Goal: Task Accomplishment & Management: Use online tool/utility

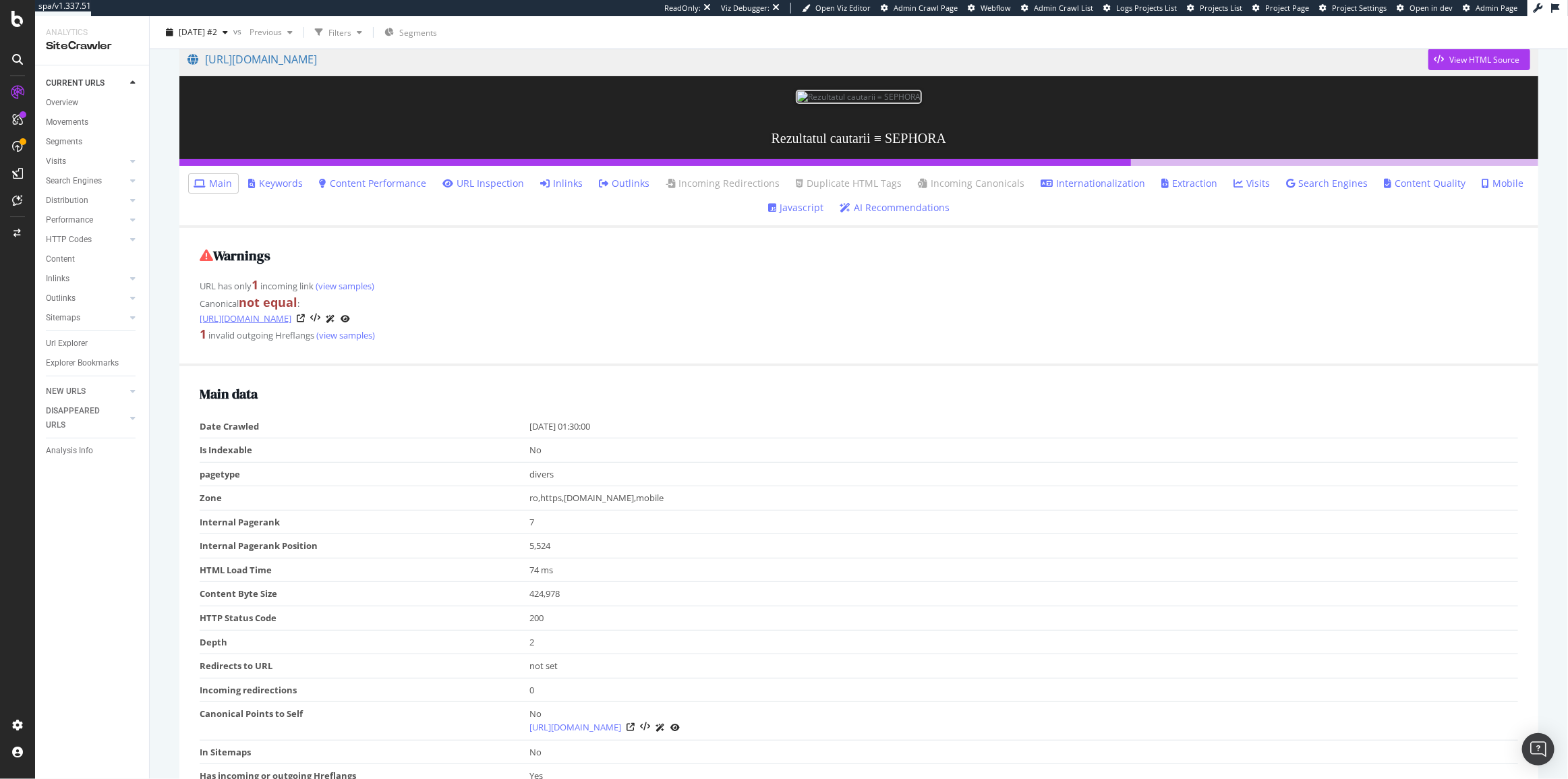
scroll to position [61, 0]
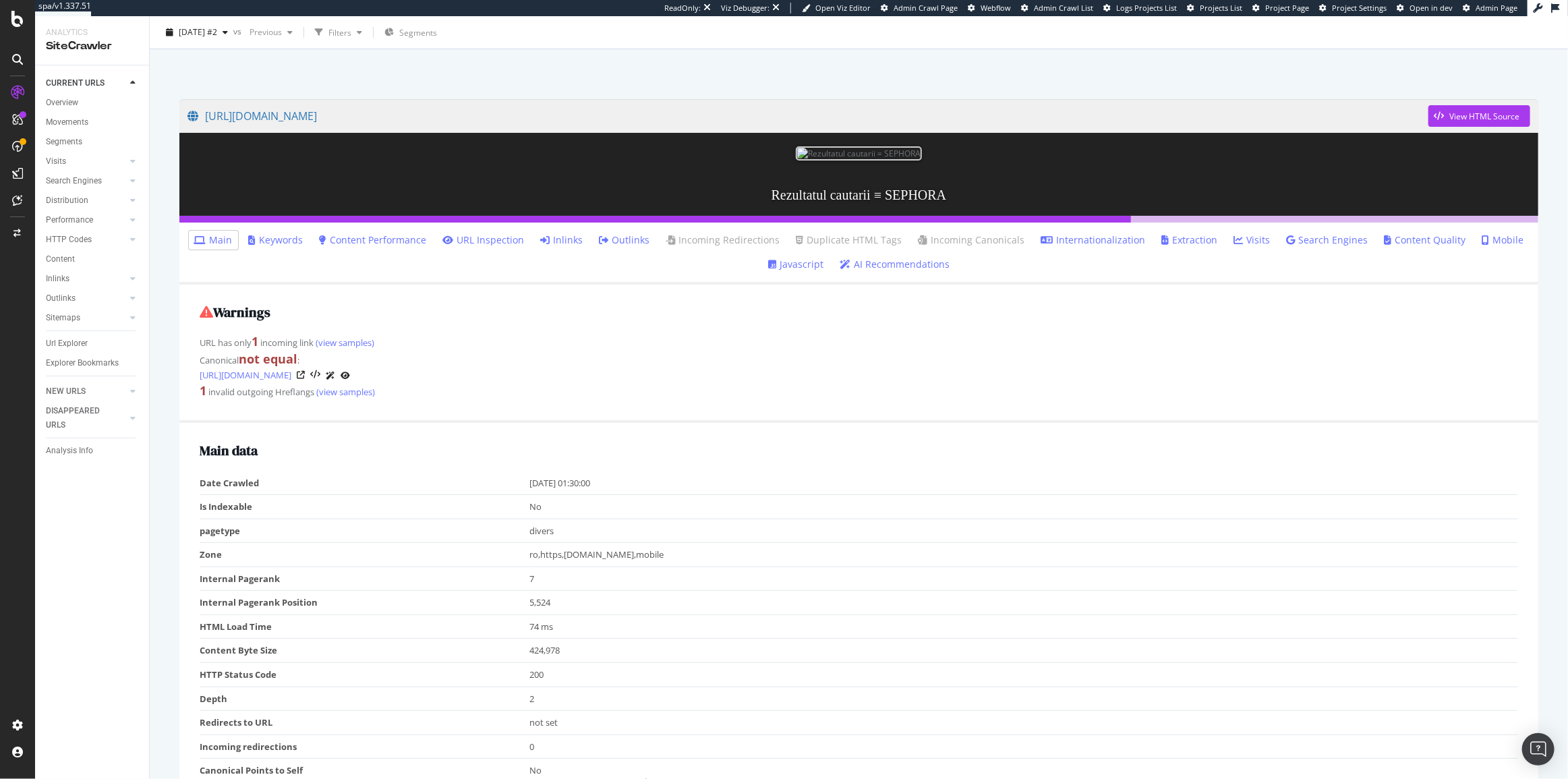
drag, startPoint x: 406, startPoint y: 122, endPoint x: 460, endPoint y: 62, distance: 80.7
click at [460, 62] on div at bounding box center [858, 56] width 1385 height 57
click at [511, 423] on div "Warnings URL has only 1 incoming link (view samples) Canonical not equal : http…" at bounding box center [858, 353] width 1359 height 137
click at [263, 125] on link "[URL][DOMAIN_NAME]" at bounding box center [808, 115] width 1241 height 34
click at [794, 271] on link "Javascript" at bounding box center [795, 265] width 55 height 14
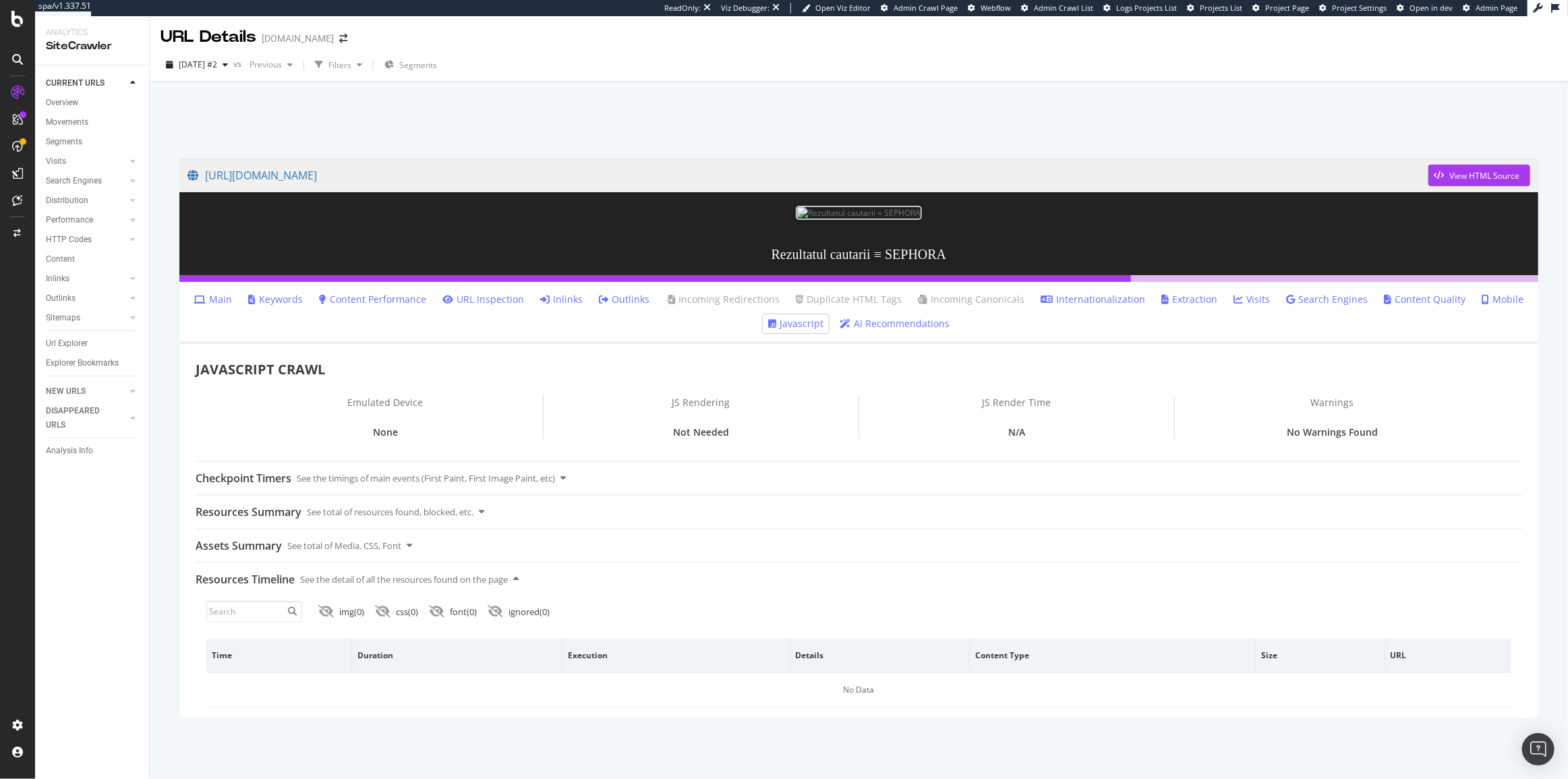
scroll to position [80, 0]
click at [233, 306] on link "Main" at bounding box center [213, 299] width 38 height 14
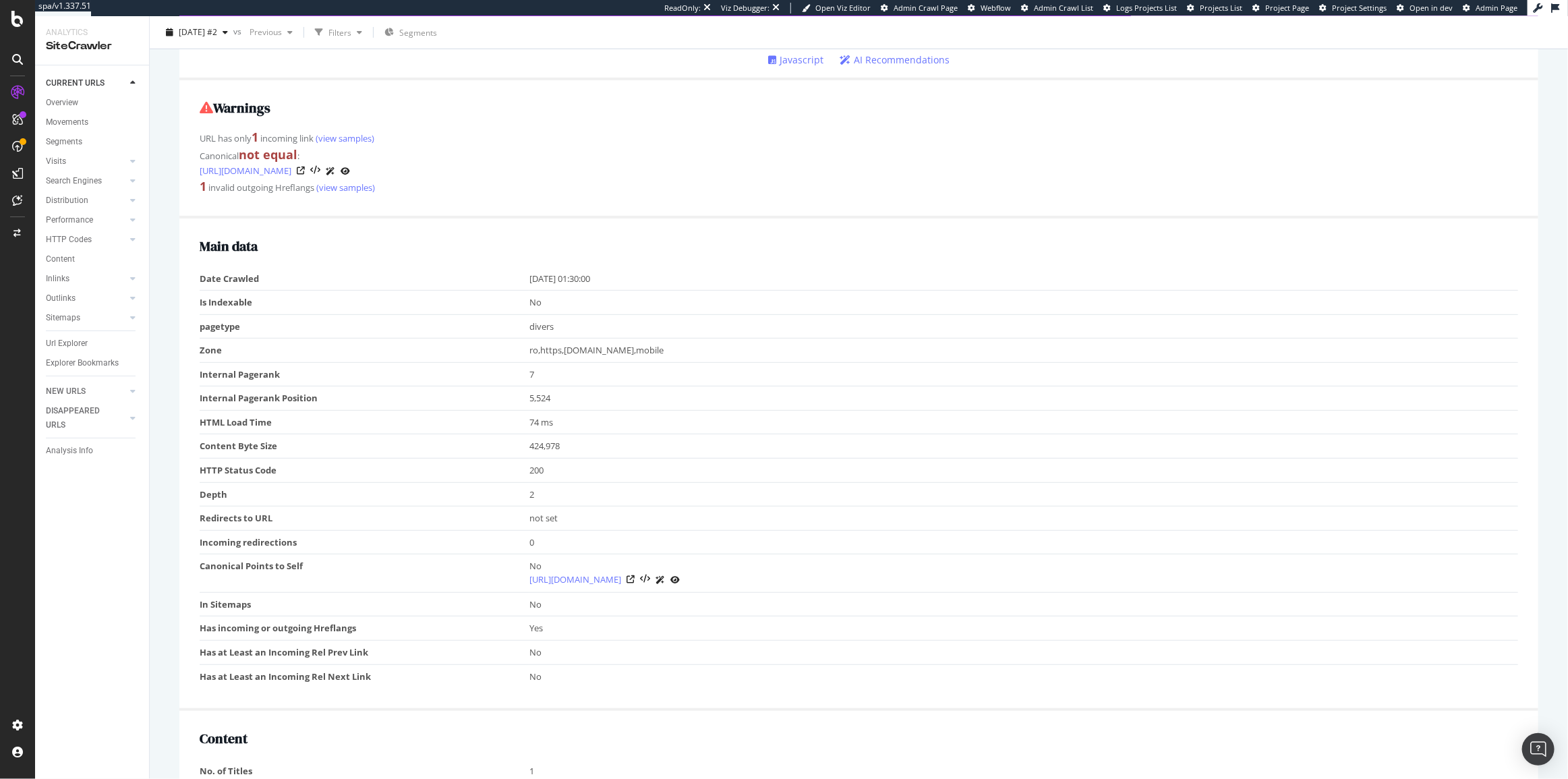
scroll to position [122, 0]
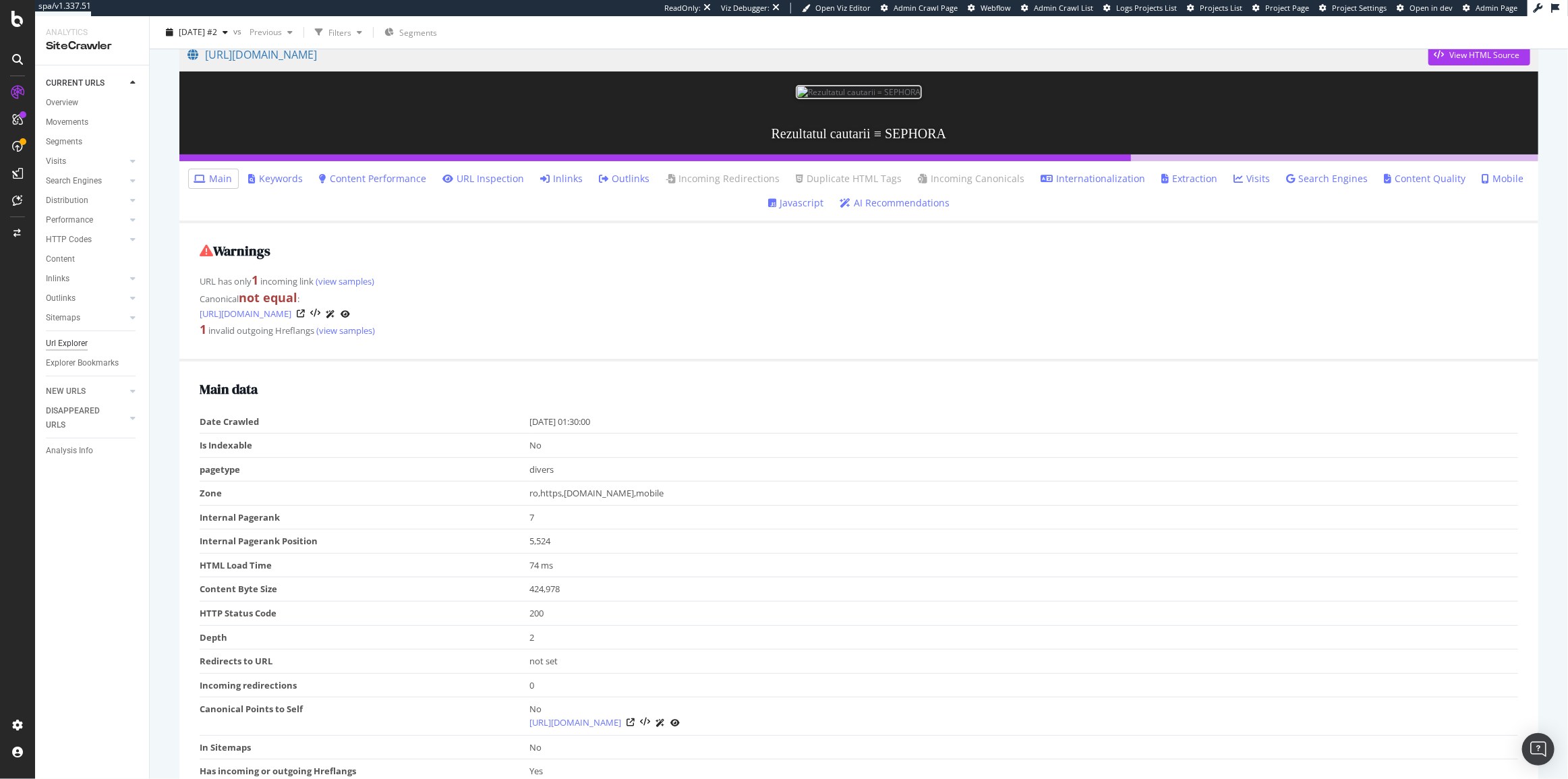
click at [74, 347] on div "Url Explorer" at bounding box center [66, 344] width 42 height 15
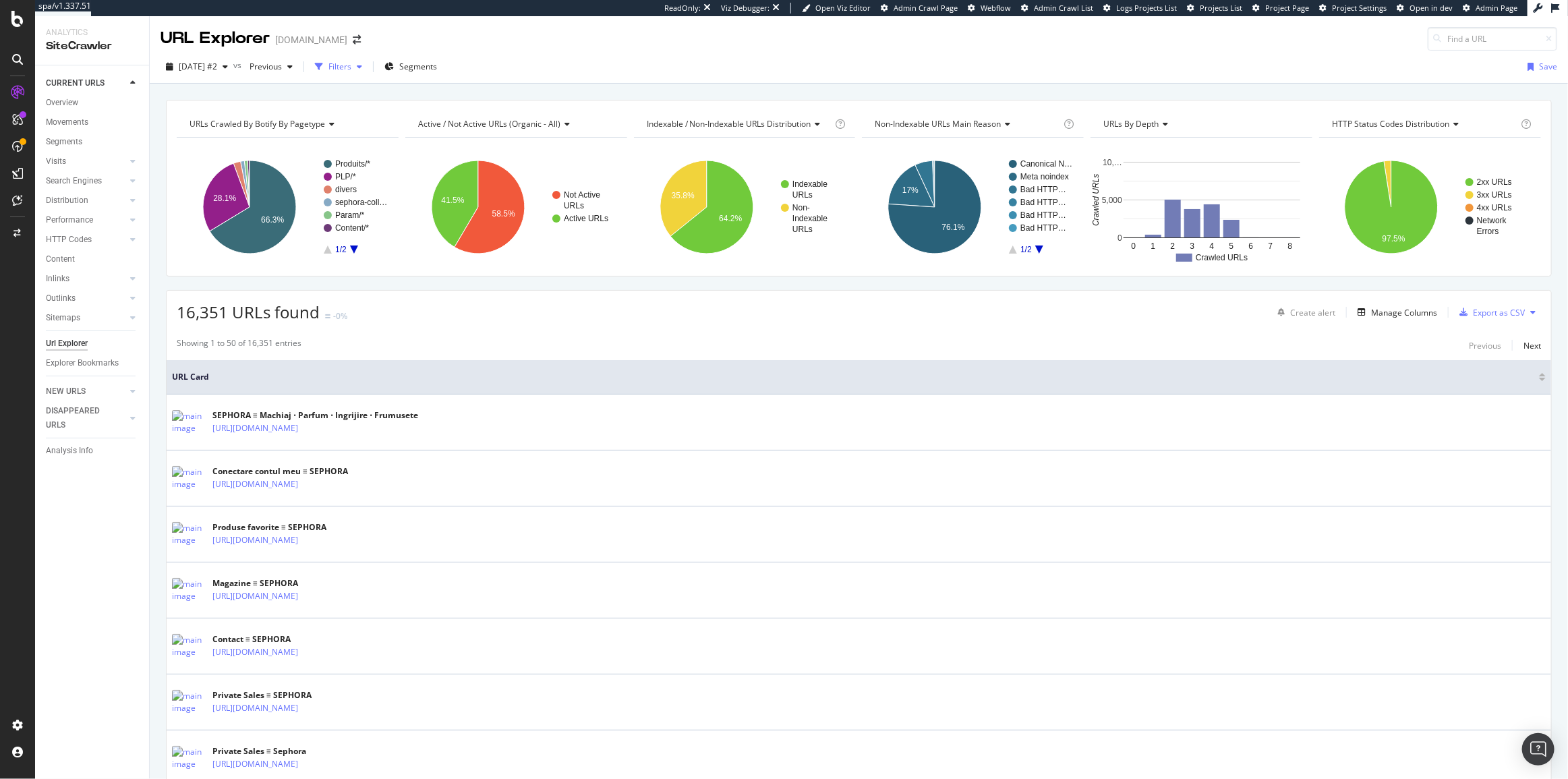
click at [368, 58] on div "Filters" at bounding box center [339, 66] width 58 height 20
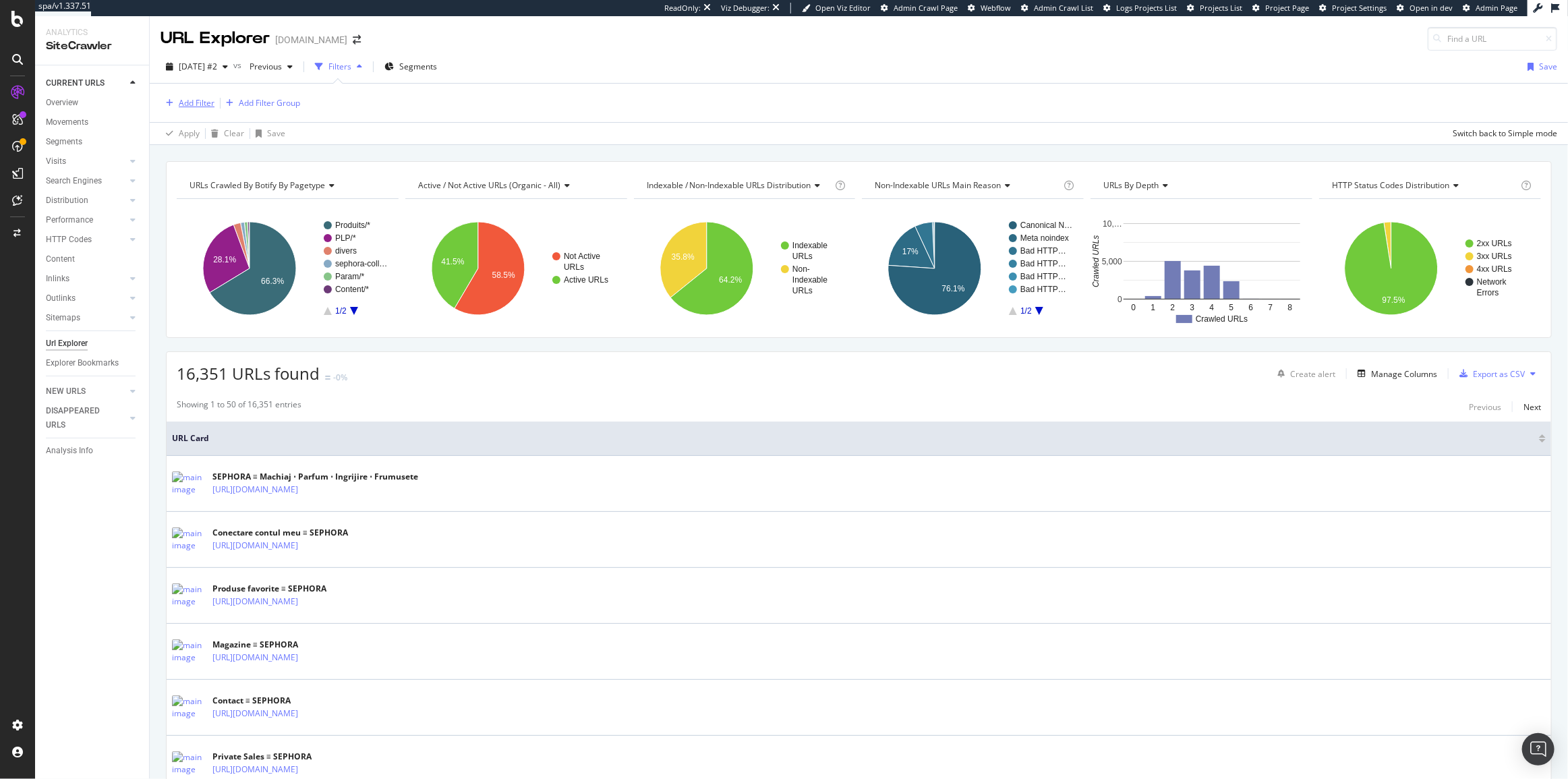
click at [216, 95] on div "Add Filter Add Filter Group" at bounding box center [231, 104] width 140 height 16
click at [199, 98] on div "Add Filter" at bounding box center [196, 103] width 35 height 12
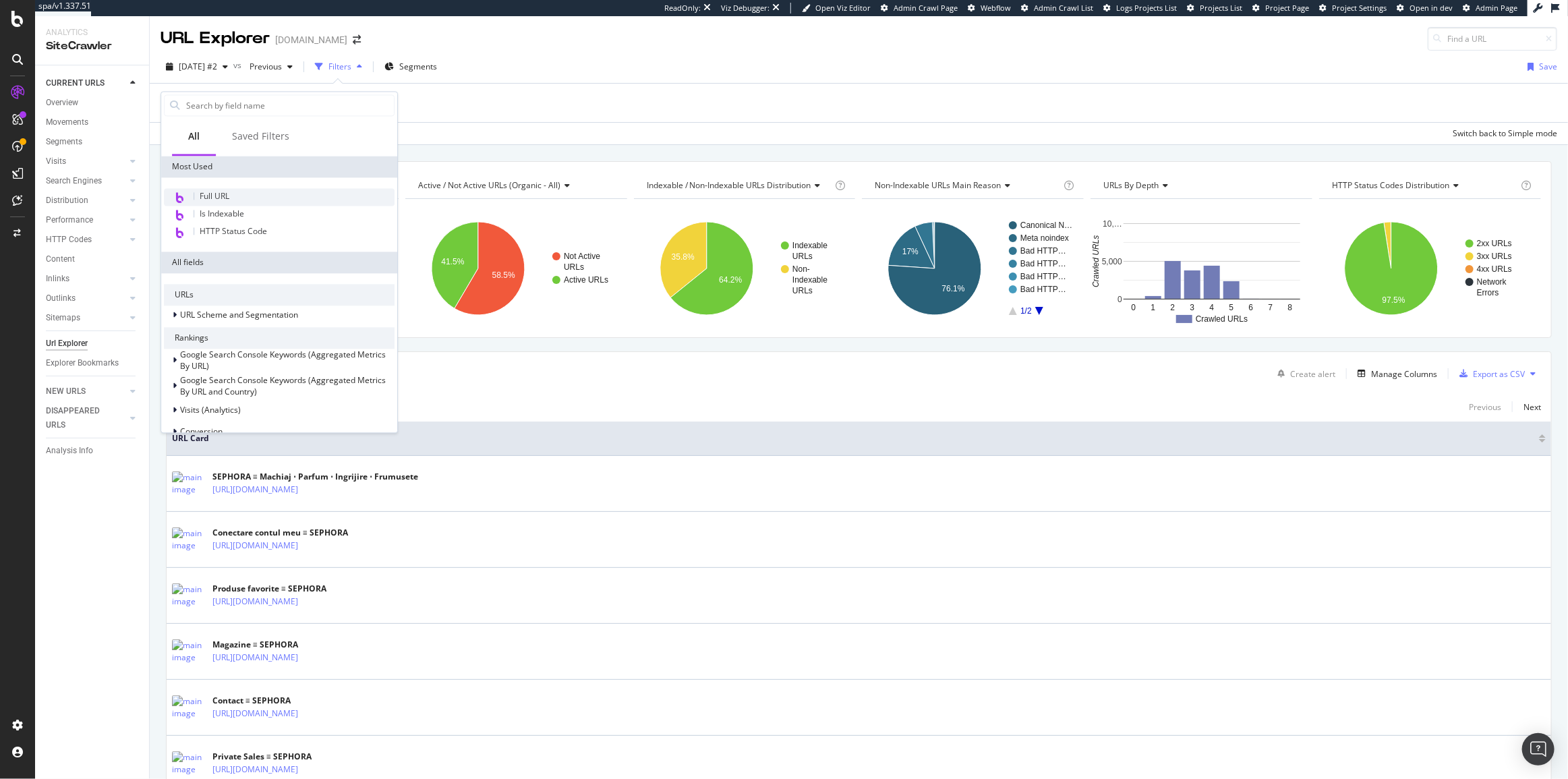
click at [236, 195] on div "Full URL" at bounding box center [279, 196] width 231 height 17
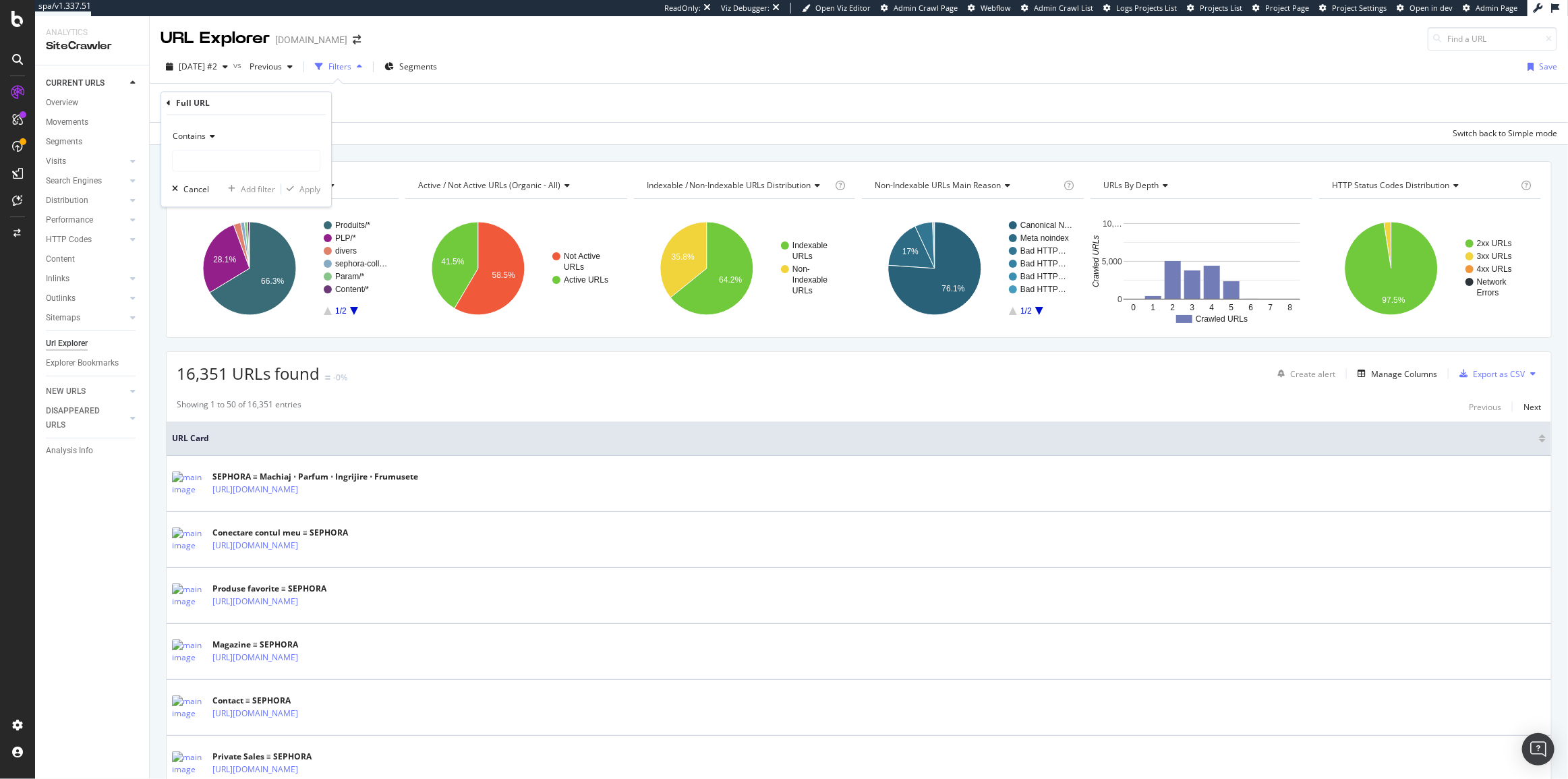
click at [208, 137] on icon at bounding box center [210, 136] width 9 height 8
click at [211, 161] on div "Equal to" at bounding box center [247, 164] width 144 height 17
click at [213, 158] on input "text" at bounding box center [246, 162] width 147 height 22
paste input "[URL][DOMAIN_NAME]"
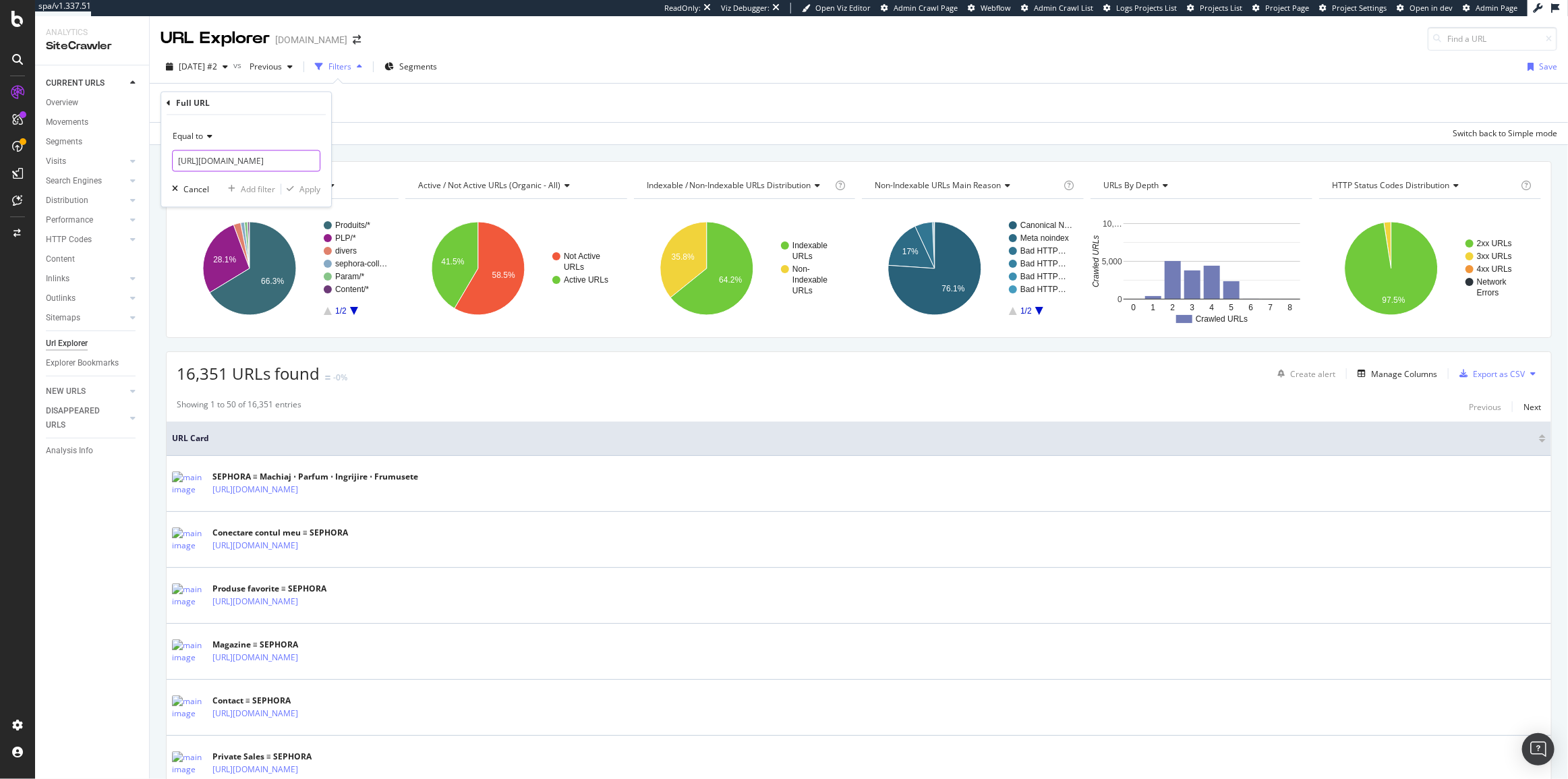
type input "[URL][DOMAIN_NAME]"
click at [310, 190] on div "Apply" at bounding box center [310, 189] width 21 height 12
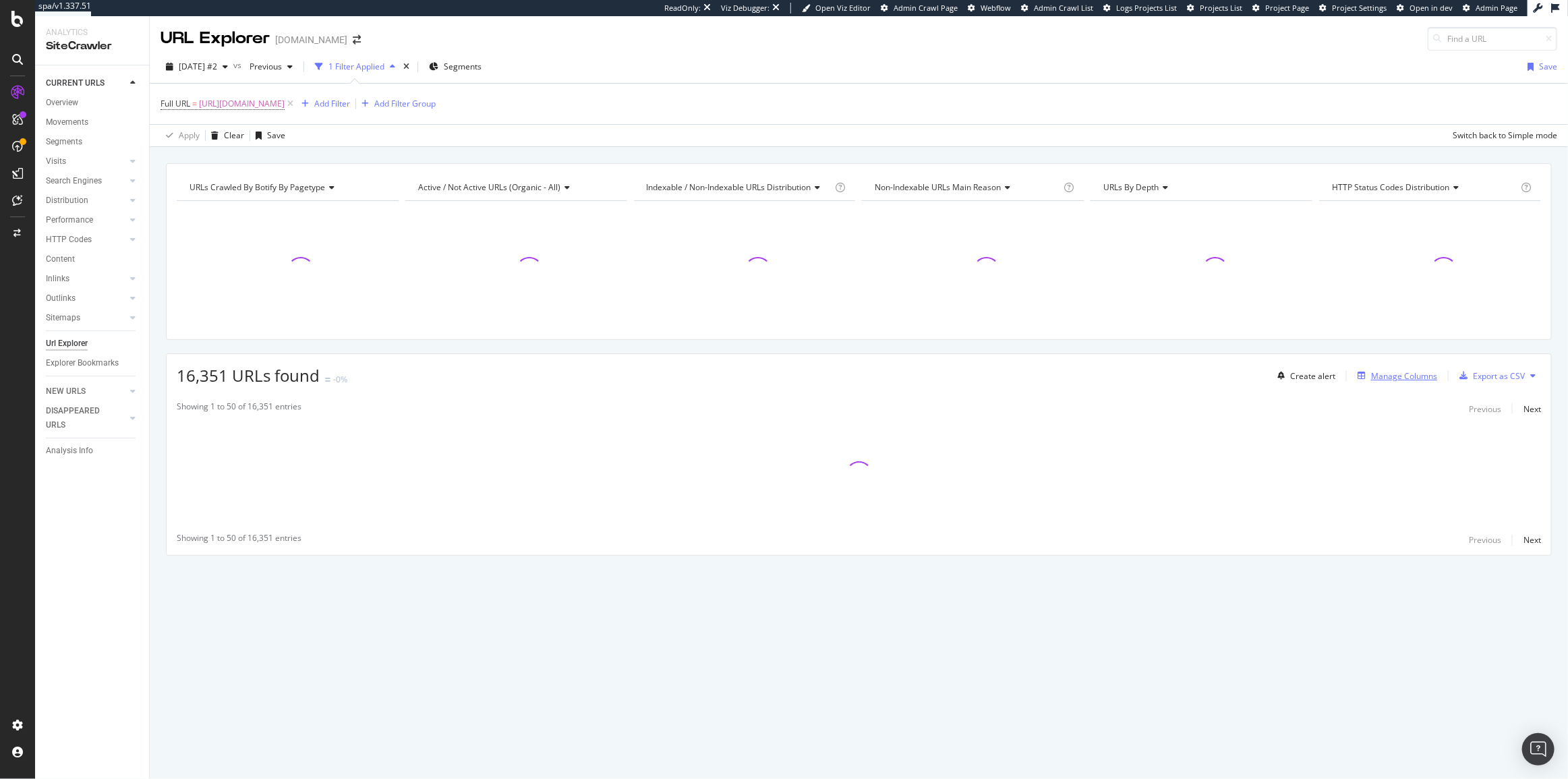
click at [1406, 378] on div "Manage Columns" at bounding box center [1404, 376] width 66 height 12
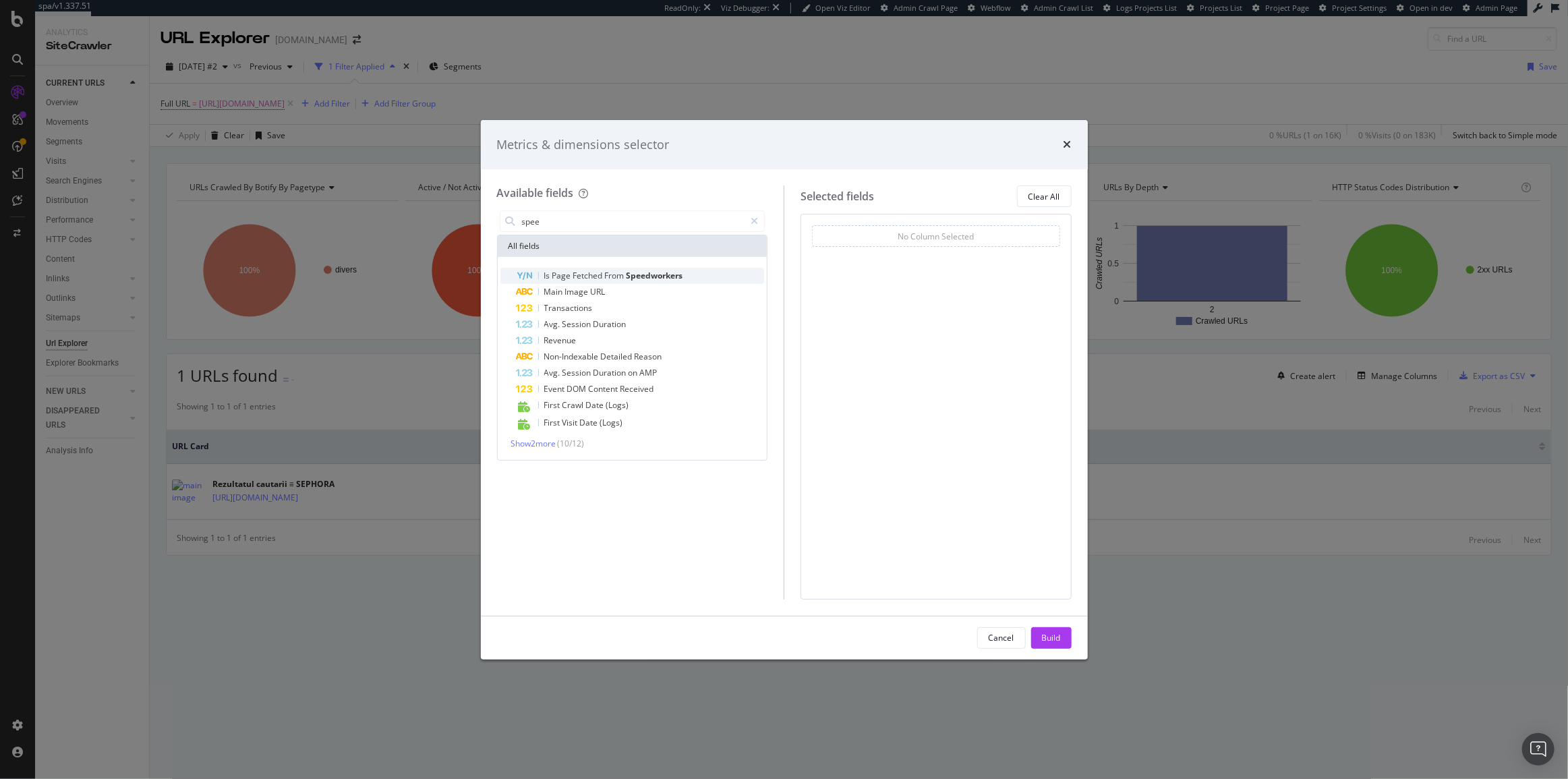
type input "spee"
click at [620, 271] on span "From" at bounding box center [616, 275] width 22 height 12
click at [1056, 634] on div "Build" at bounding box center [1051, 638] width 19 height 12
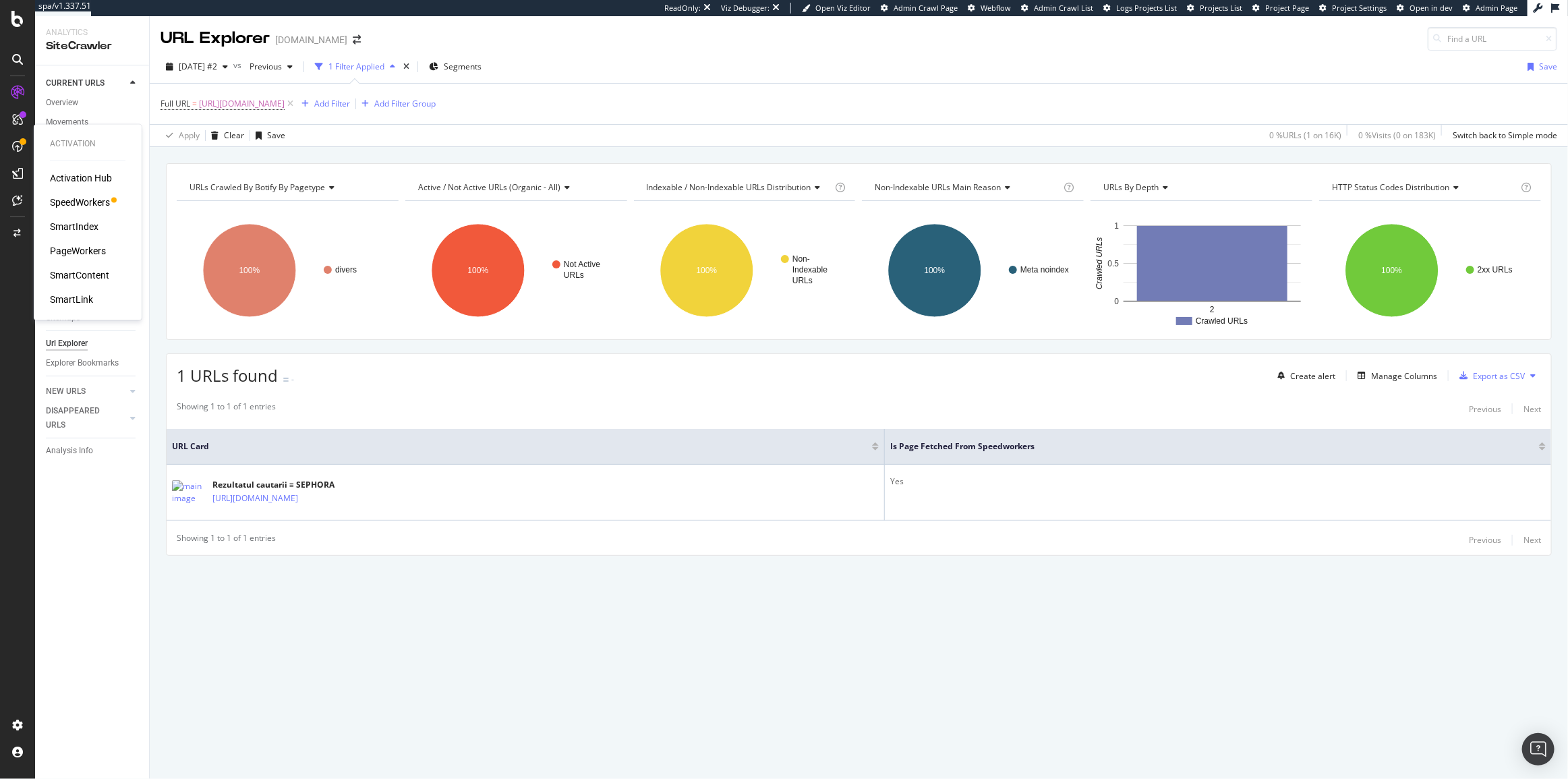
click at [94, 201] on div "SpeedWorkers" at bounding box center [80, 203] width 60 height 14
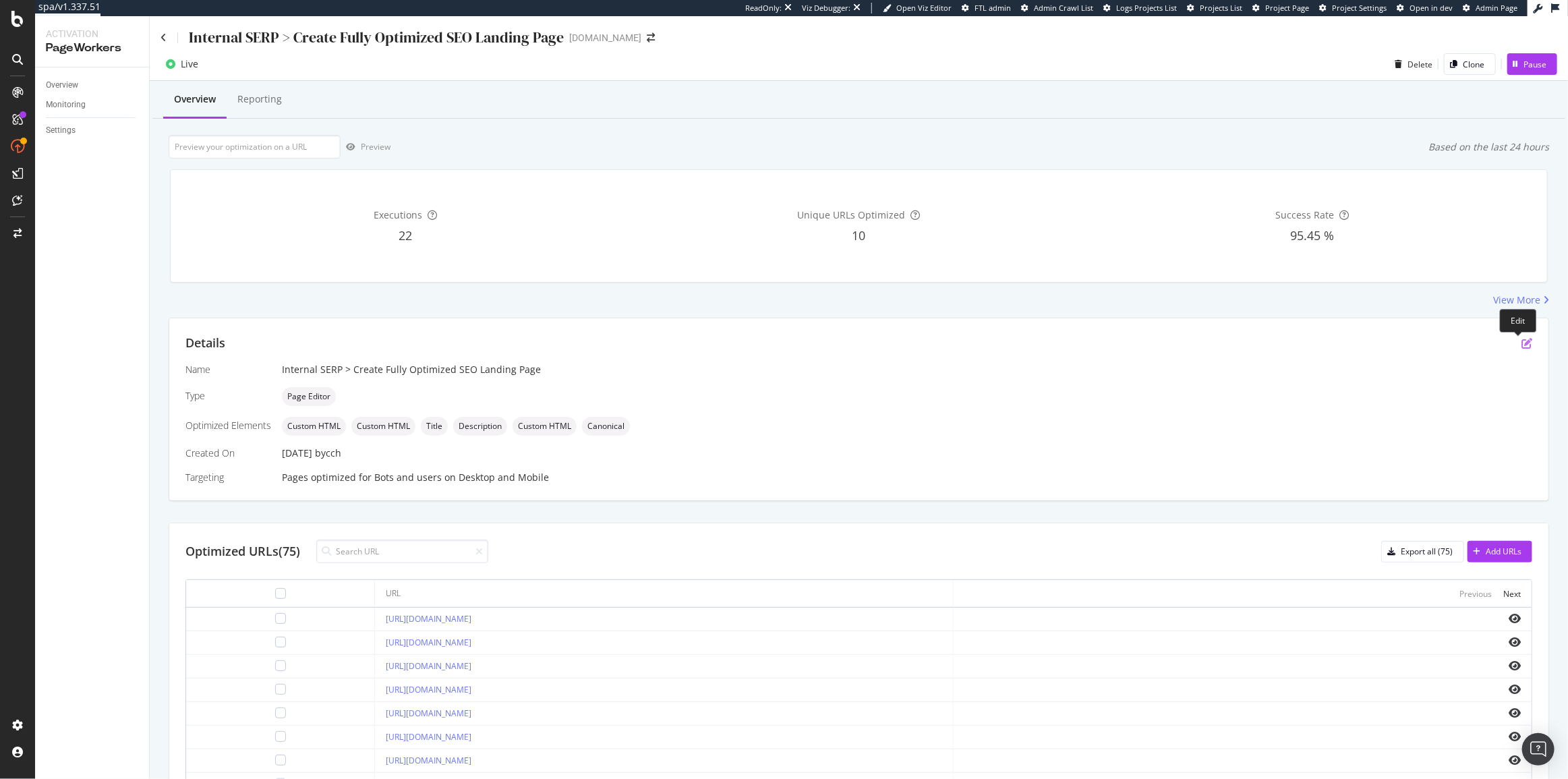
click at [1522, 339] on icon "pen-to-square" at bounding box center [1527, 344] width 11 height 11
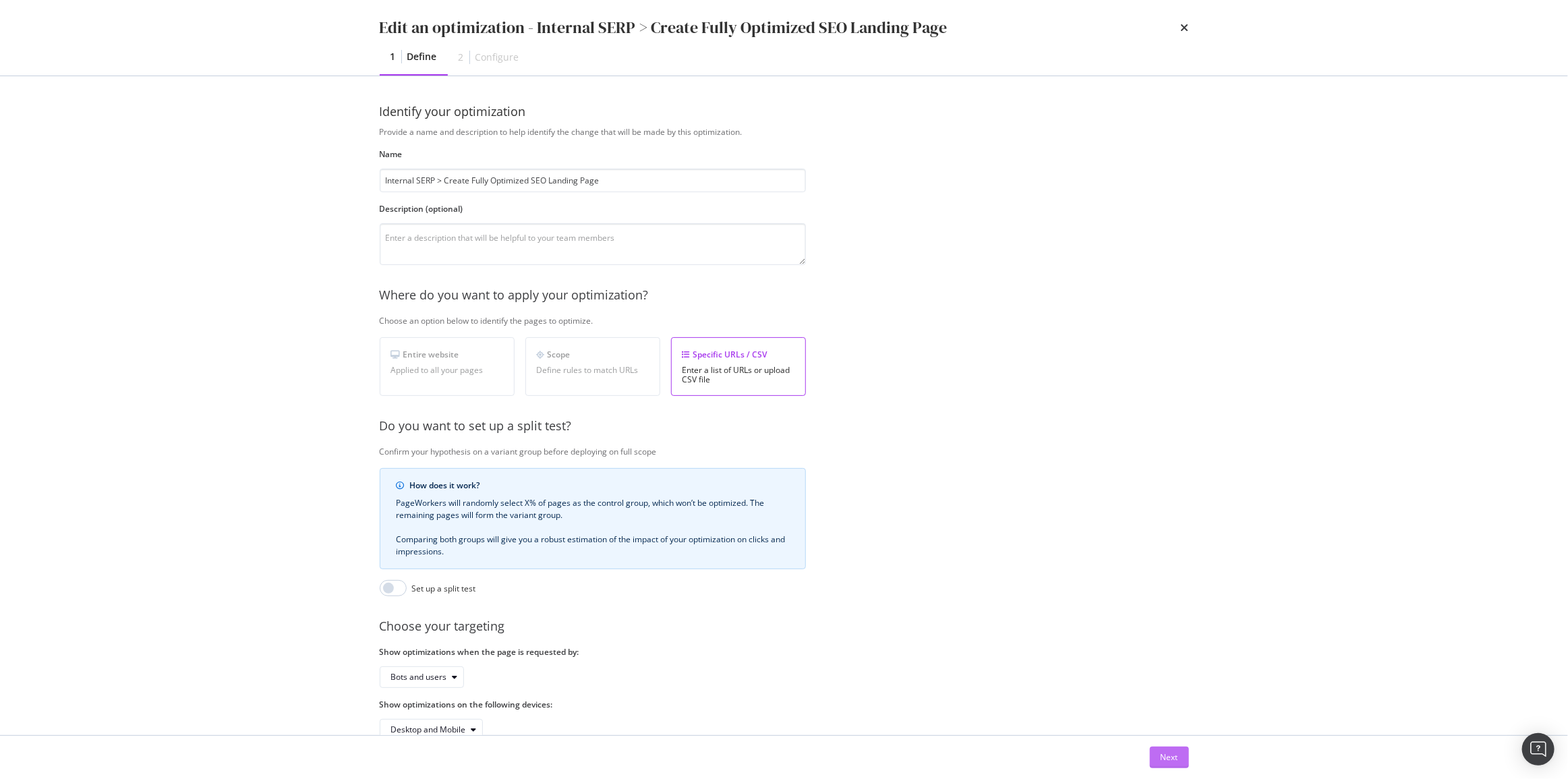
click at [1169, 763] on div "Next" at bounding box center [1168, 757] width 17 height 12
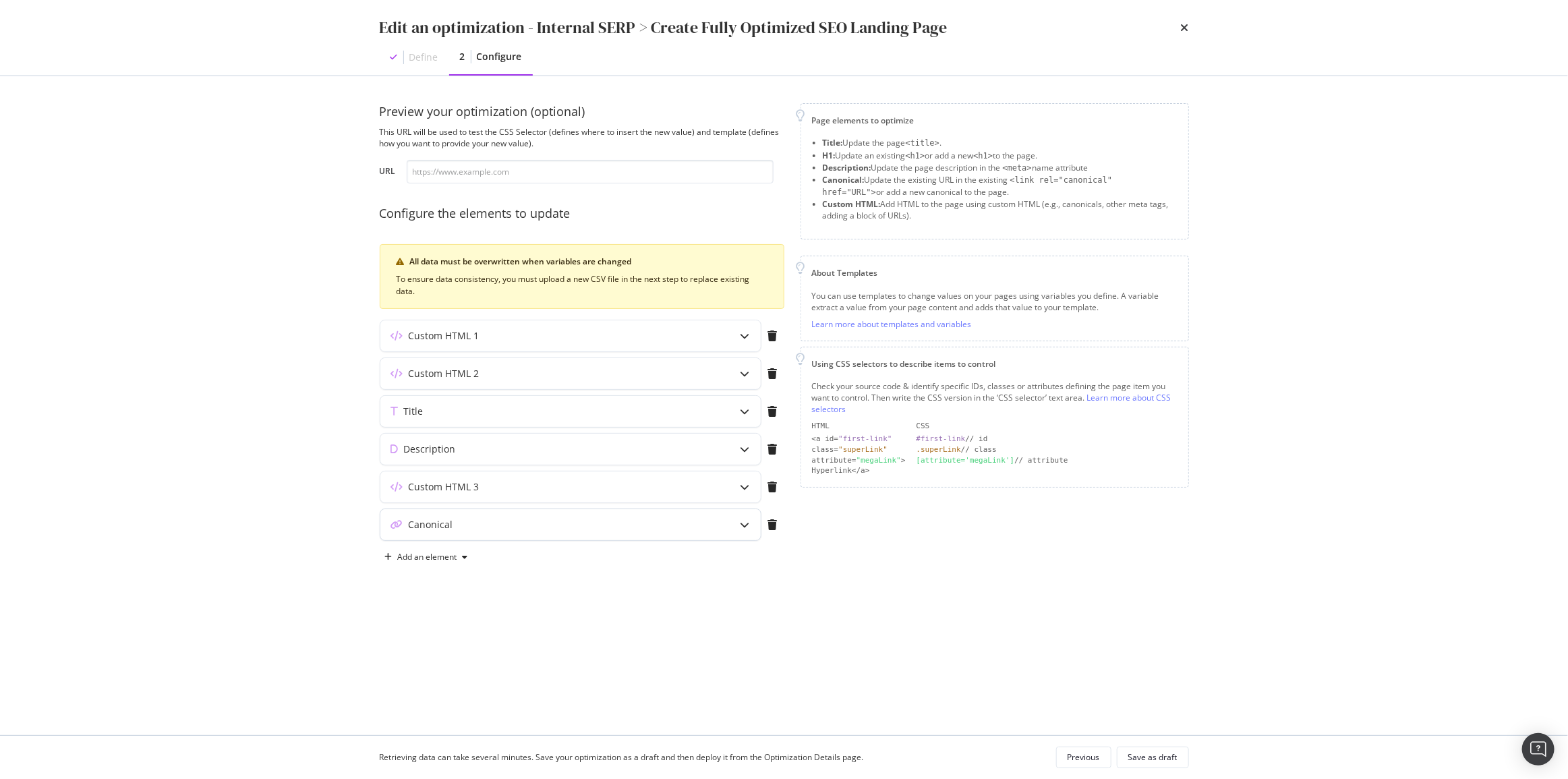
click at [536, 526] on div "Canonical" at bounding box center [544, 524] width 327 height 14
click at [623, 488] on div "Custom HTML 3" at bounding box center [544, 487] width 327 height 14
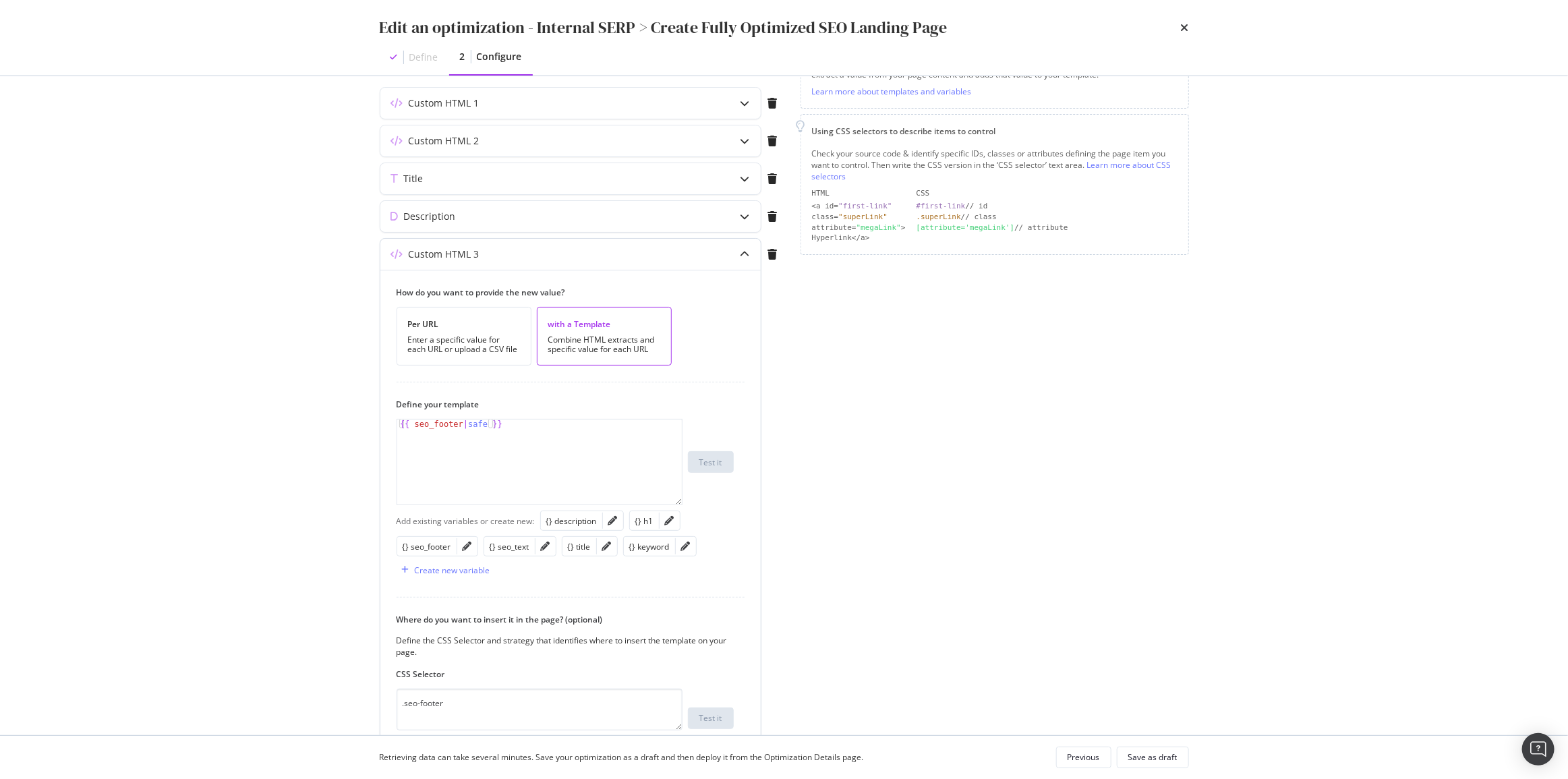
scroll to position [245, 0]
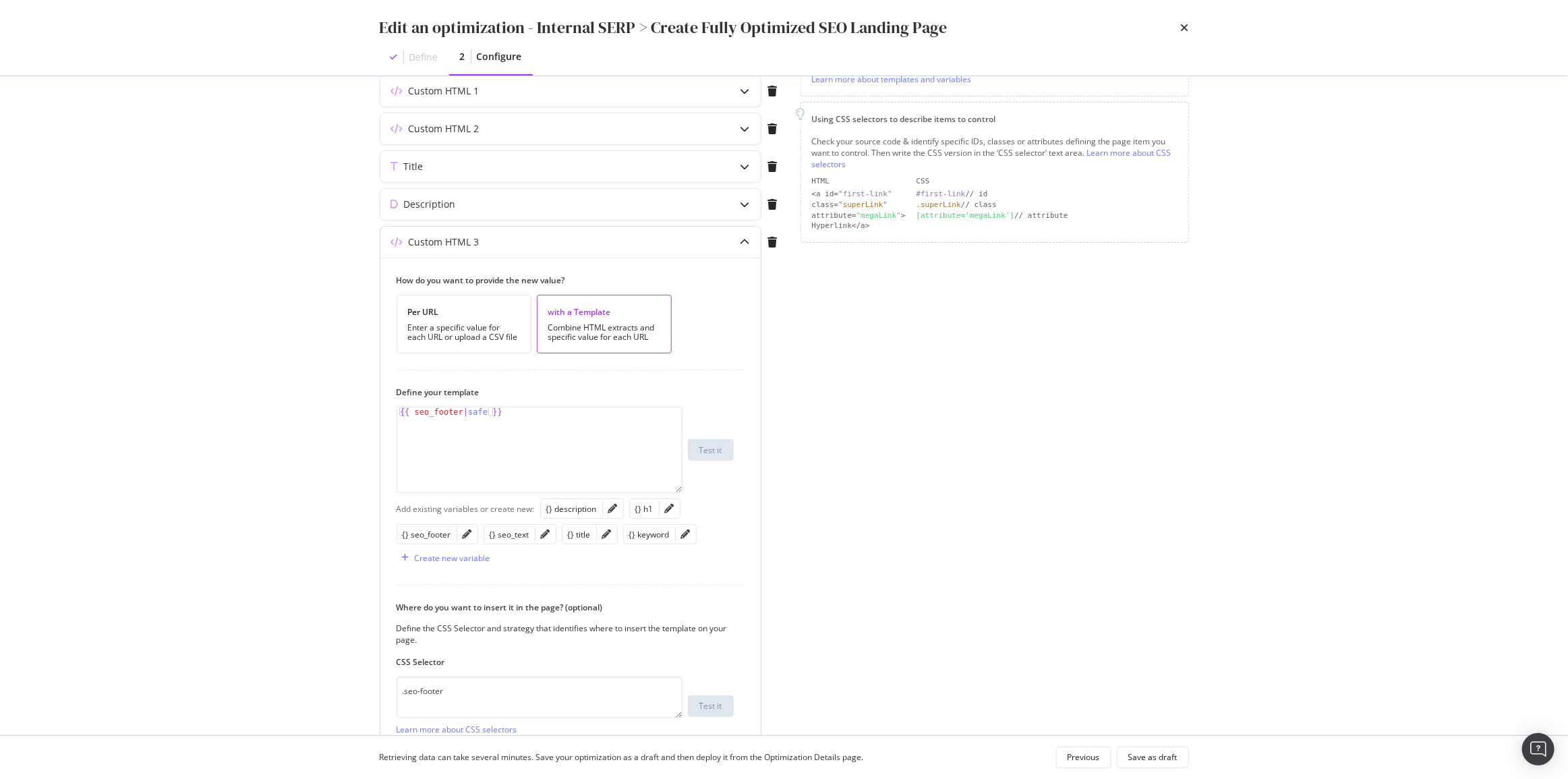
click at [457, 415] on div "{{ seo_footer | safe }}" at bounding box center [540, 459] width 285 height 104
click at [464, 412] on div "{{ seo_footer | safe }}" at bounding box center [540, 459] width 285 height 104
click at [467, 412] on div "{{ seo_footer | safe }}" at bounding box center [540, 459] width 285 height 104
type textarea "{{ seo_footer | safe }}"
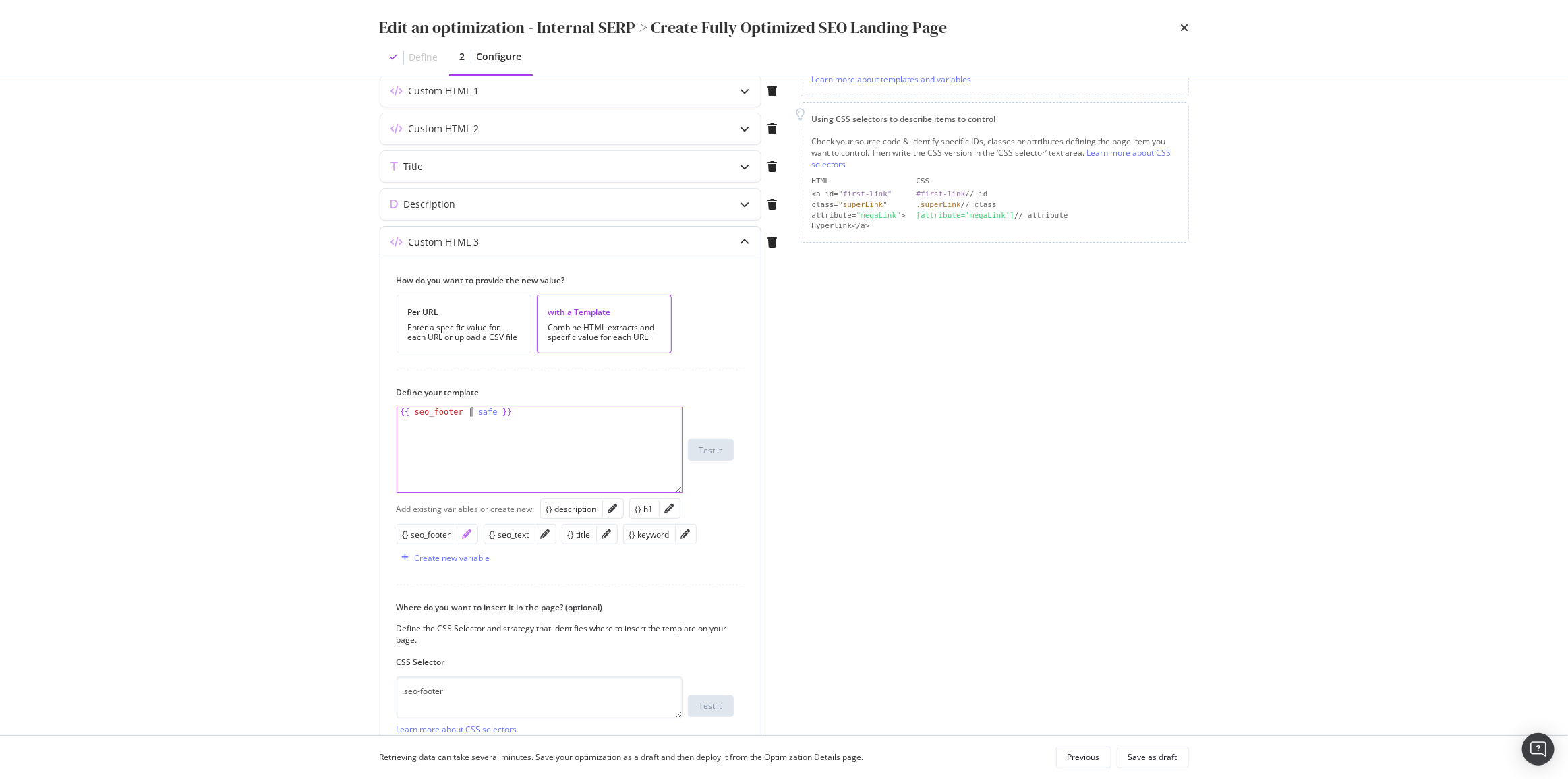
click at [466, 530] on icon "pencil" at bounding box center [467, 534] width 9 height 9
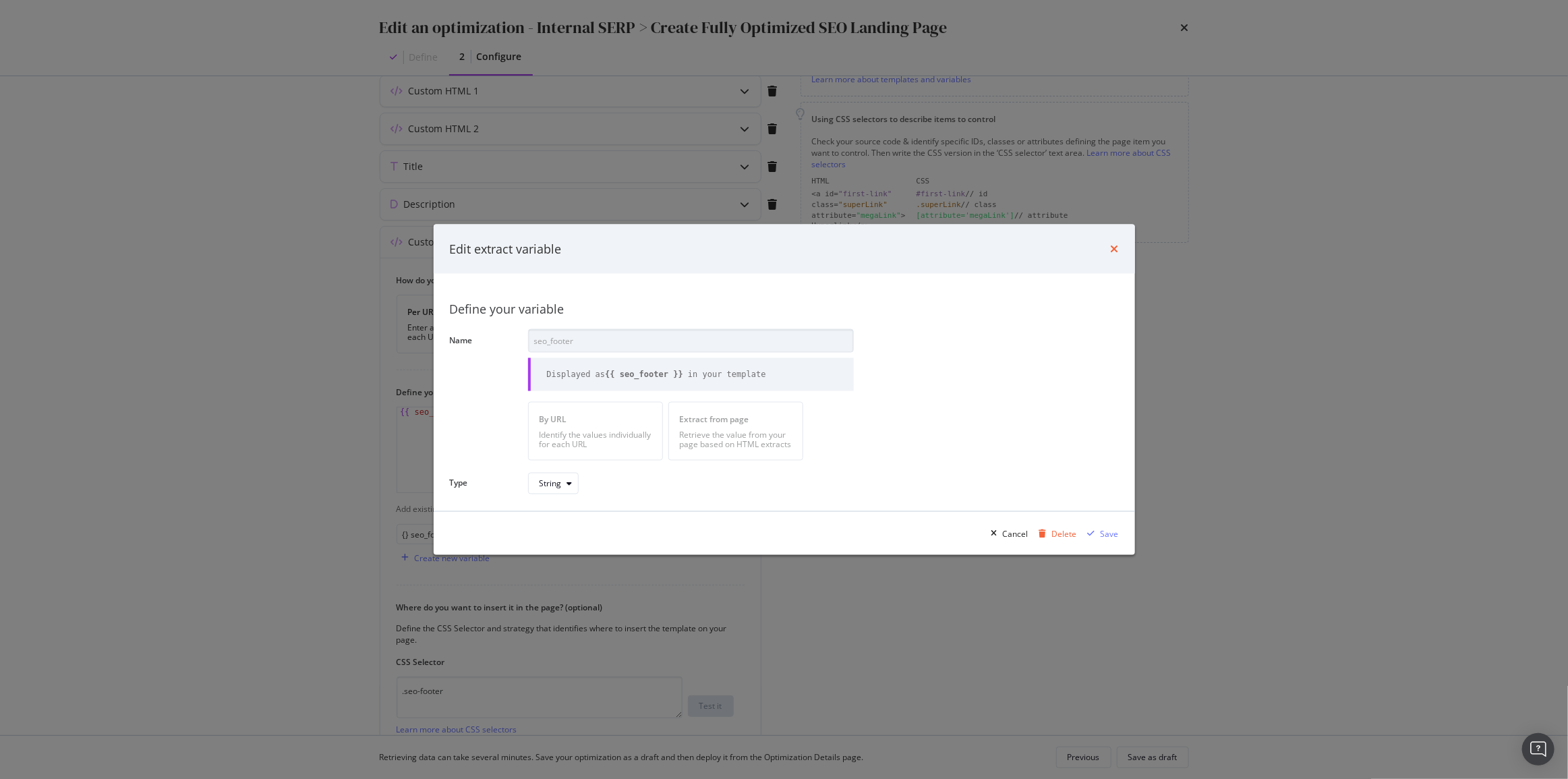
click at [1113, 250] on icon "times" at bounding box center [1115, 249] width 8 height 11
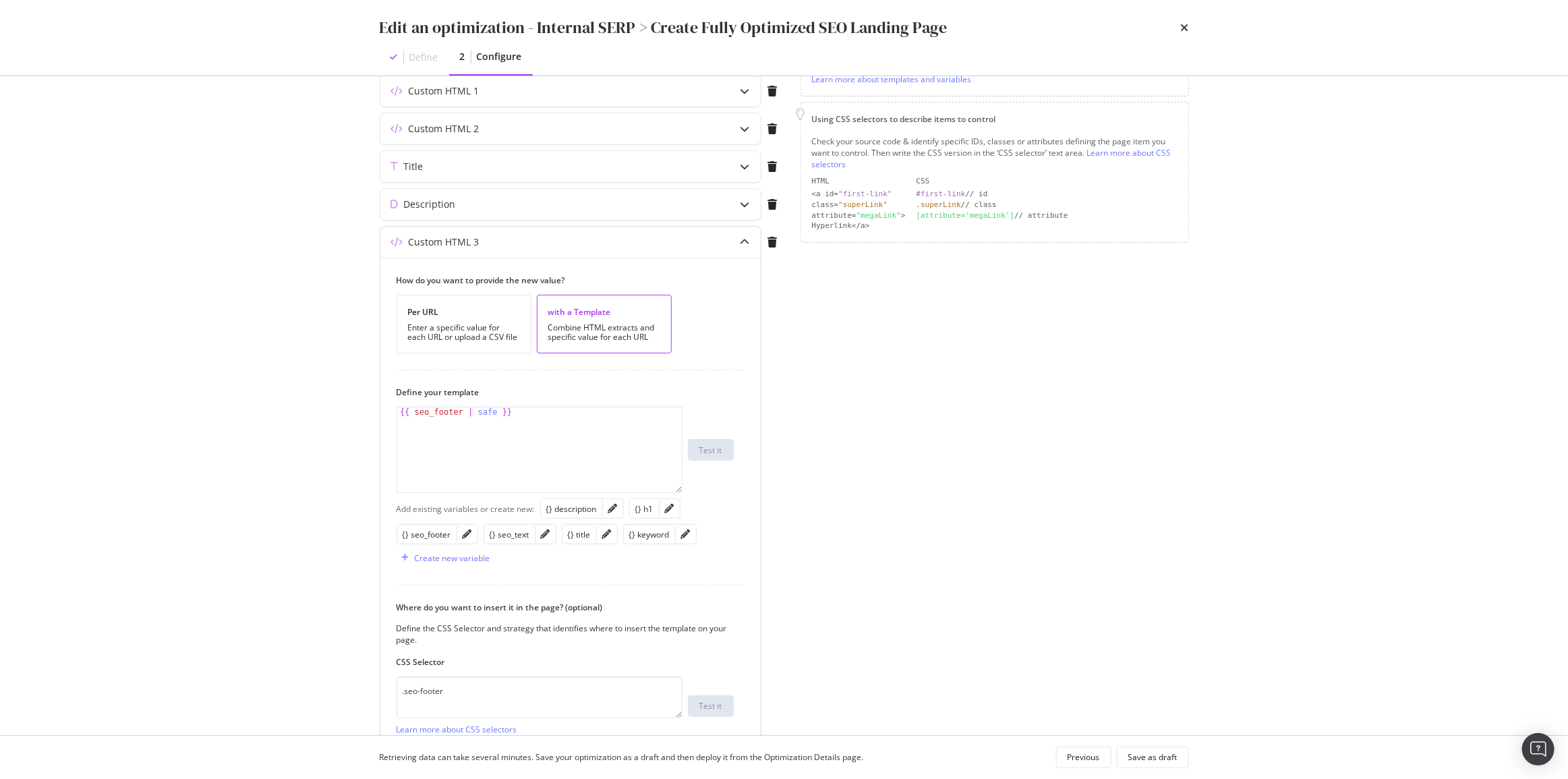
click at [647, 242] on div "Custom HTML 3" at bounding box center [544, 242] width 327 height 14
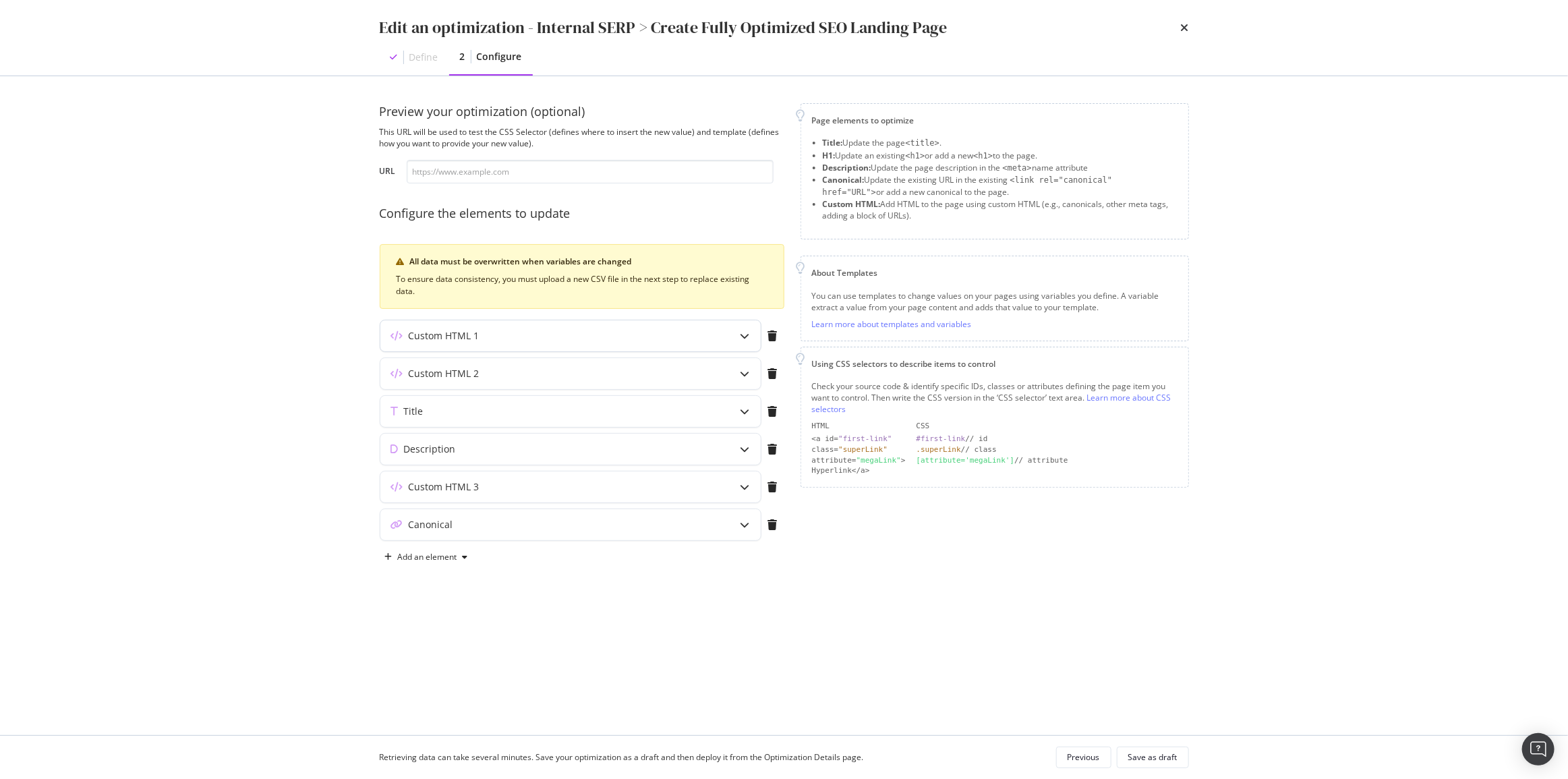
click at [549, 338] on div "Custom HTML 1" at bounding box center [544, 335] width 327 height 14
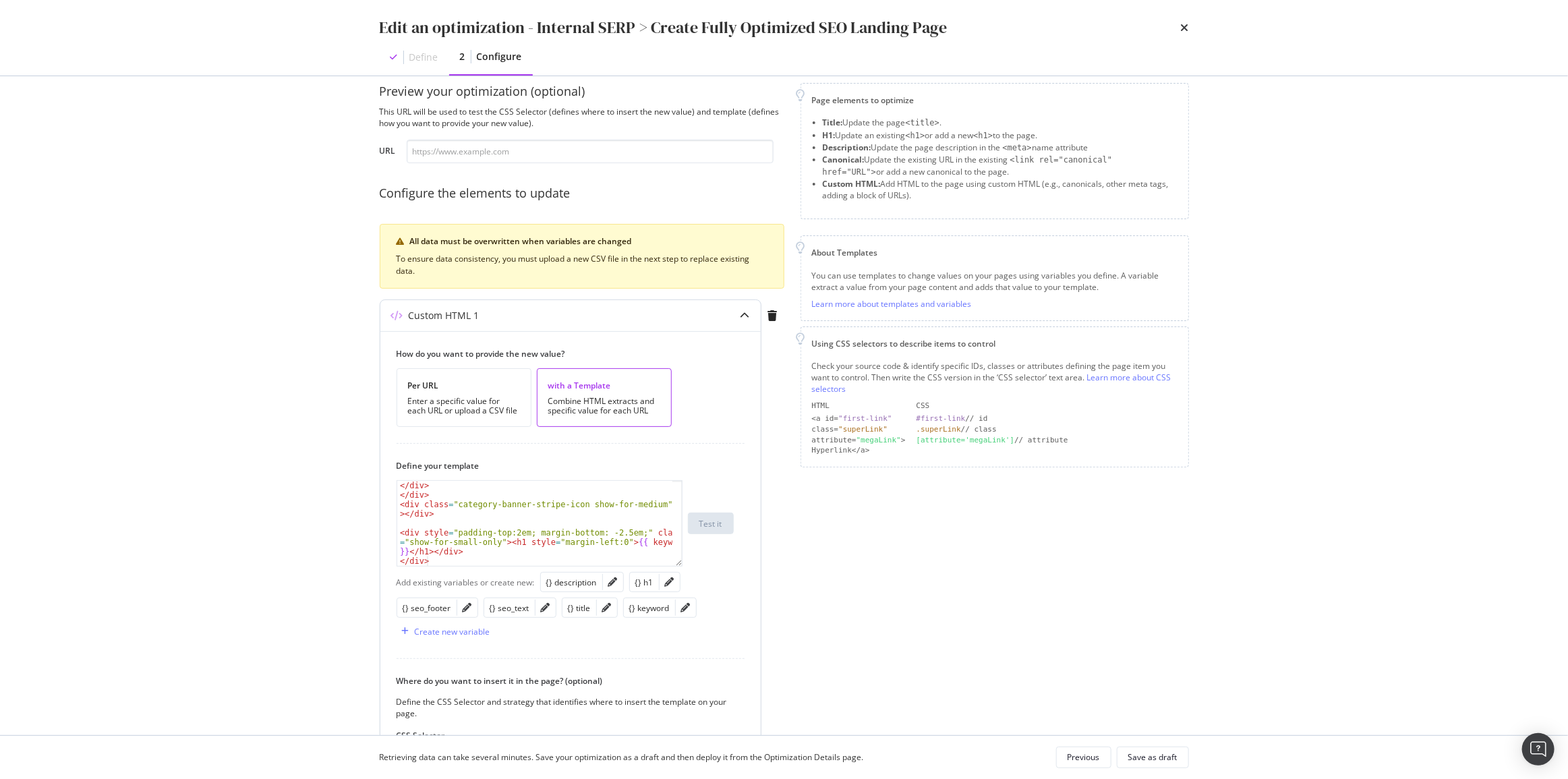
scroll to position [61, 0]
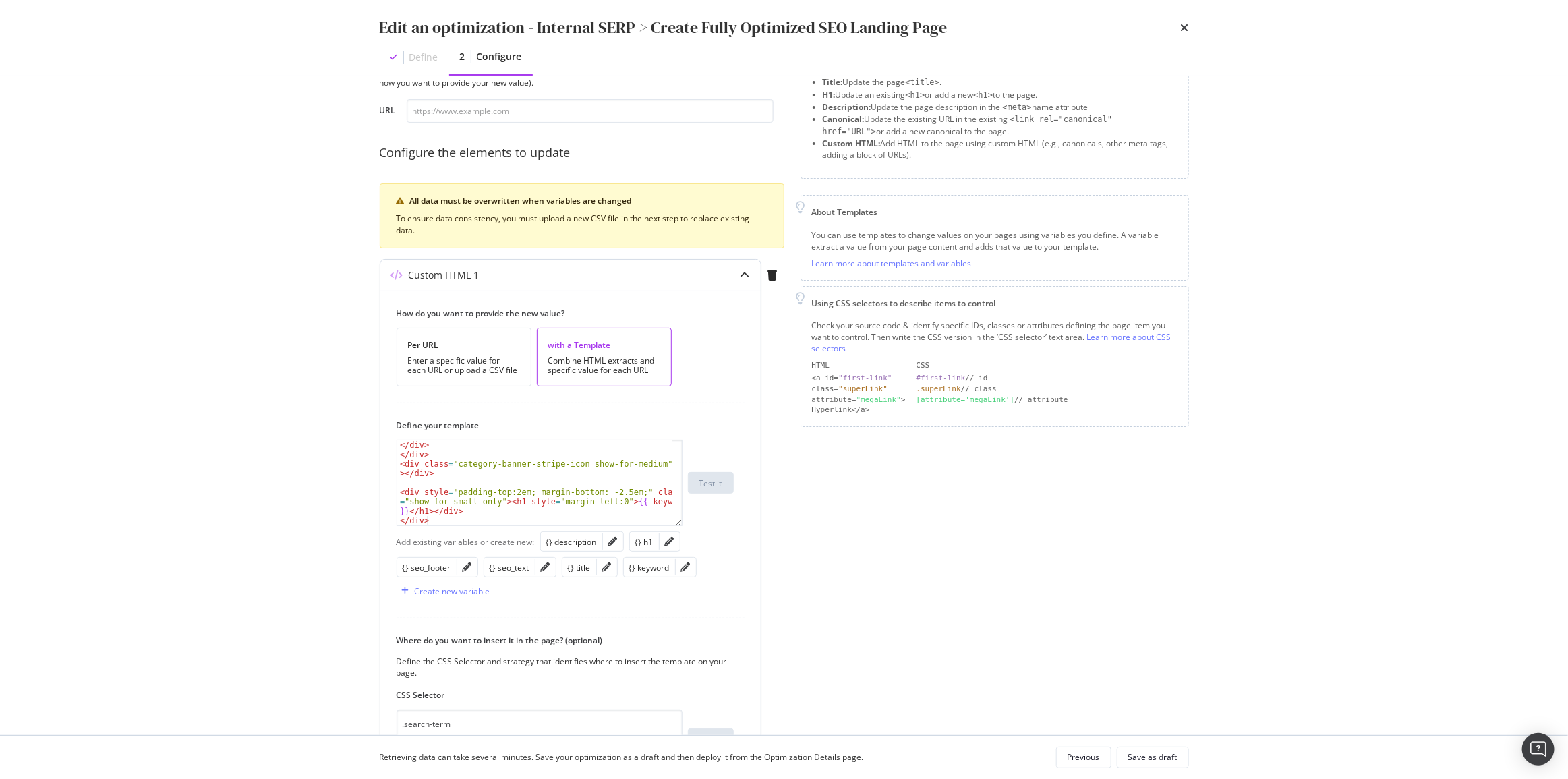
click at [657, 272] on div "Custom HTML 1" at bounding box center [544, 275] width 327 height 14
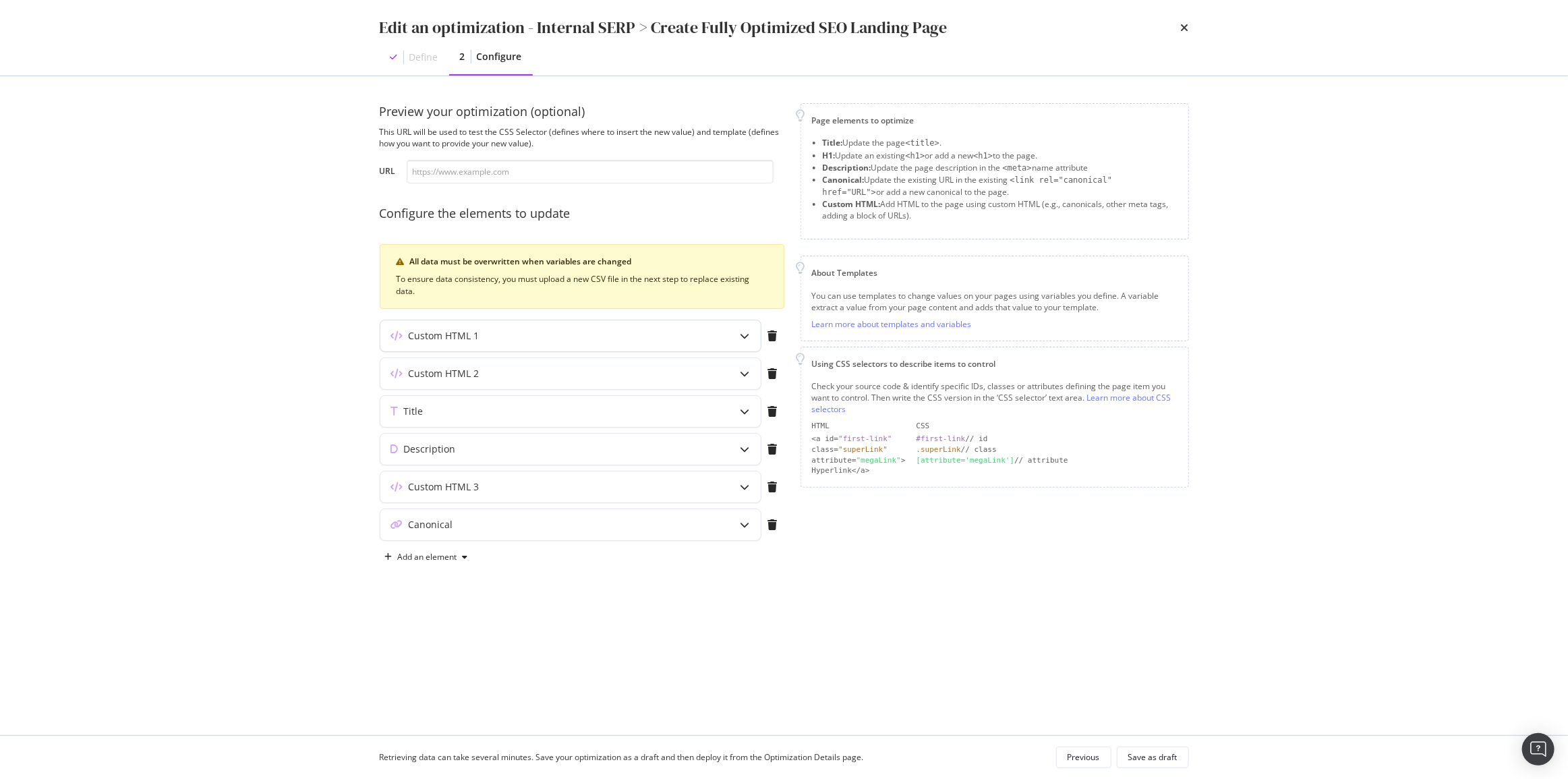
scroll to position [0, 0]
click at [618, 375] on div "Custom HTML 2" at bounding box center [544, 374] width 327 height 14
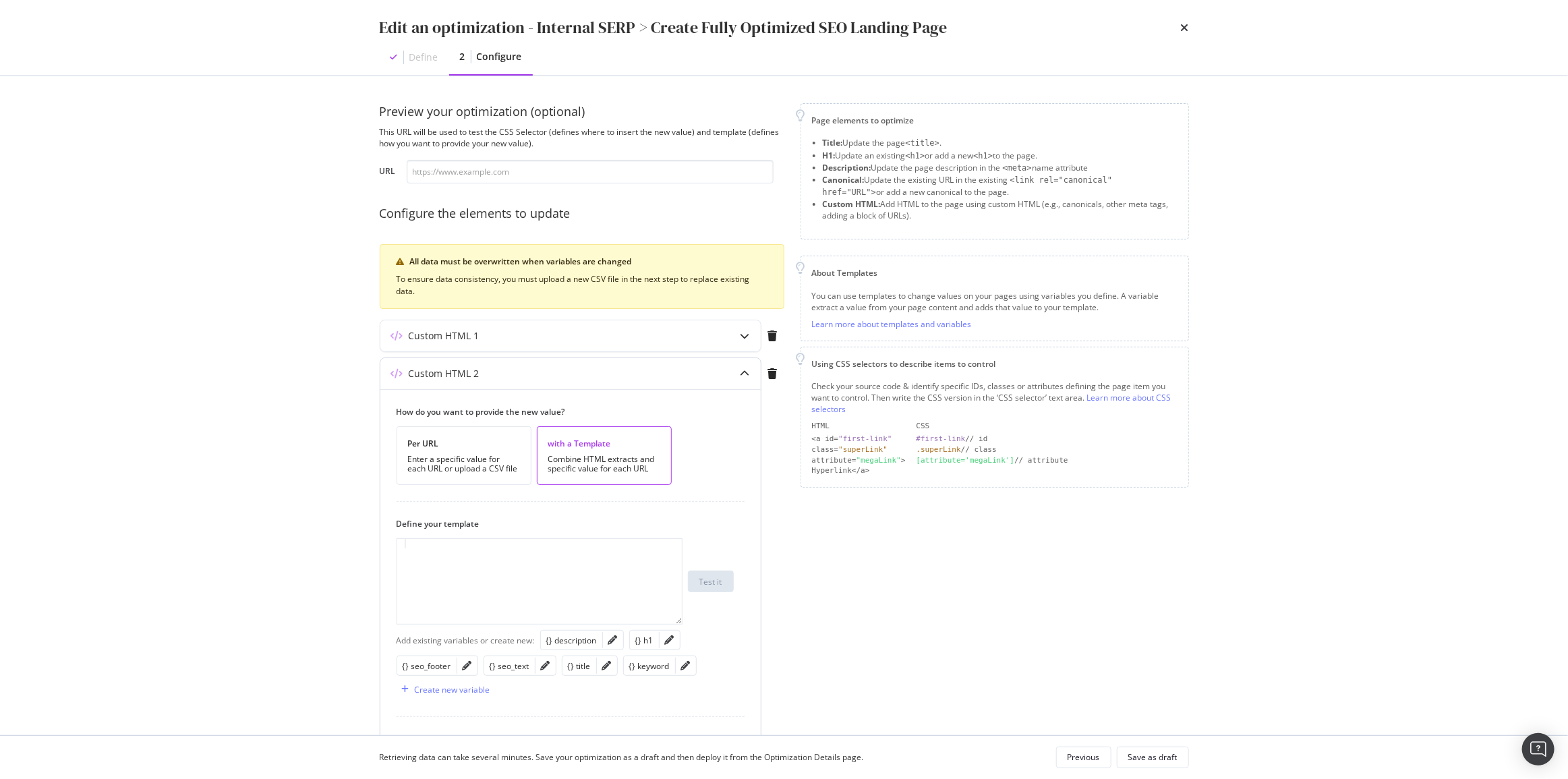
click at [618, 375] on div "Custom HTML 2" at bounding box center [544, 374] width 327 height 14
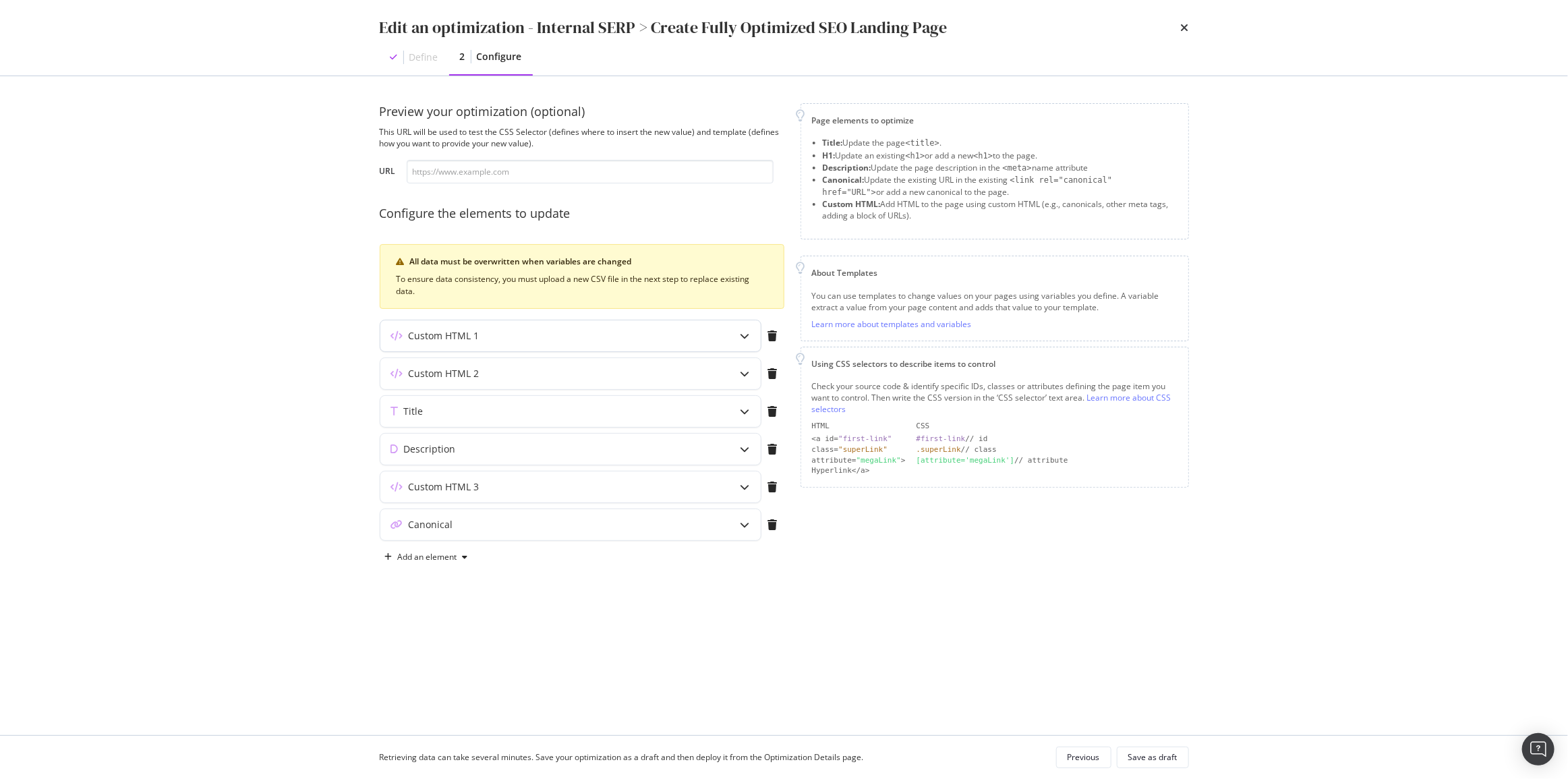
click at [571, 329] on div "Custom HTML 1" at bounding box center [544, 335] width 327 height 14
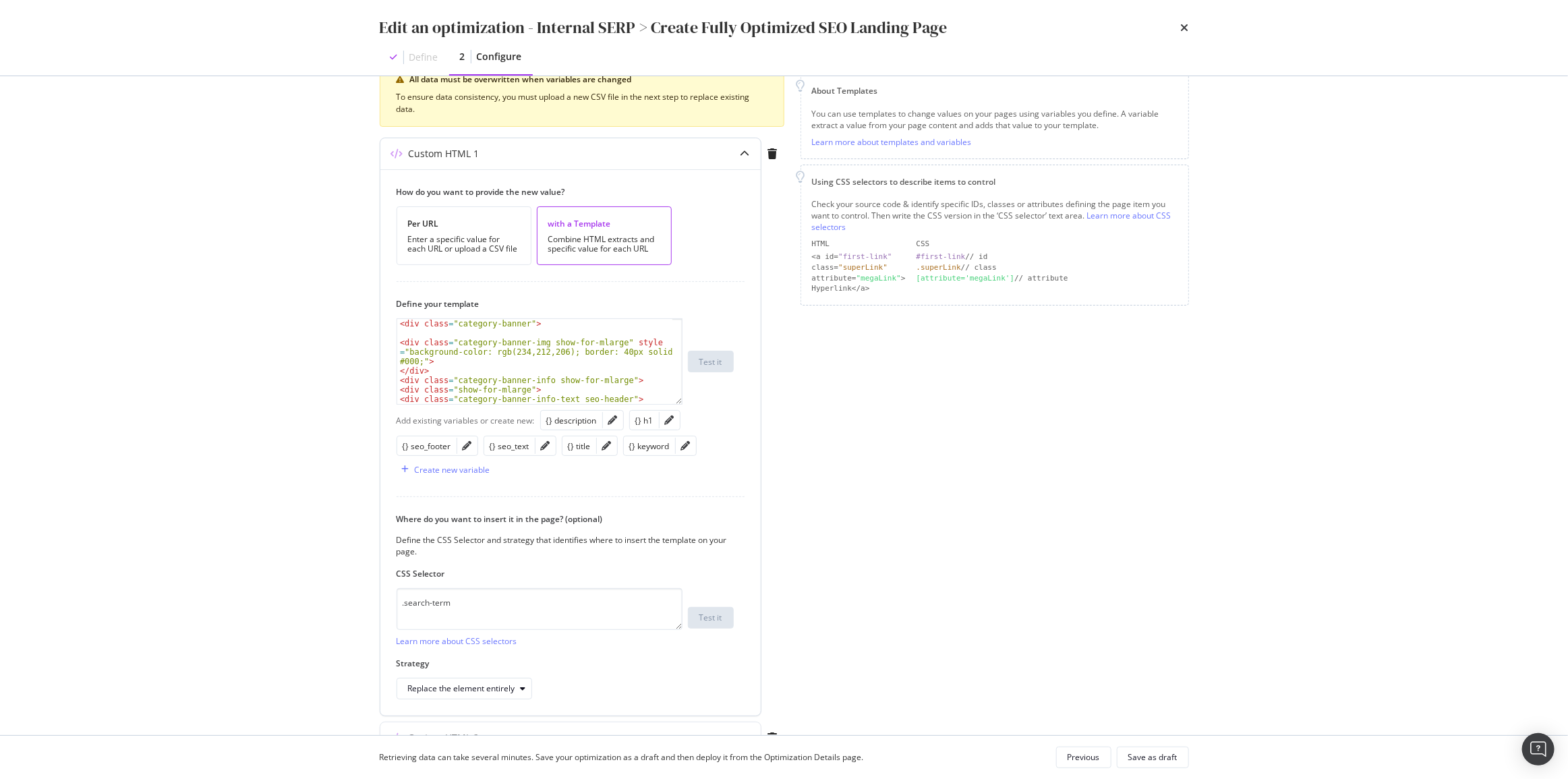
scroll to position [184, 0]
click at [655, 148] on div "Custom HTML 1" at bounding box center [544, 152] width 327 height 14
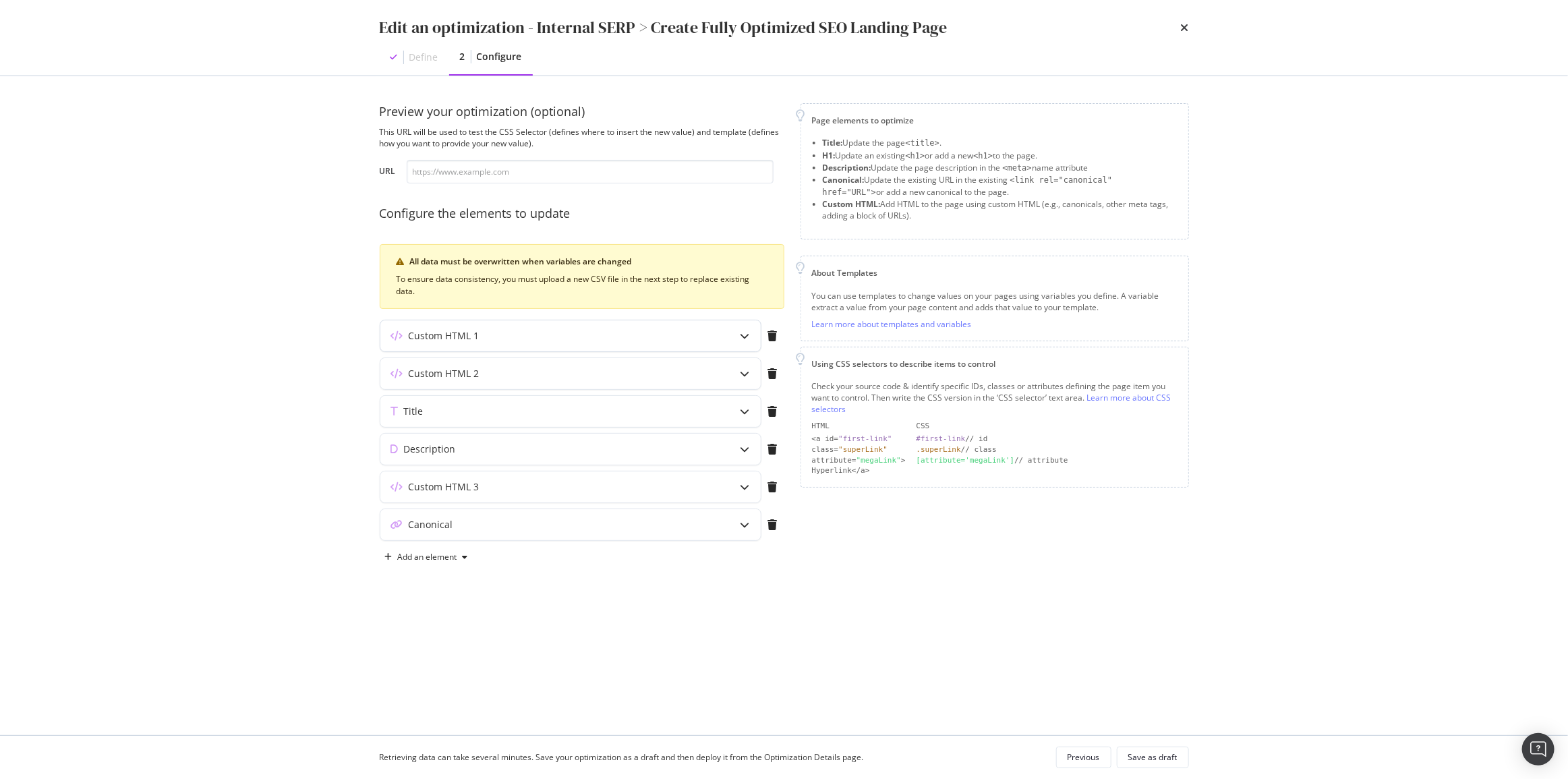
scroll to position [0, 0]
click at [658, 362] on div "Custom HTML 2" at bounding box center [571, 374] width 381 height 31
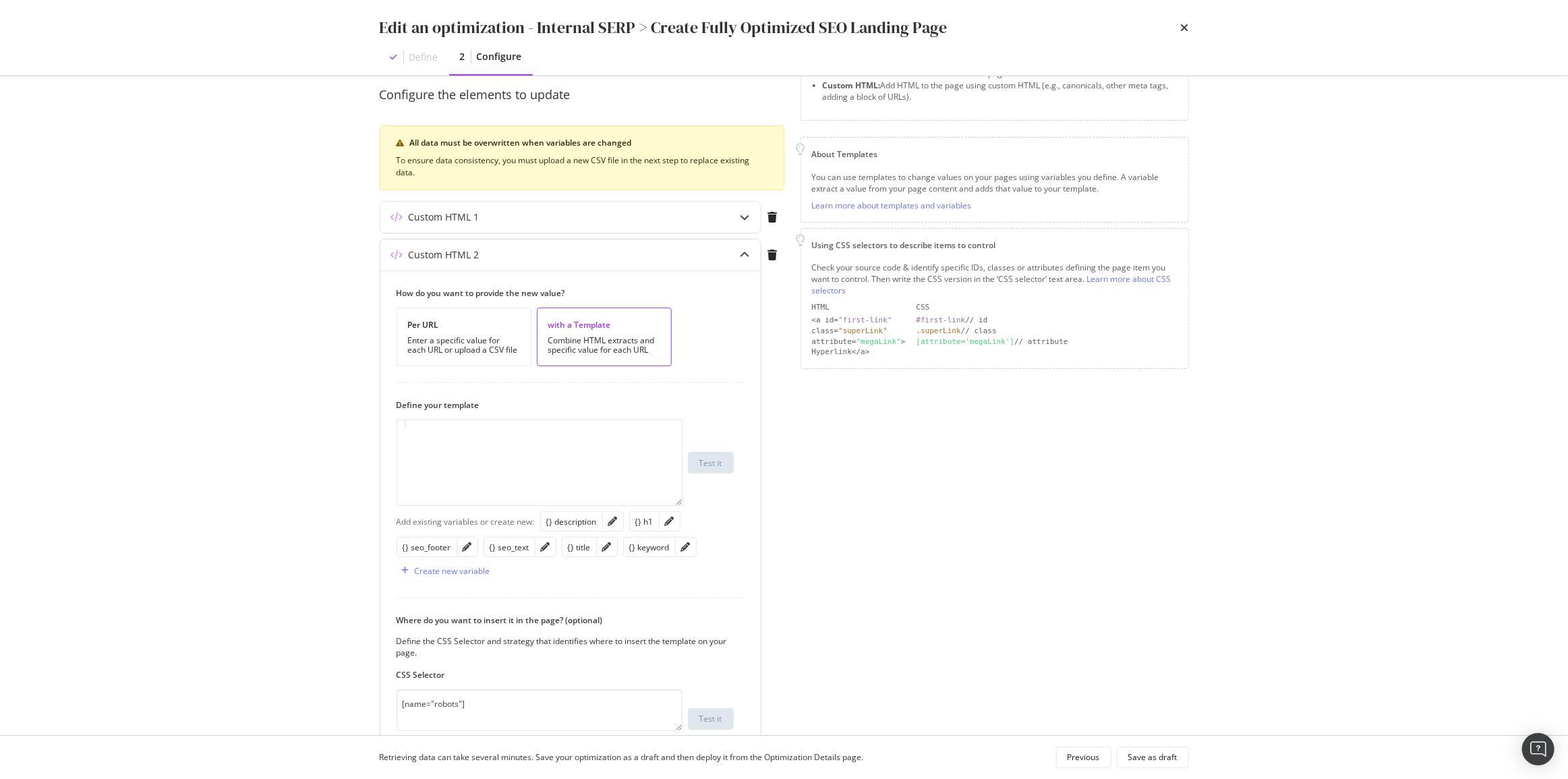
scroll to position [122, 0]
click at [640, 258] on div "Custom HTML 2" at bounding box center [571, 252] width 381 height 31
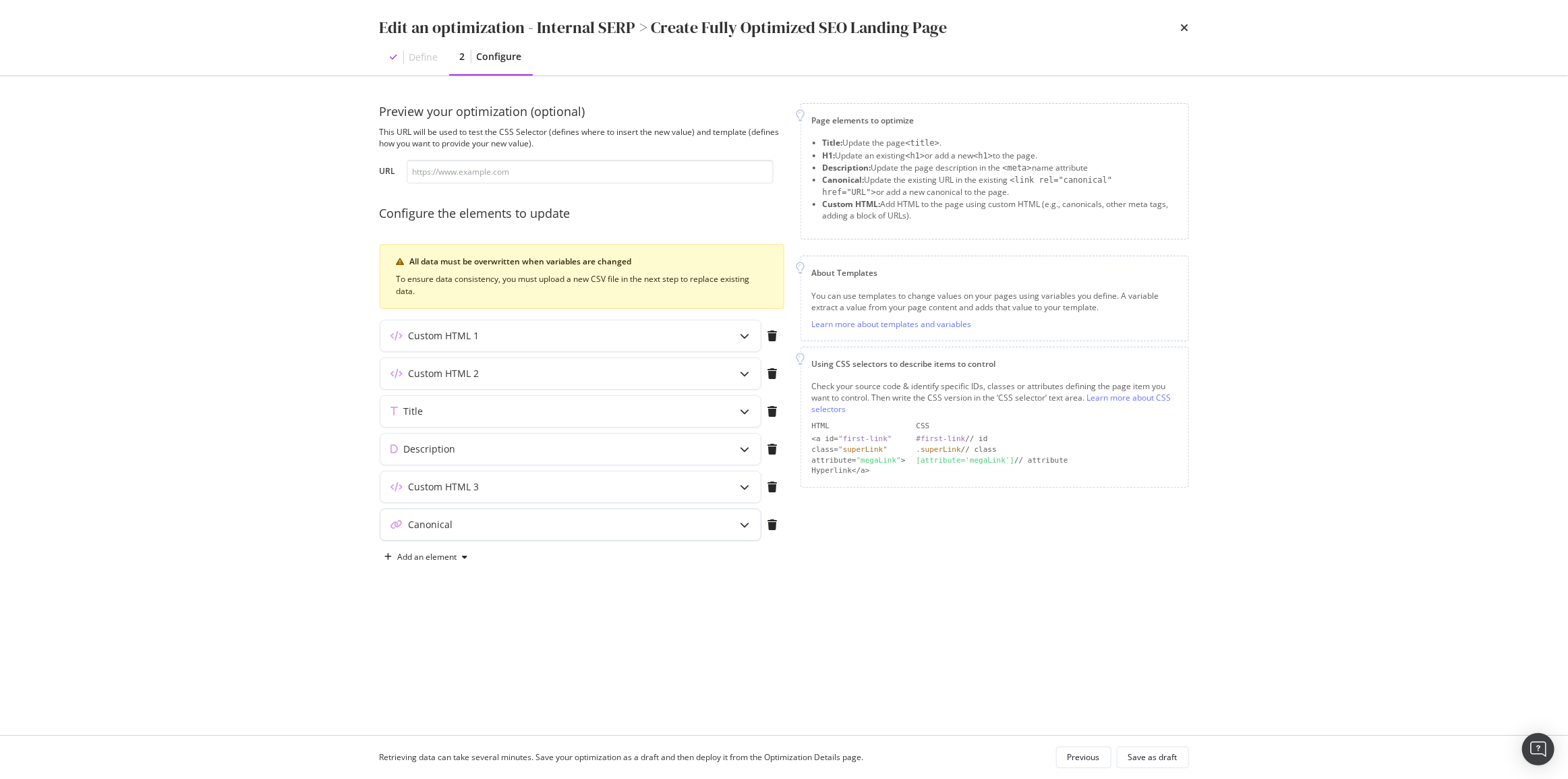
click at [647, 520] on div "Canonical" at bounding box center [544, 524] width 327 height 14
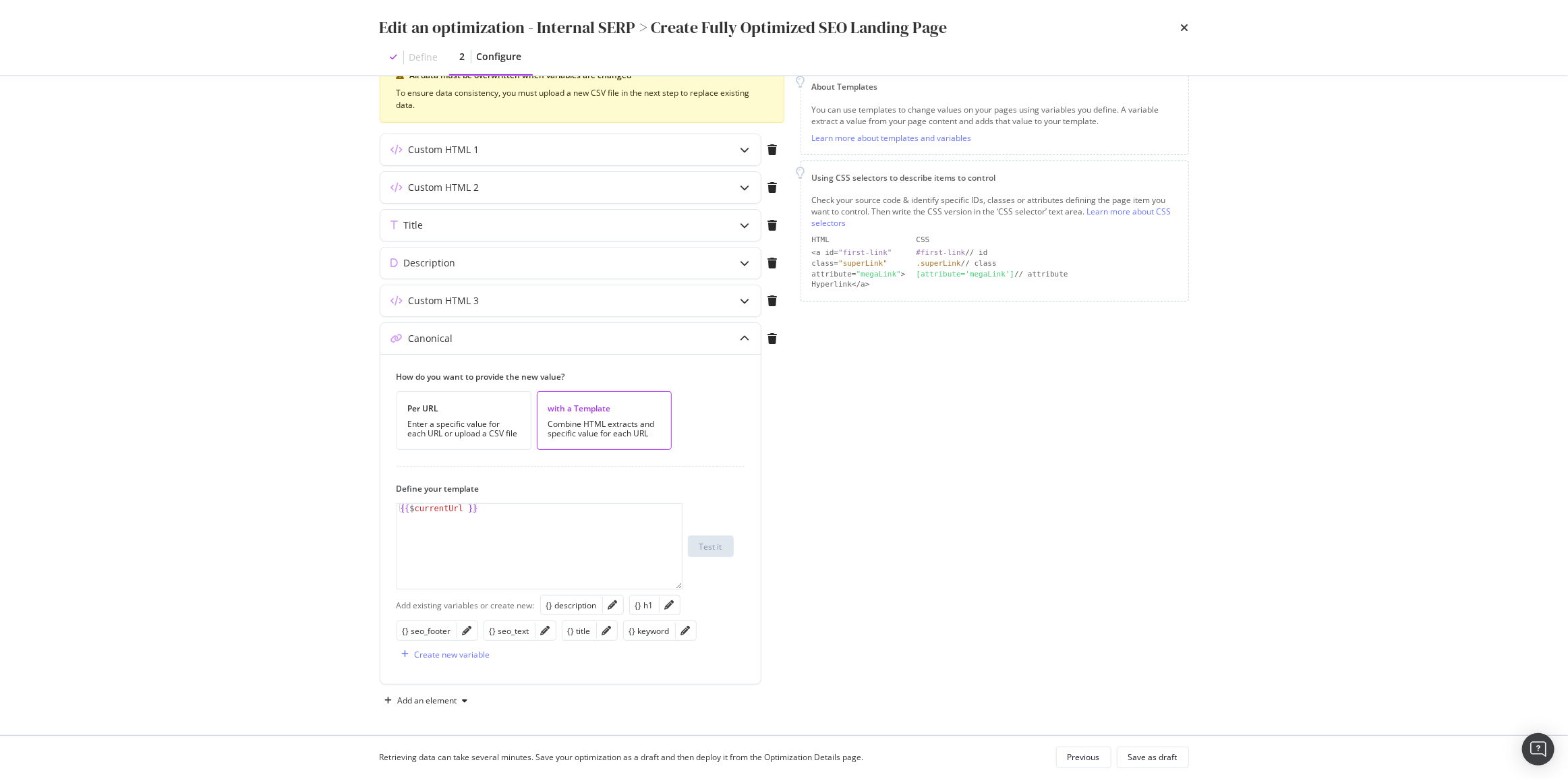
scroll to position [188, 0]
click at [685, 334] on div "Canonical" at bounding box center [544, 336] width 327 height 14
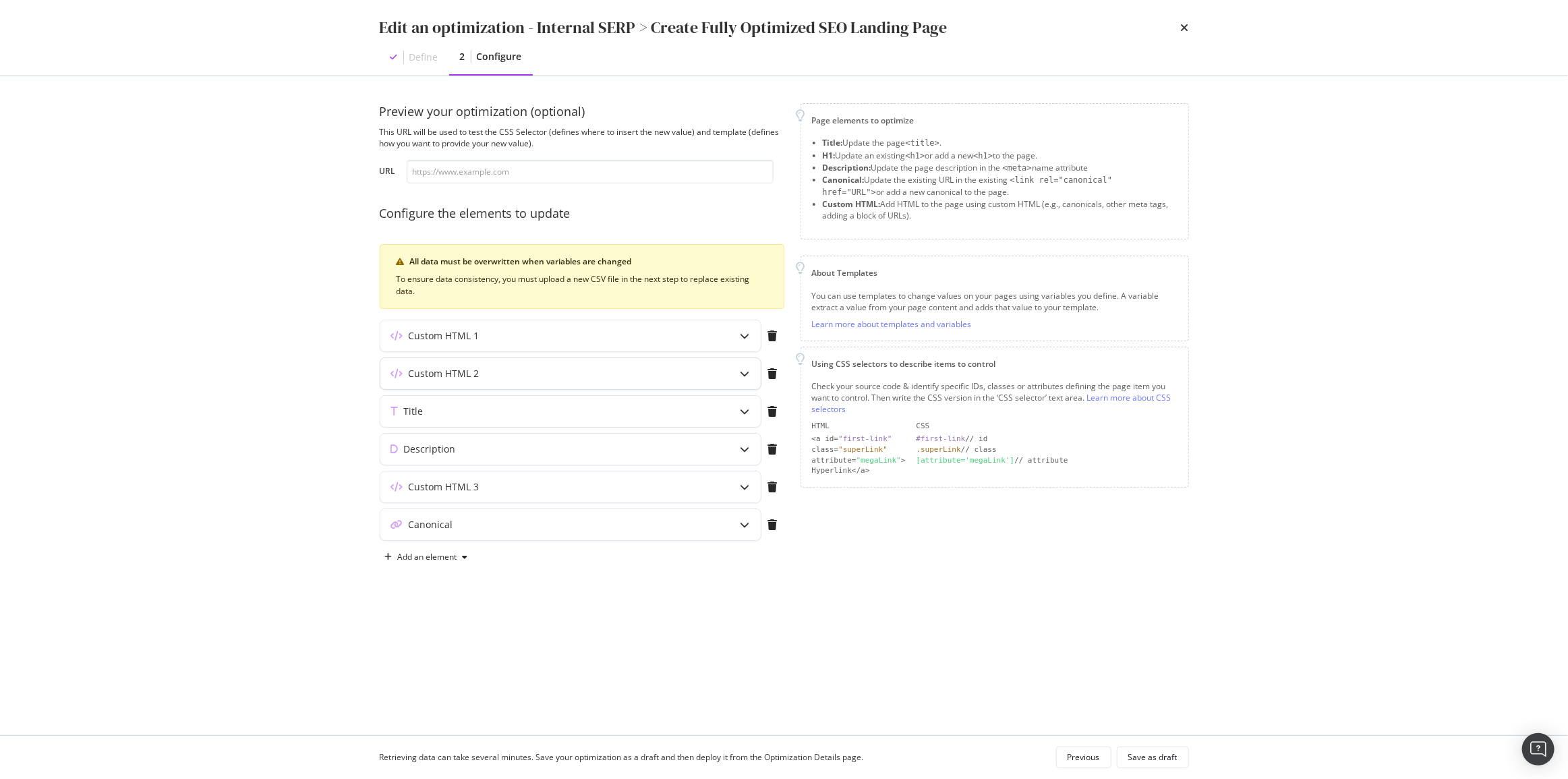
click at [481, 367] on div "Custom HTML 2" at bounding box center [544, 374] width 327 height 14
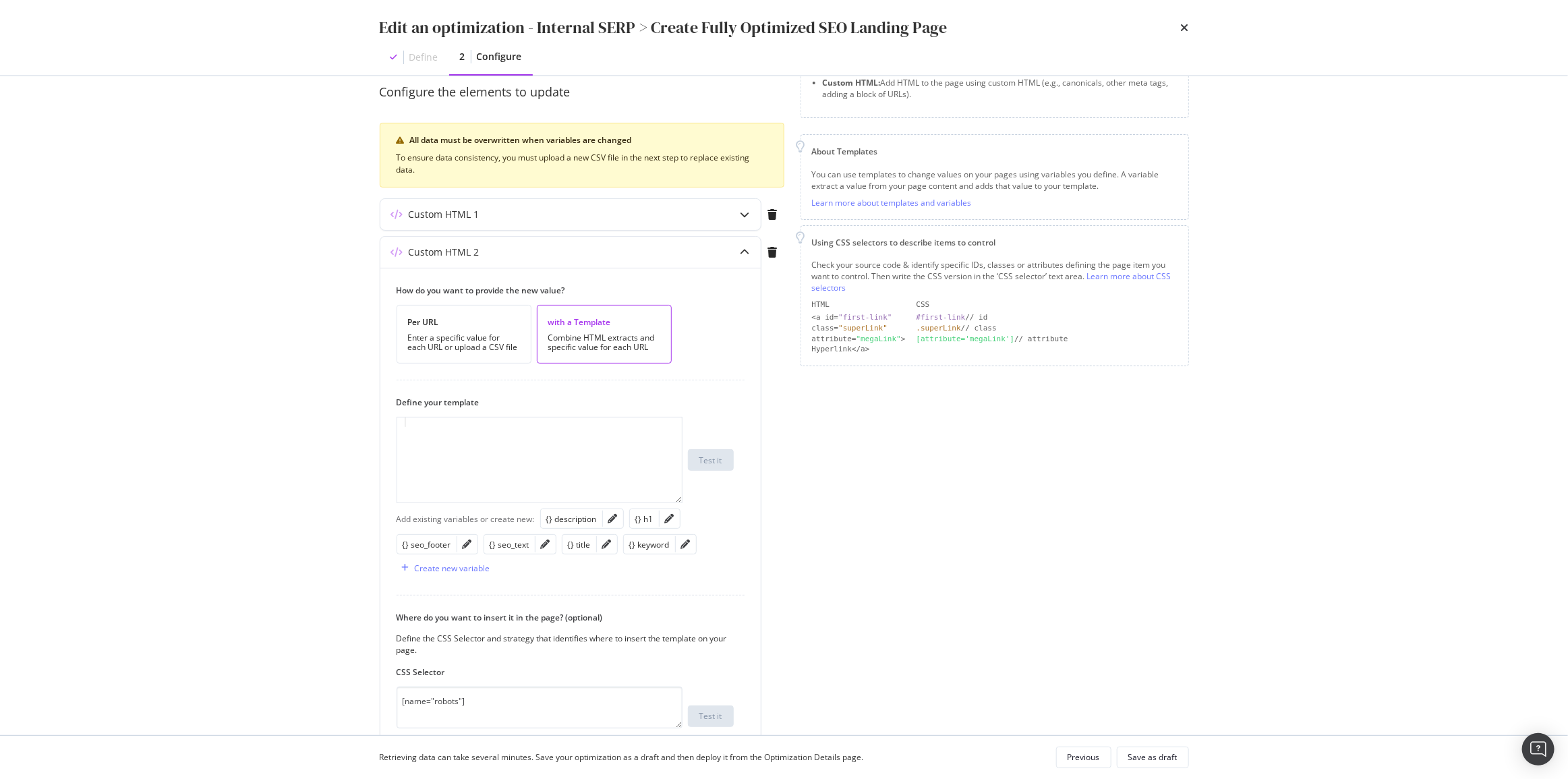
scroll to position [122, 0]
drag, startPoint x: 573, startPoint y: 705, endPoint x: 203, endPoint y: 687, distance: 370.4
click at [203, 687] on div "Edit an optimization - Internal SERP > Create Fully Optimized SEO Landing Page …" at bounding box center [784, 389] width 1568 height 779
click at [399, 704] on textarea "[name="robots"]" at bounding box center [539, 707] width 286 height 42
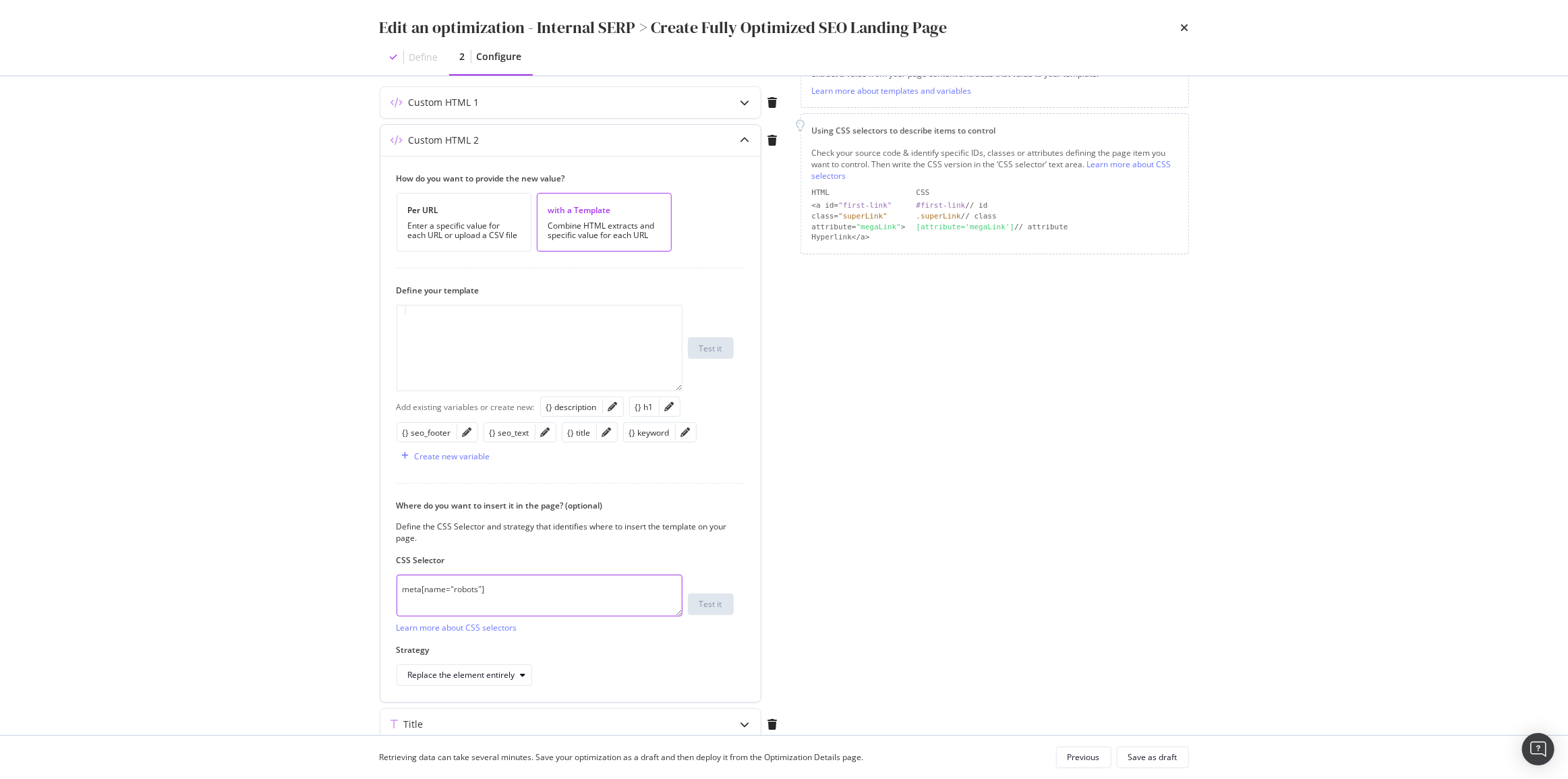
scroll to position [245, 0]
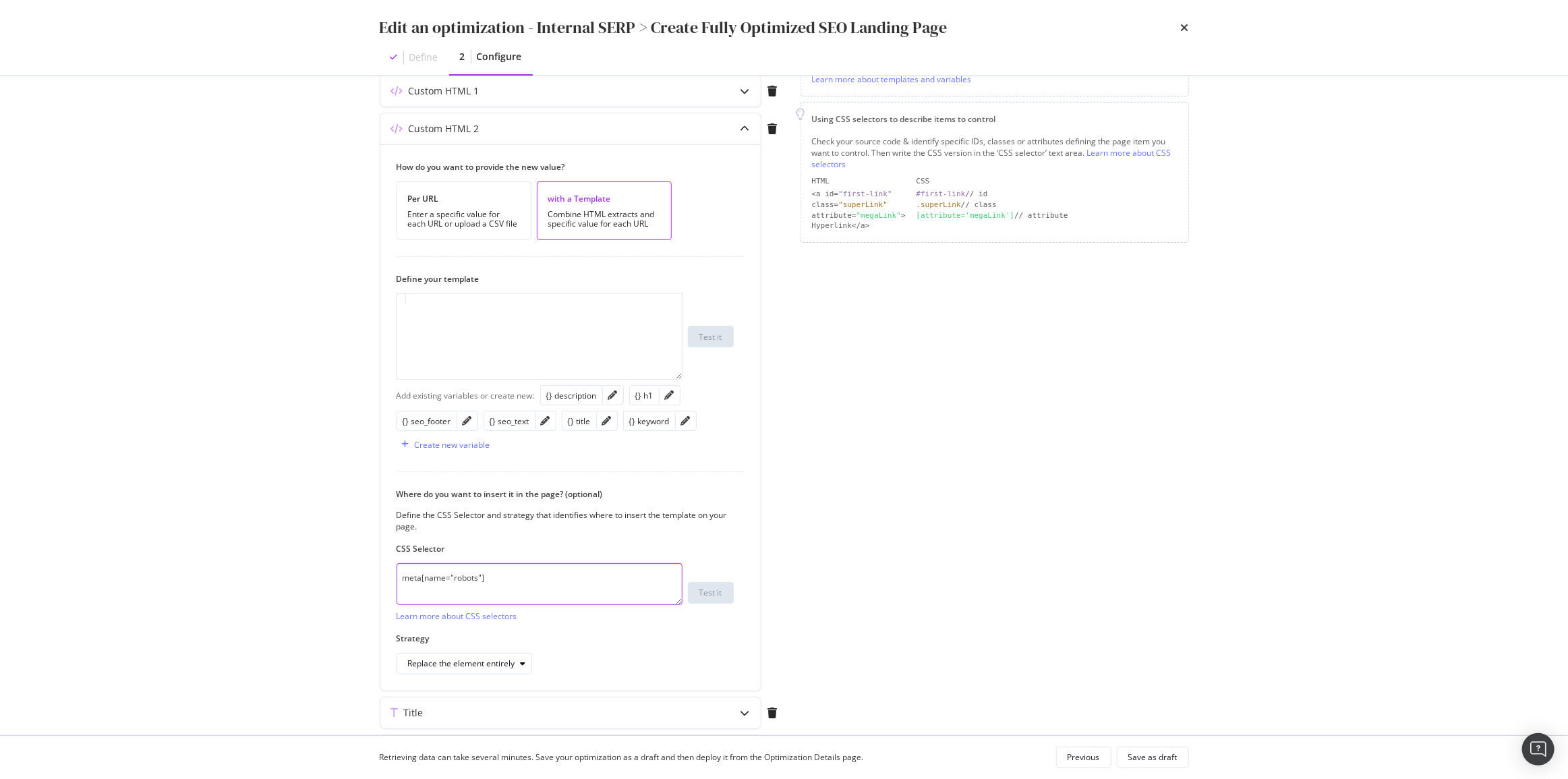
type textarea "meta[name="robots"]"
click at [503, 325] on div "modal" at bounding box center [540, 346] width 285 height 104
paste textarea "<meta name="robots" content="noindex" />"
paste textarea "Cursor at row 1"
click at [537, 297] on div "< meta name = "robots" content = "noindex" />" at bounding box center [540, 346] width 285 height 104
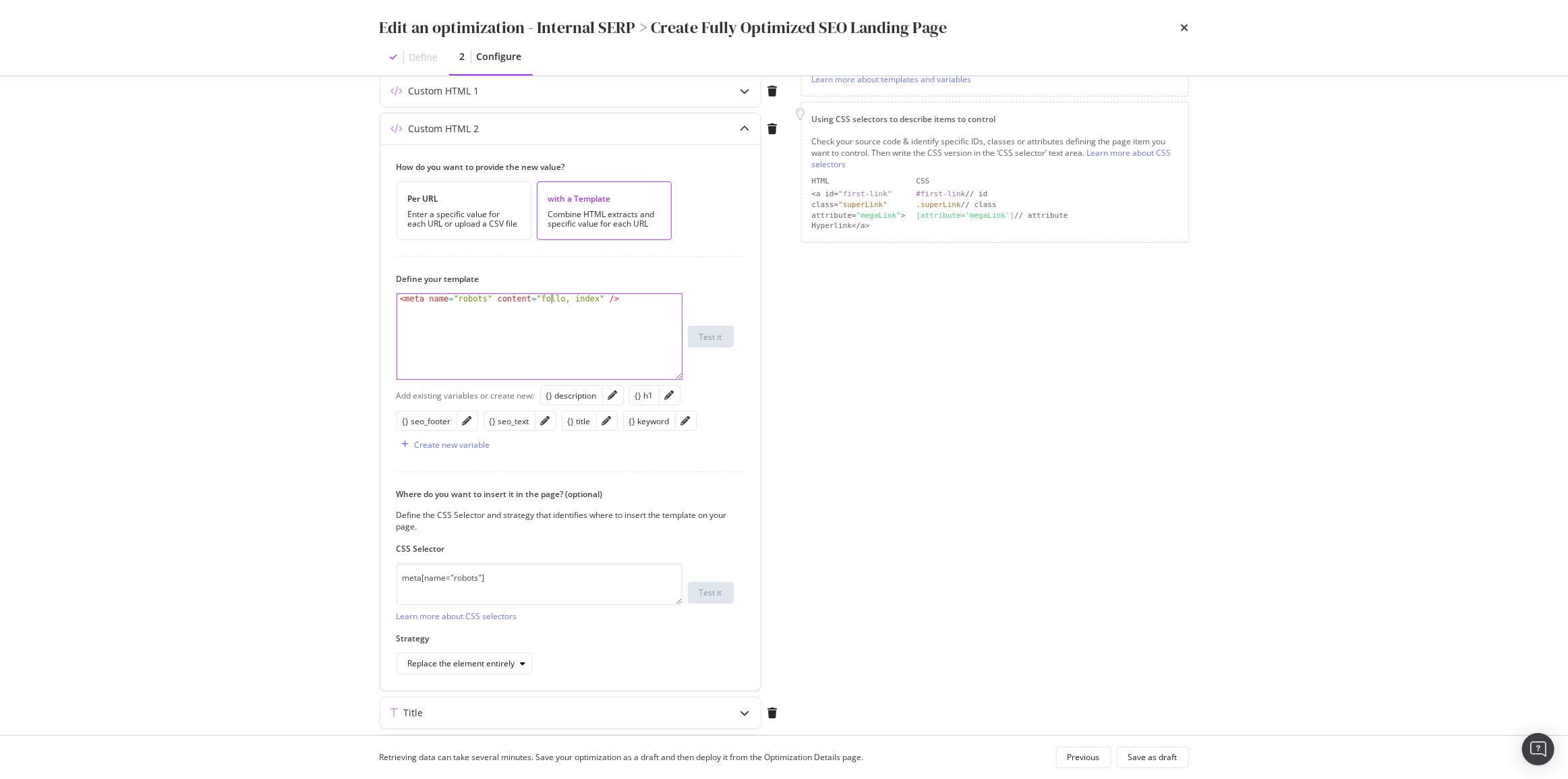
scroll to position [0, 14]
type textarea "<meta name="robots" content="follow, index" />"
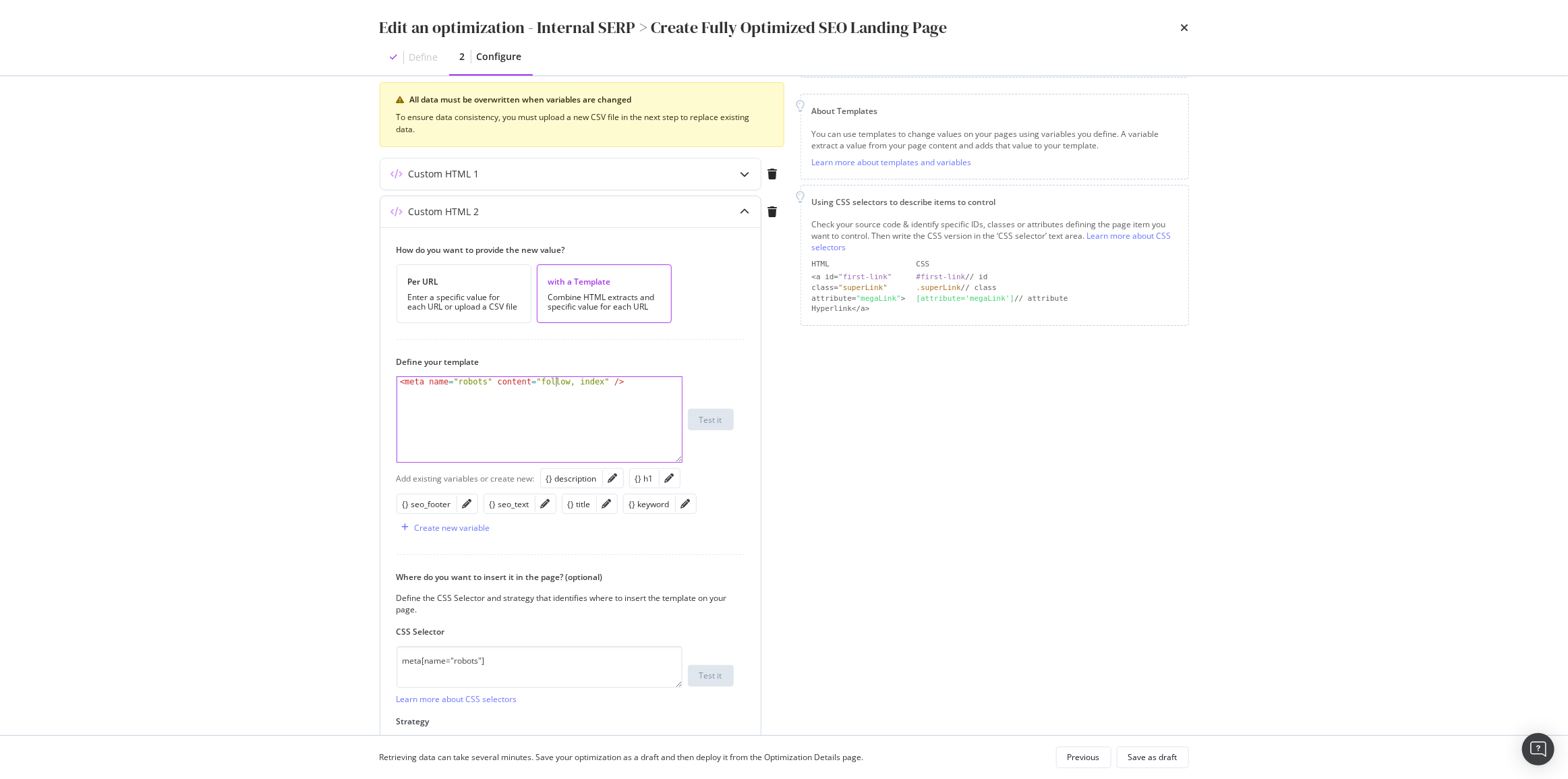
scroll to position [159, 0]
click at [624, 176] on div "Custom HTML 1" at bounding box center [544, 176] width 327 height 14
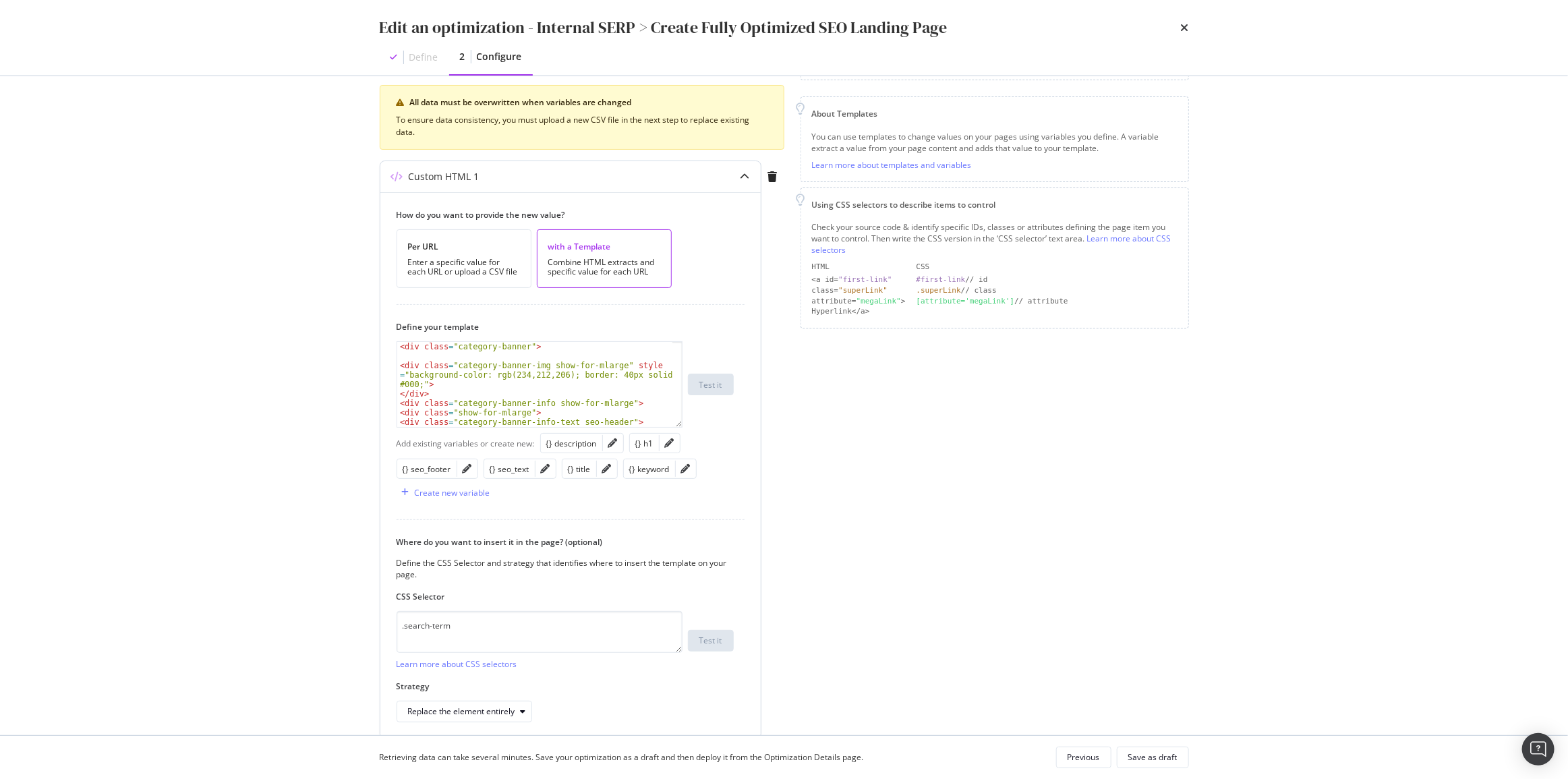
click at [624, 176] on div "Custom HTML 1" at bounding box center [544, 176] width 327 height 14
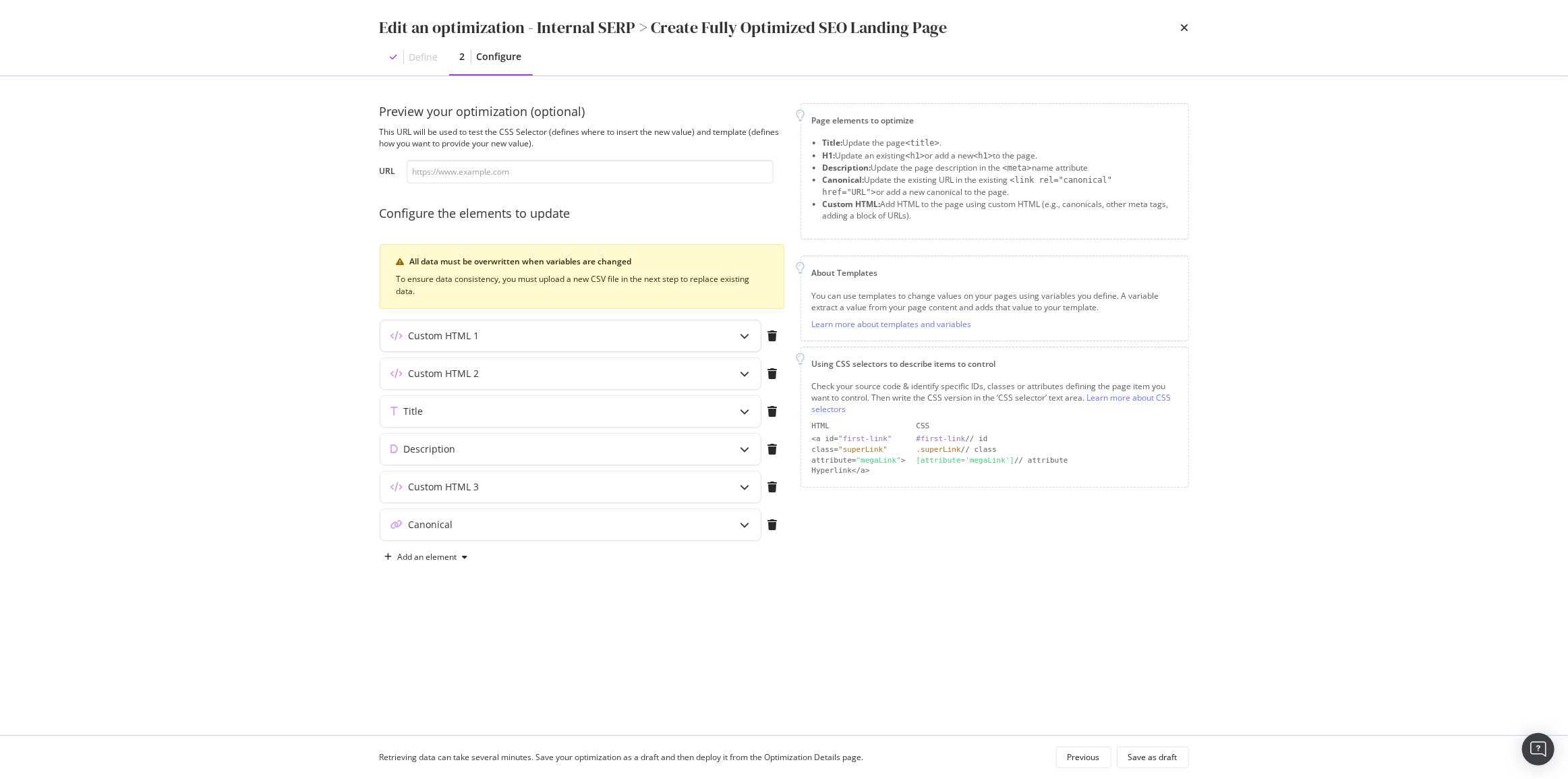
scroll to position [0, 0]
click at [580, 486] on div "Custom HTML 3" at bounding box center [544, 487] width 327 height 14
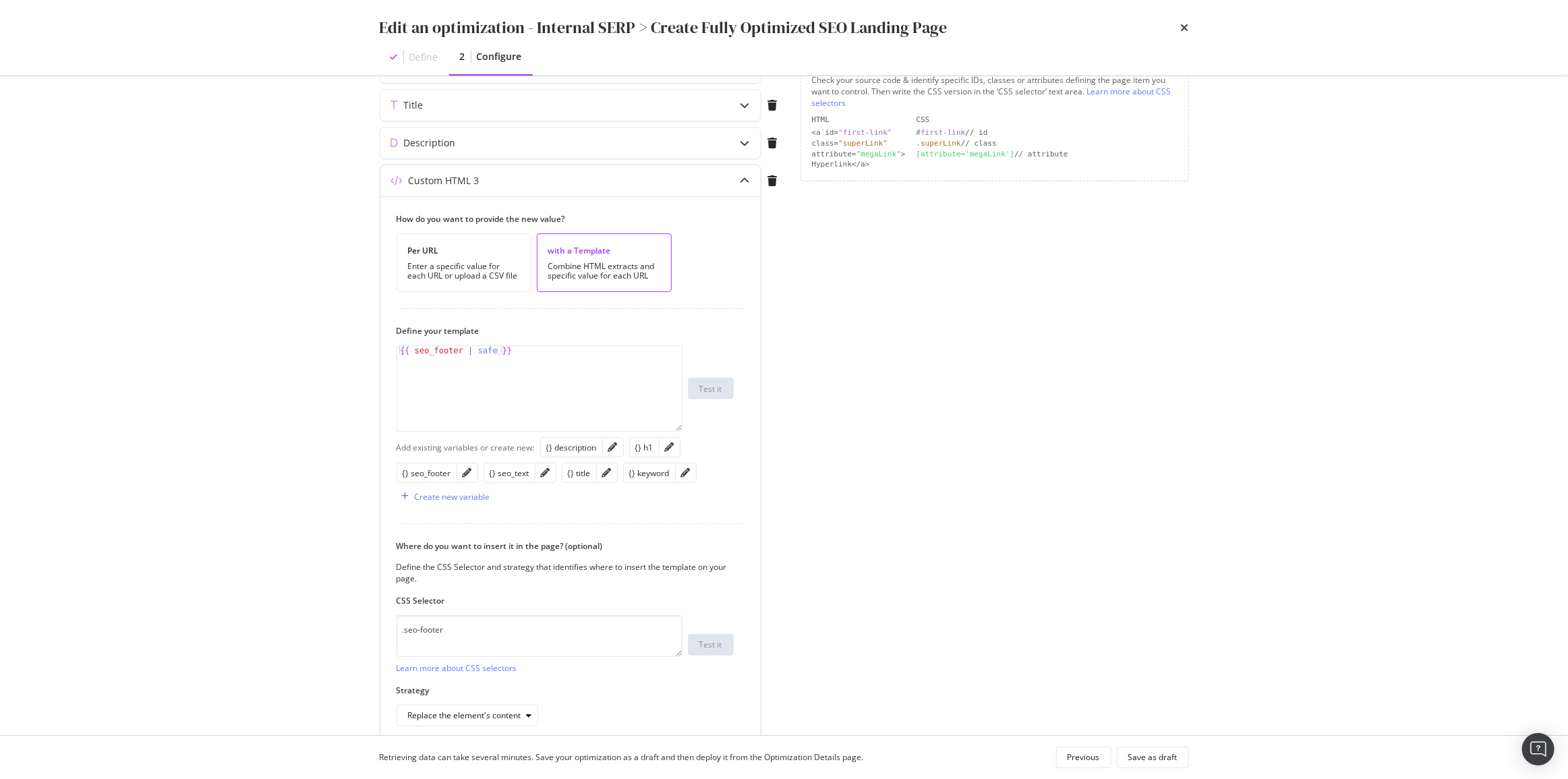
scroll to position [404, 0]
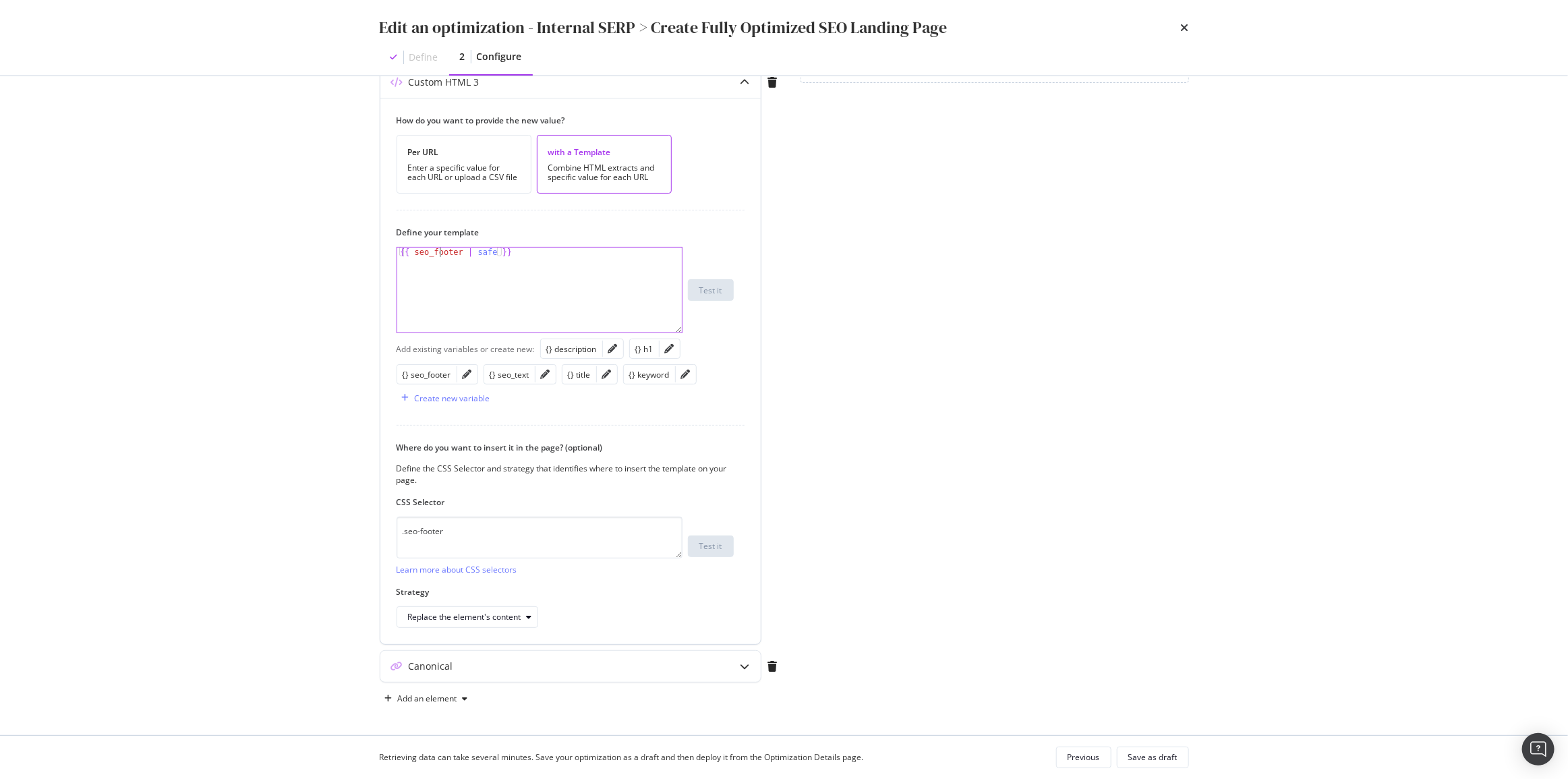
click at [438, 254] on div "{{ seo_footer | safe }}" at bounding box center [540, 299] width 285 height 104
click at [399, 253] on div "{{ seo_footer | safe }}" at bounding box center [540, 299] width 285 height 104
type textarea "{{ seo_footer | safe }}"
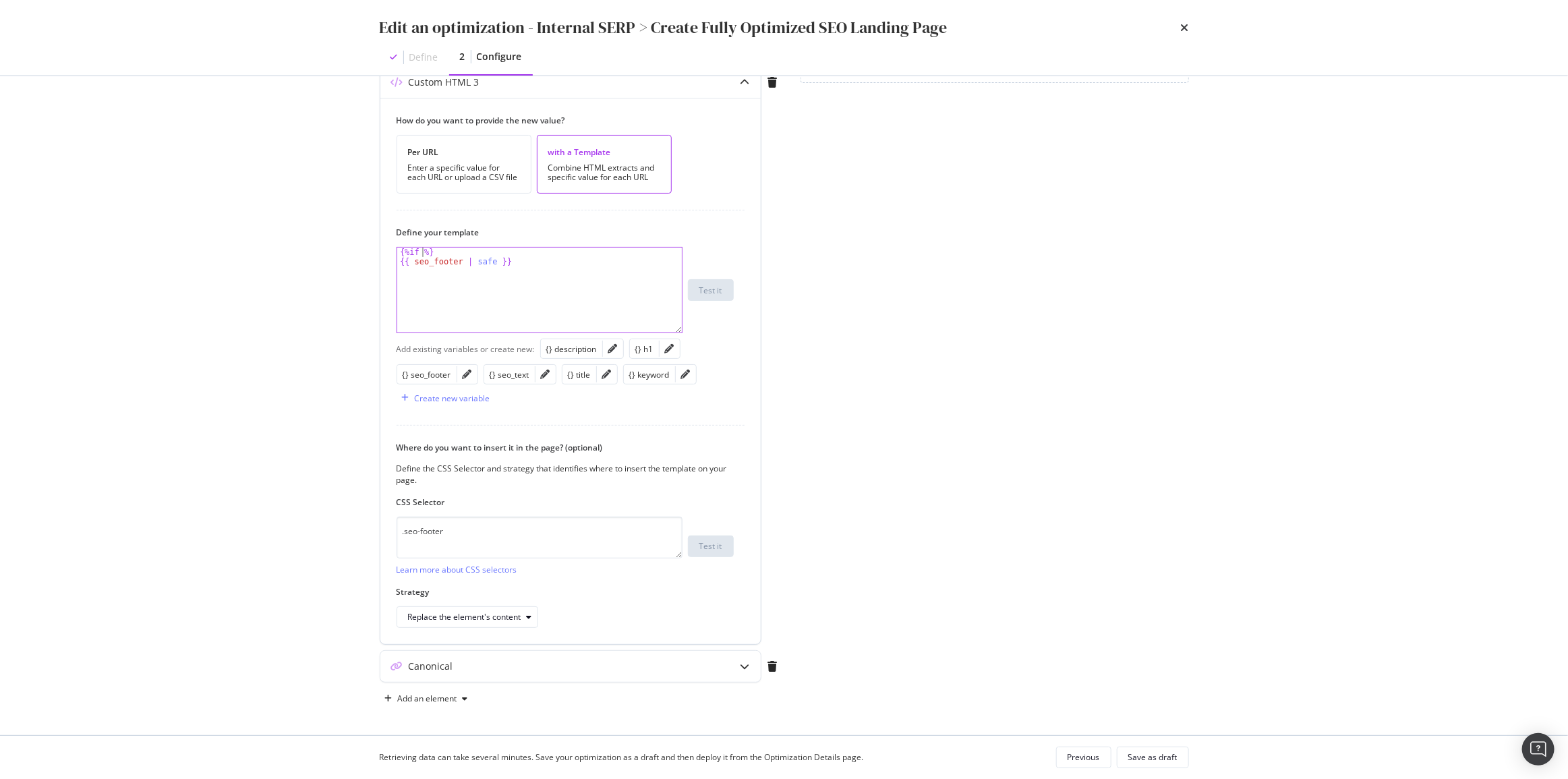
paste textarea "seo_footer"
type textarea "{{ seo_footer | safe }}"
click at [510, 259] on div "{% if seo_footer %} {{ seo_footer | safe }}" at bounding box center [540, 299] width 285 height 104
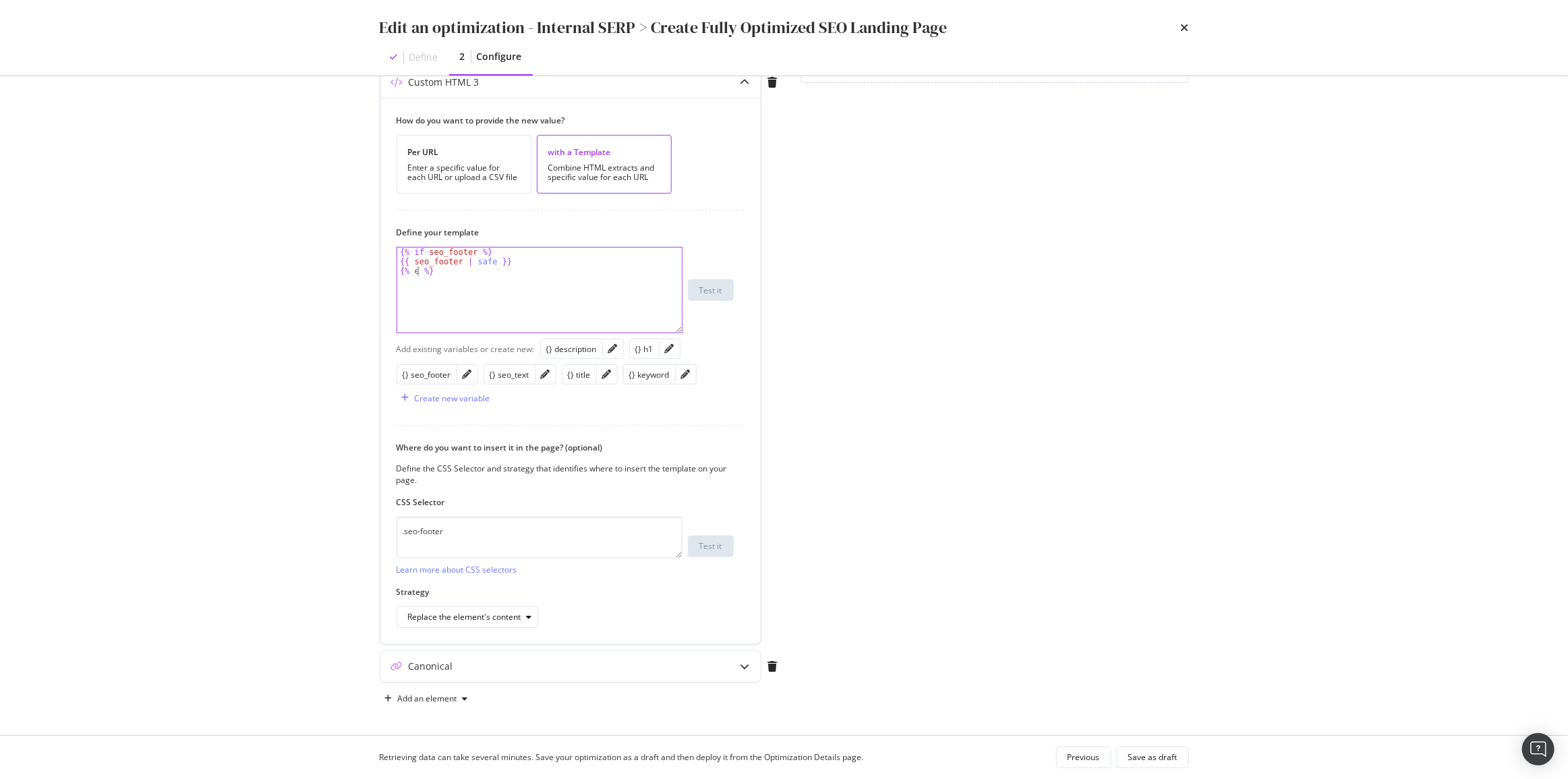
type textarea "{% else %}"
paste textarea "{% %}"
drag, startPoint x: 452, startPoint y: 264, endPoint x: 379, endPoint y: 265, distance: 73.0
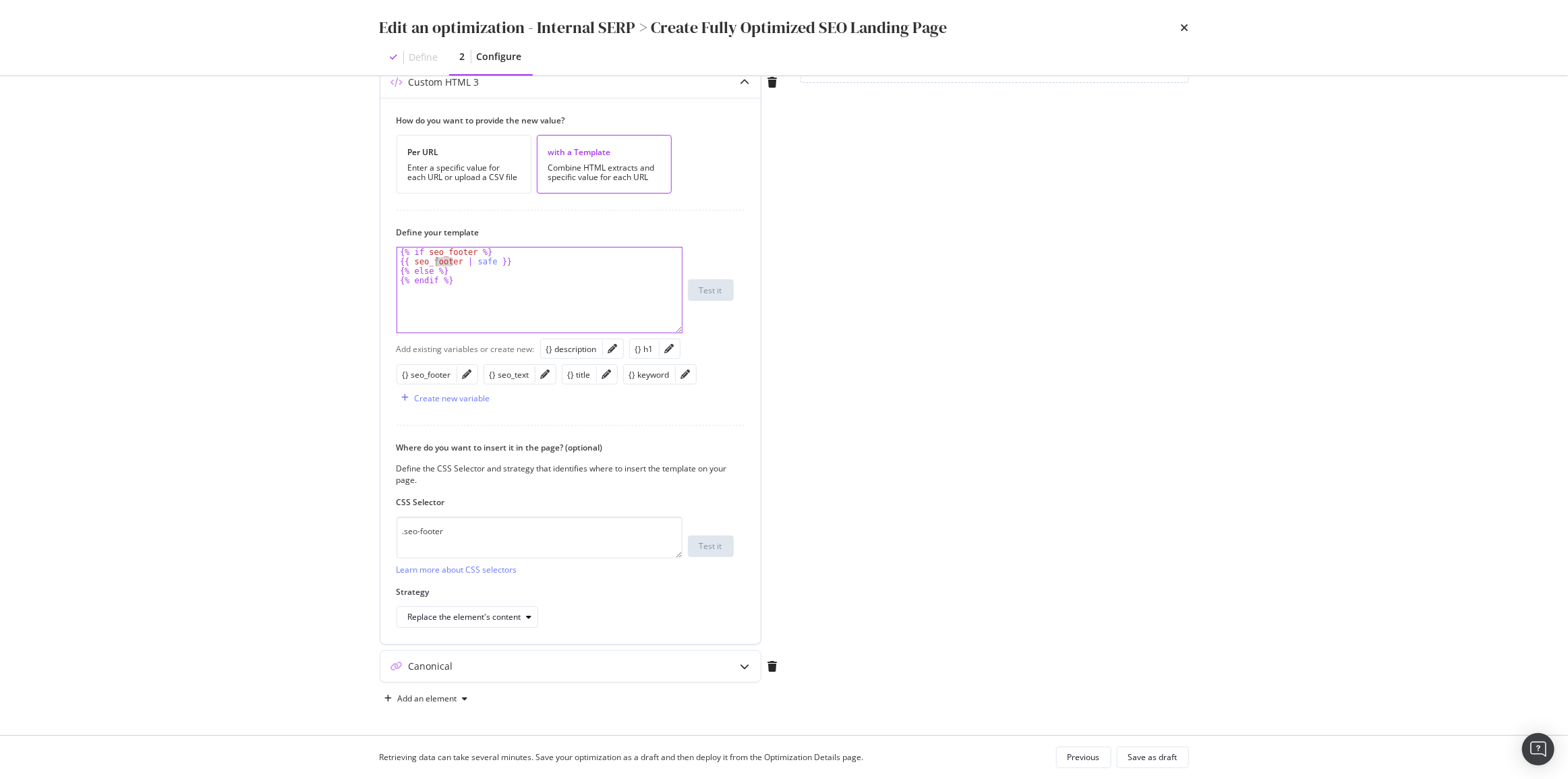
click at [380, 265] on div "Custom HTML 3 How do you want to provide the new value? Per URL Enter a specifi…" at bounding box center [571, 355] width 382 height 579
drag, startPoint x: 446, startPoint y: 268, endPoint x: 375, endPoint y: 270, distance: 71.0
click at [376, 270] on div "Preview your optimization (optional) This URL will be used to test the CSS Sele…" at bounding box center [784, 405] width 863 height 659
type textarea "{% else %}"
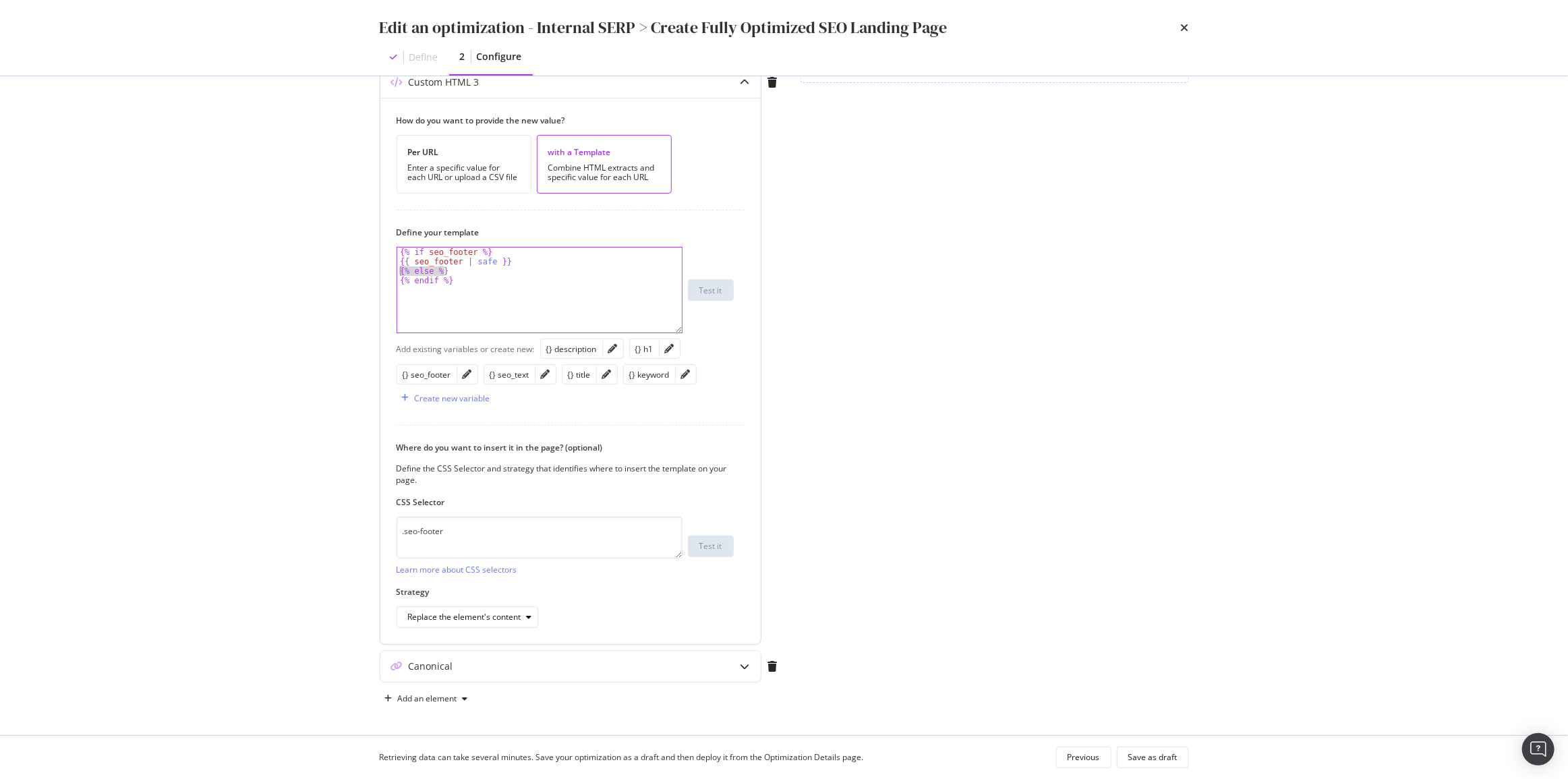
type textarea "{{ seo_footer | safe }}"
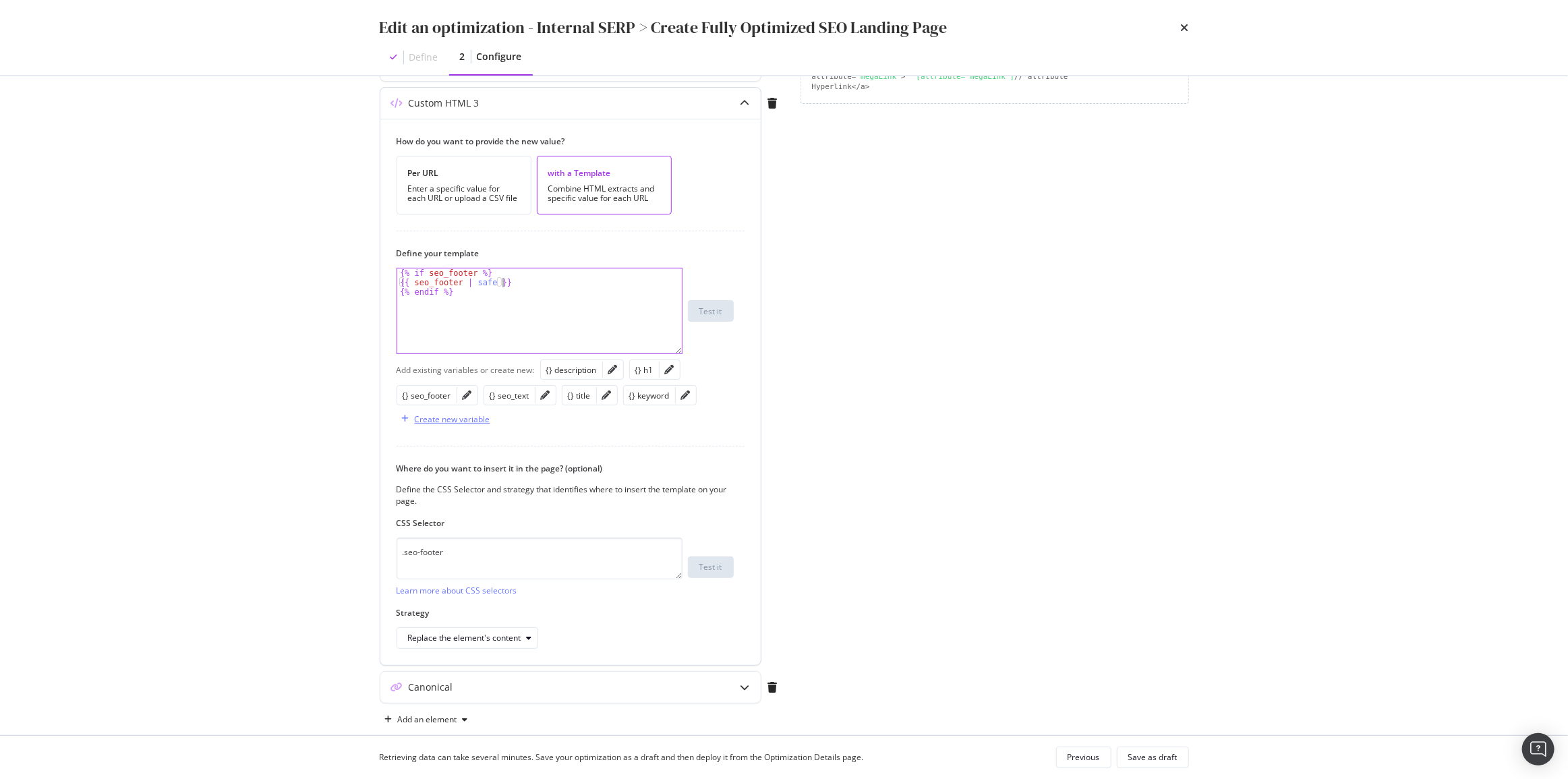
scroll to position [221, 0]
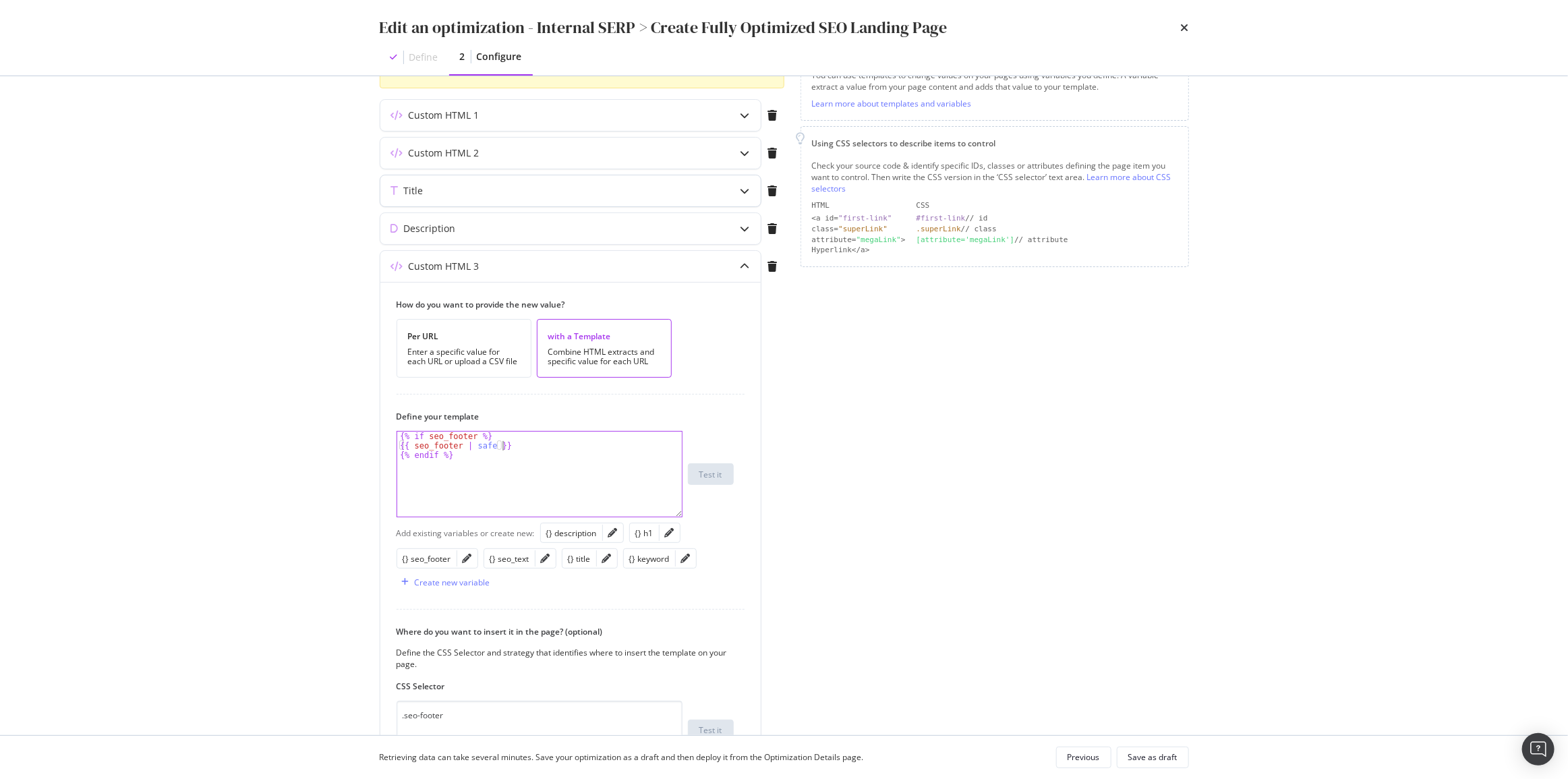
click at [502, 189] on div "Title" at bounding box center [544, 191] width 327 height 14
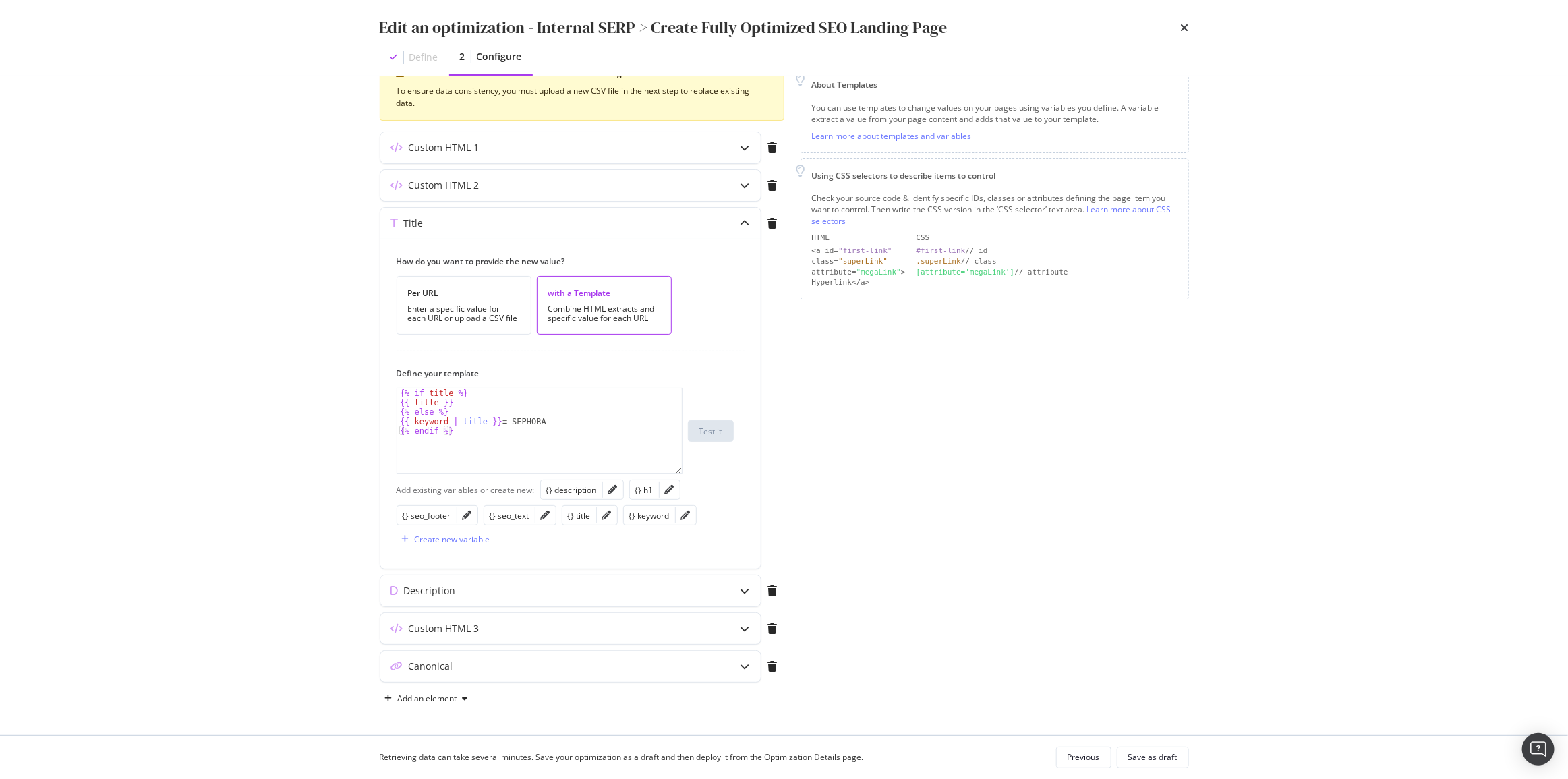
click at [501, 217] on div "Title" at bounding box center [544, 223] width 327 height 14
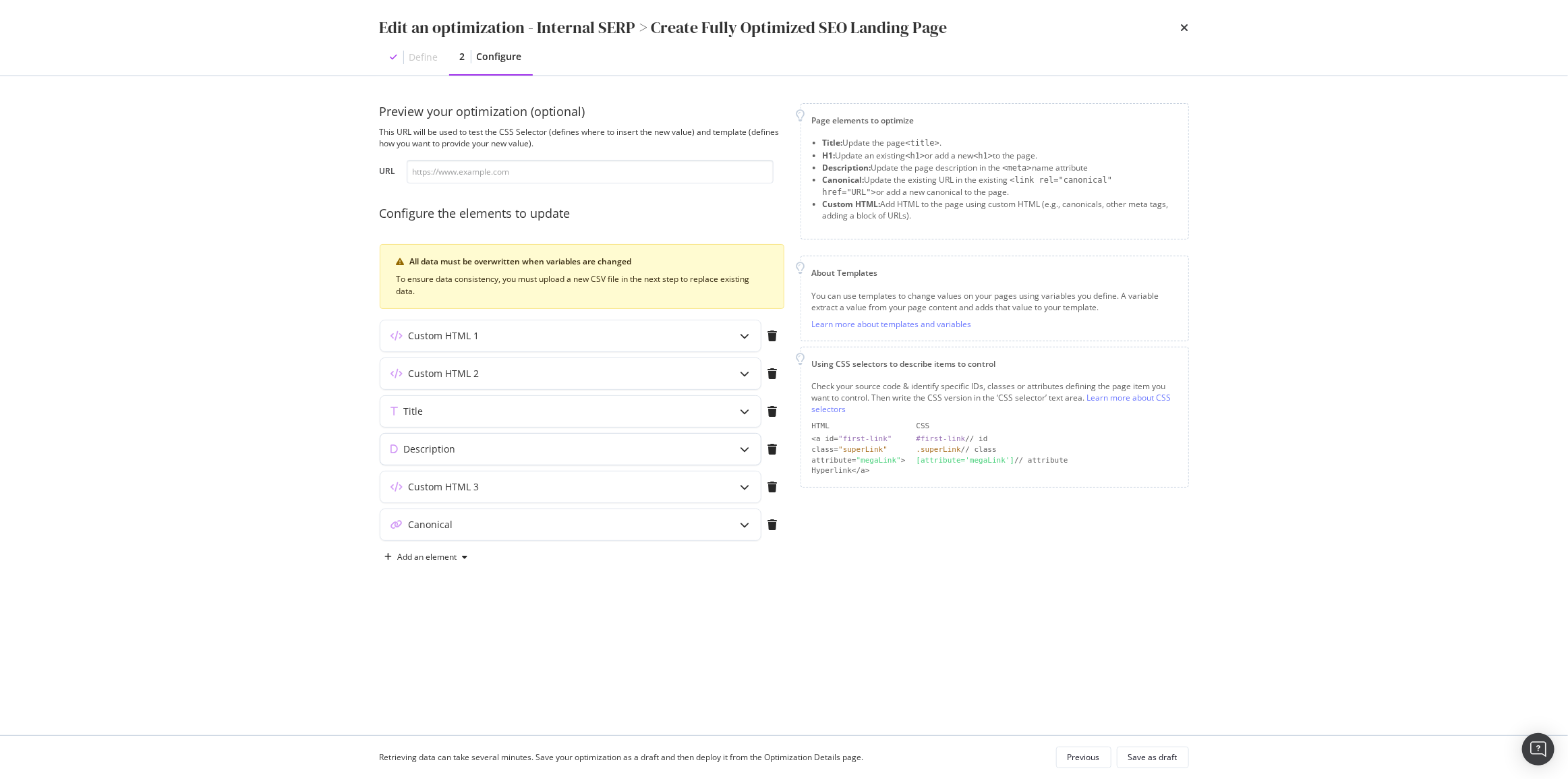
click at [501, 443] on div "Description" at bounding box center [544, 449] width 327 height 14
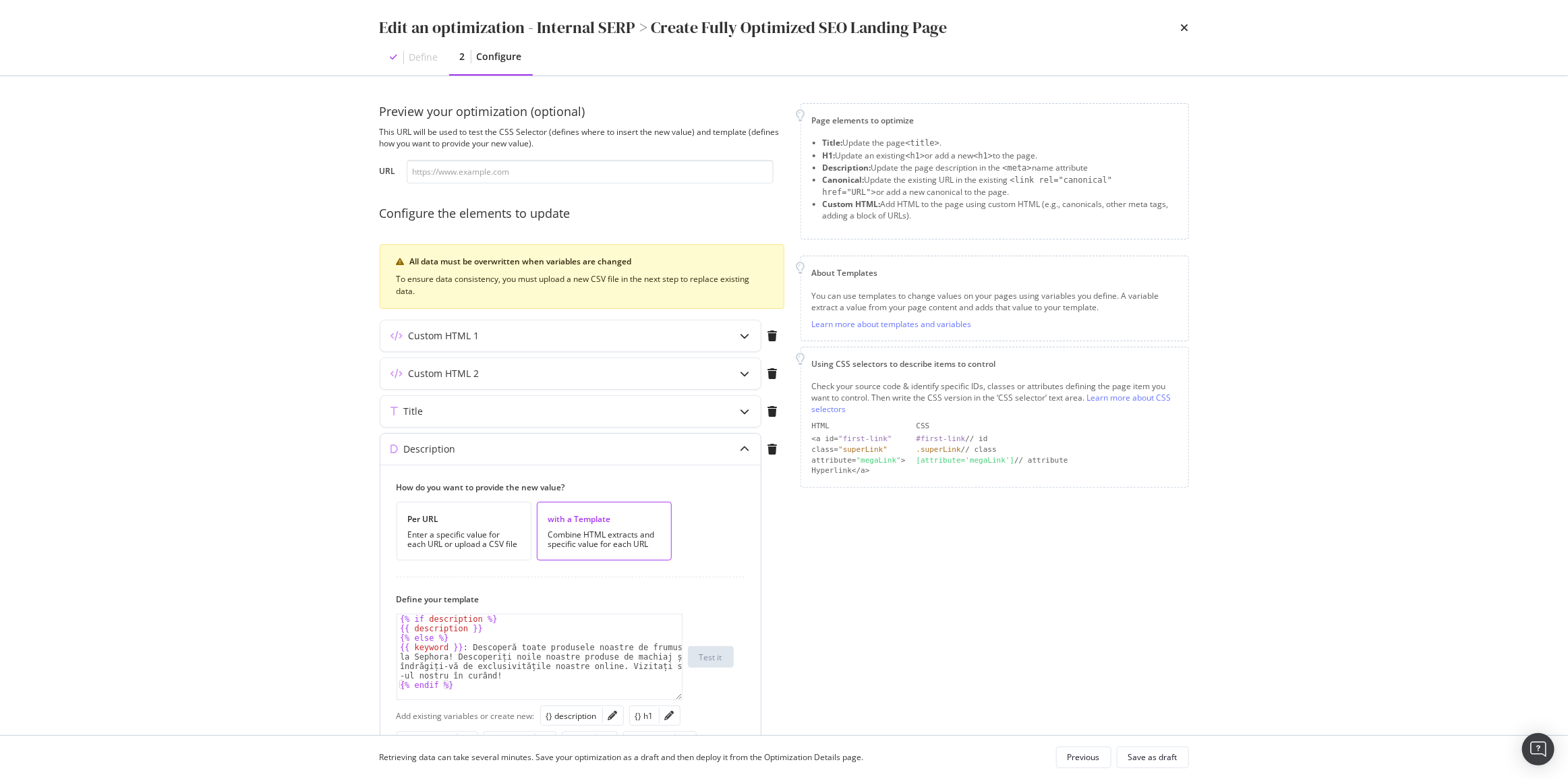
click at [494, 443] on div "Description" at bounding box center [544, 449] width 327 height 14
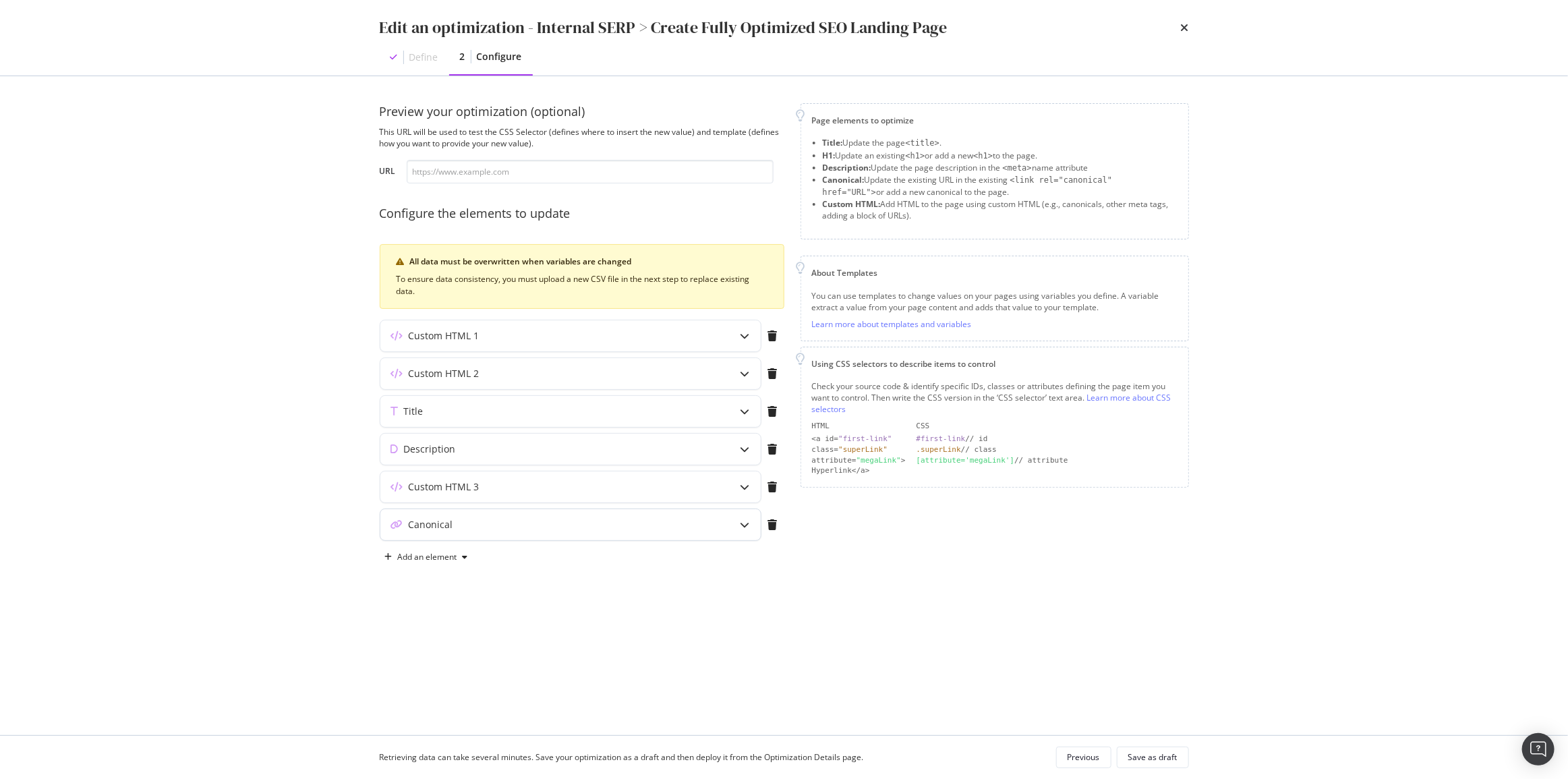
click at [461, 511] on div "Canonical" at bounding box center [571, 524] width 381 height 31
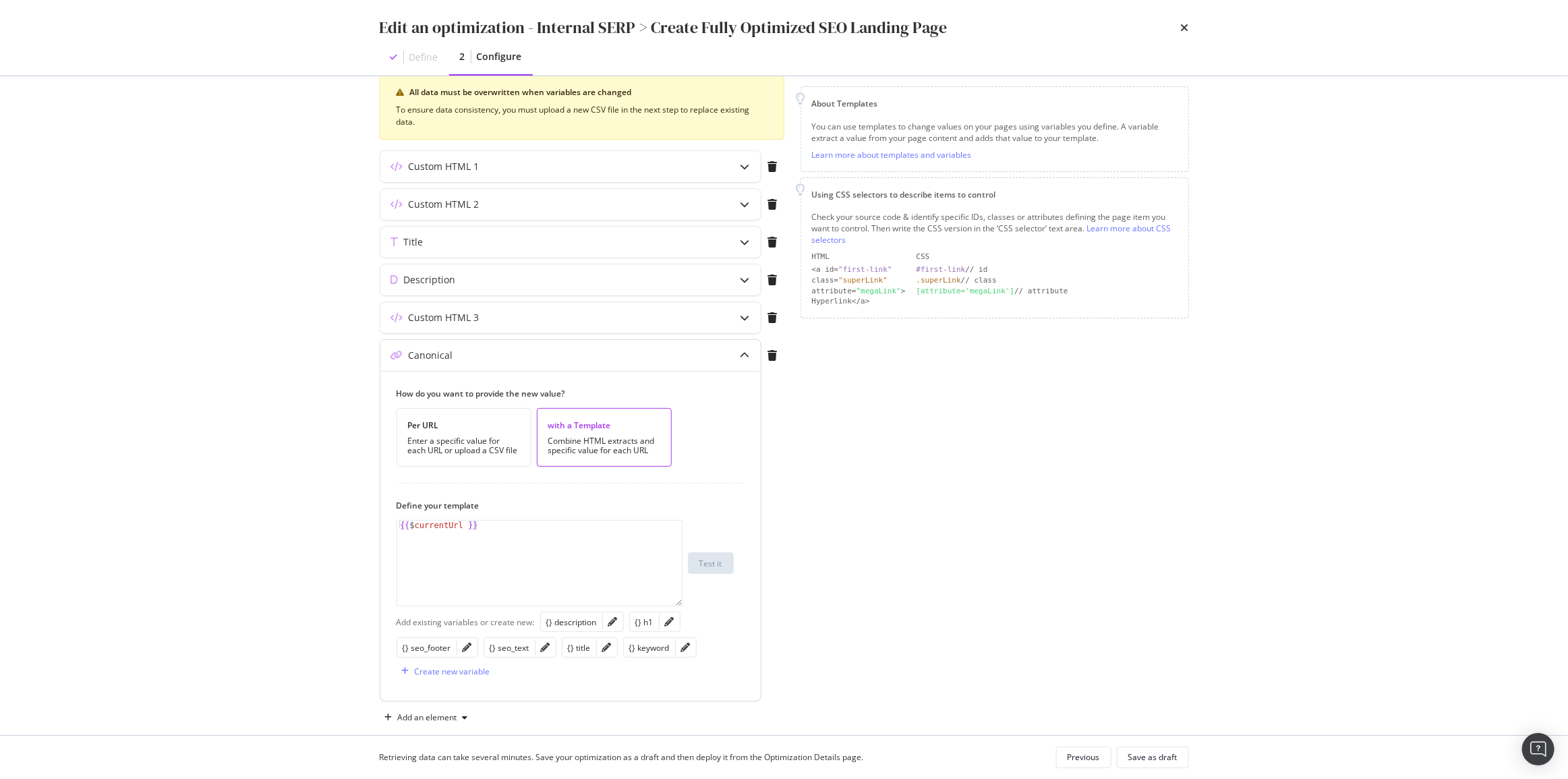
scroll to position [184, 0]
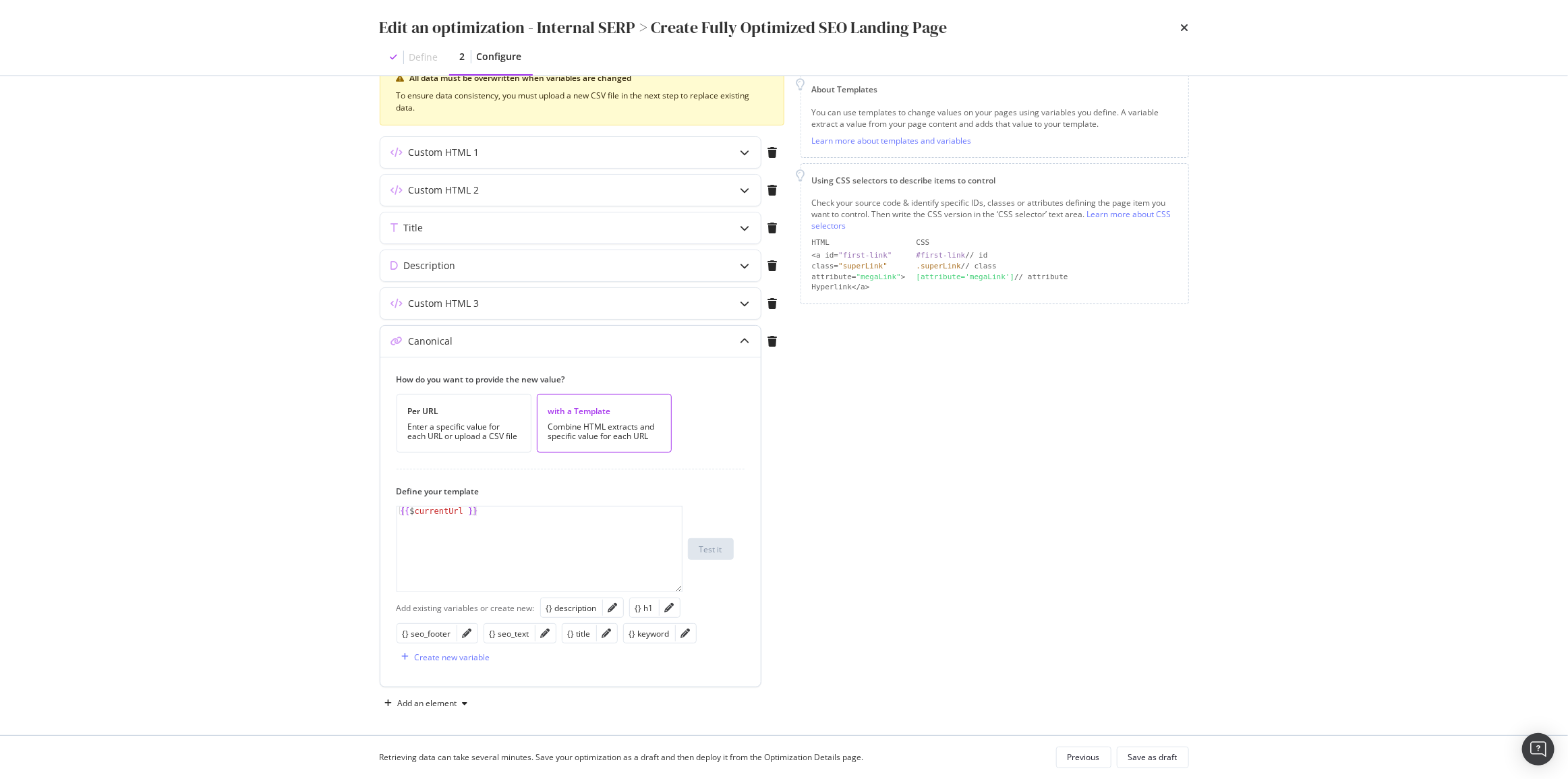
type textarea "{{ $currentUrl }}"
click at [446, 509] on div "{{ $ currentUrl }}" at bounding box center [540, 558] width 285 height 104
click at [1147, 761] on div "Save as draft" at bounding box center [1153, 757] width 49 height 12
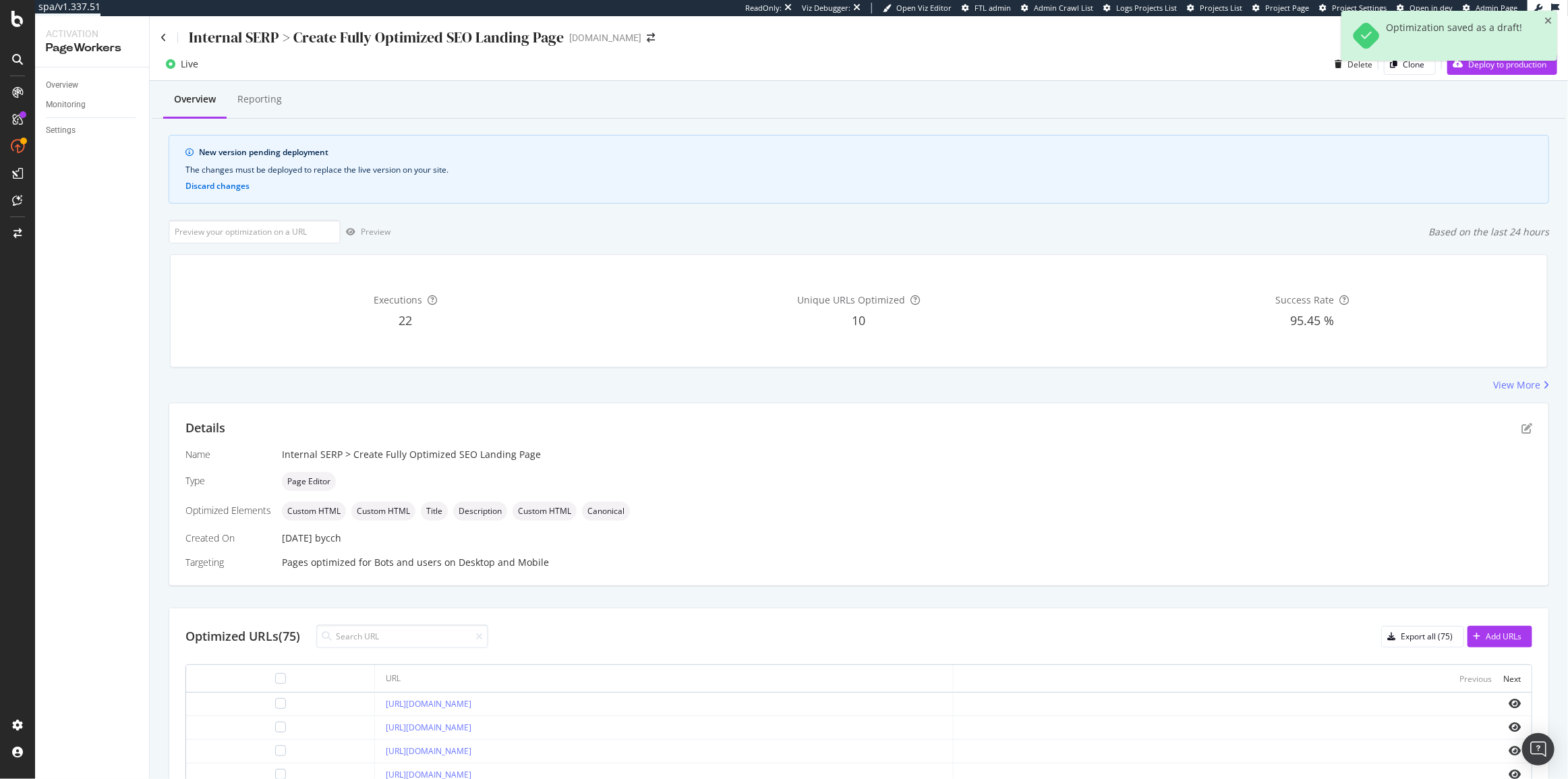
click at [1459, 71] on div "Optimization saved as a draft!" at bounding box center [1449, 41] width 216 height 61
click at [1459, 74] on div "Deploy to production" at bounding box center [1496, 64] width 99 height 20
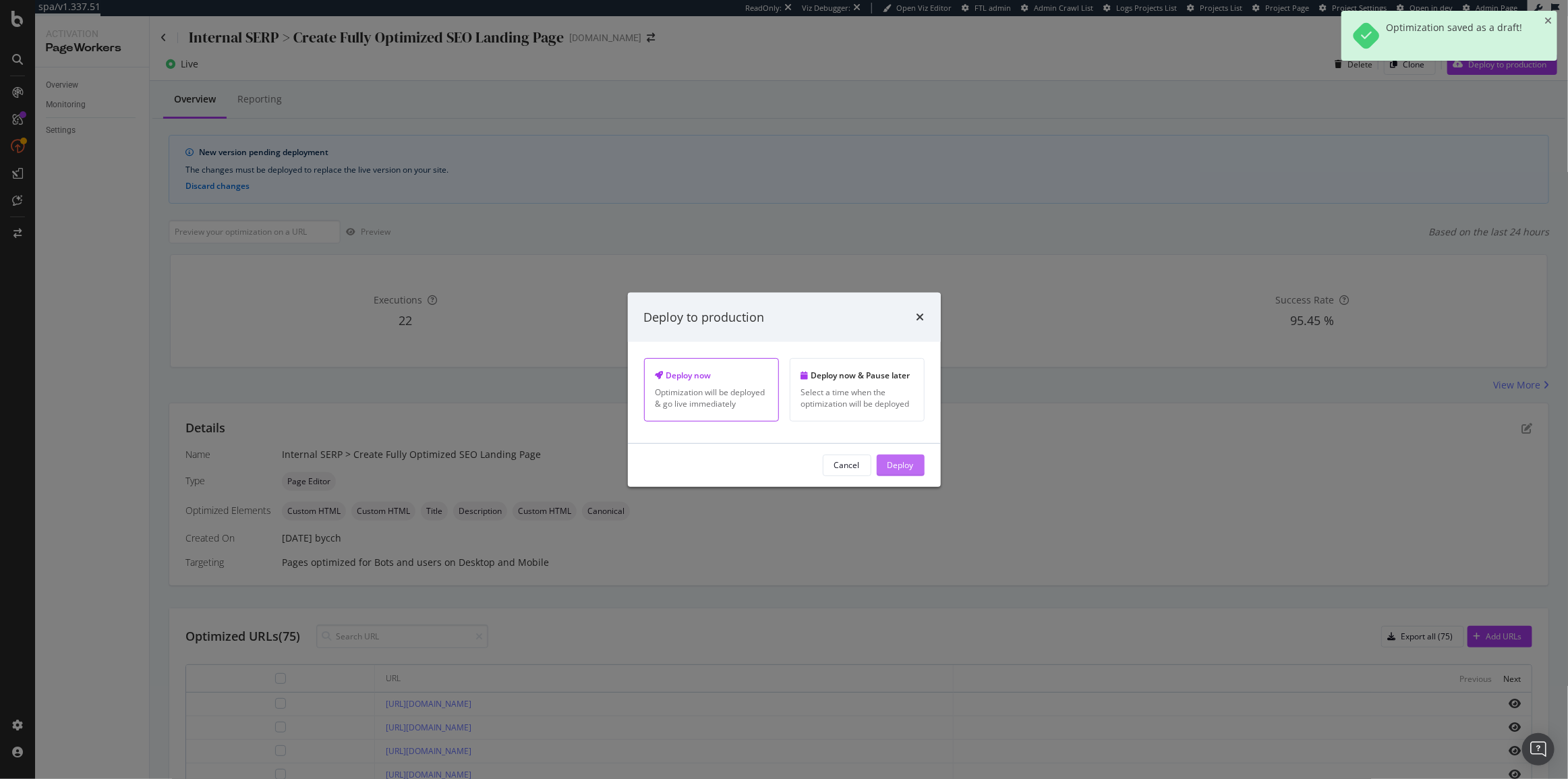
click at [912, 464] on div "Deploy" at bounding box center [900, 464] width 26 height 12
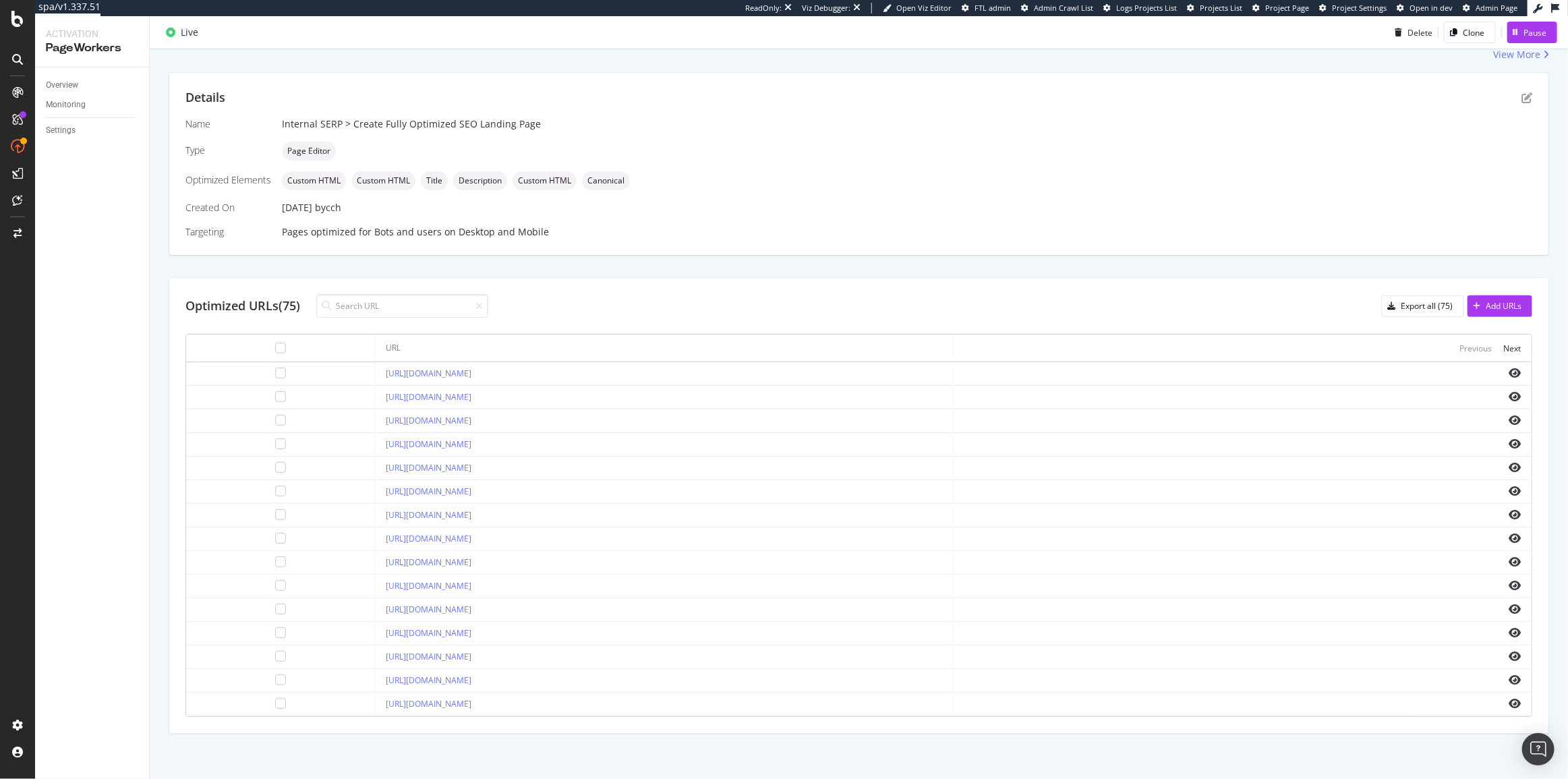
scroll to position [185, 0]
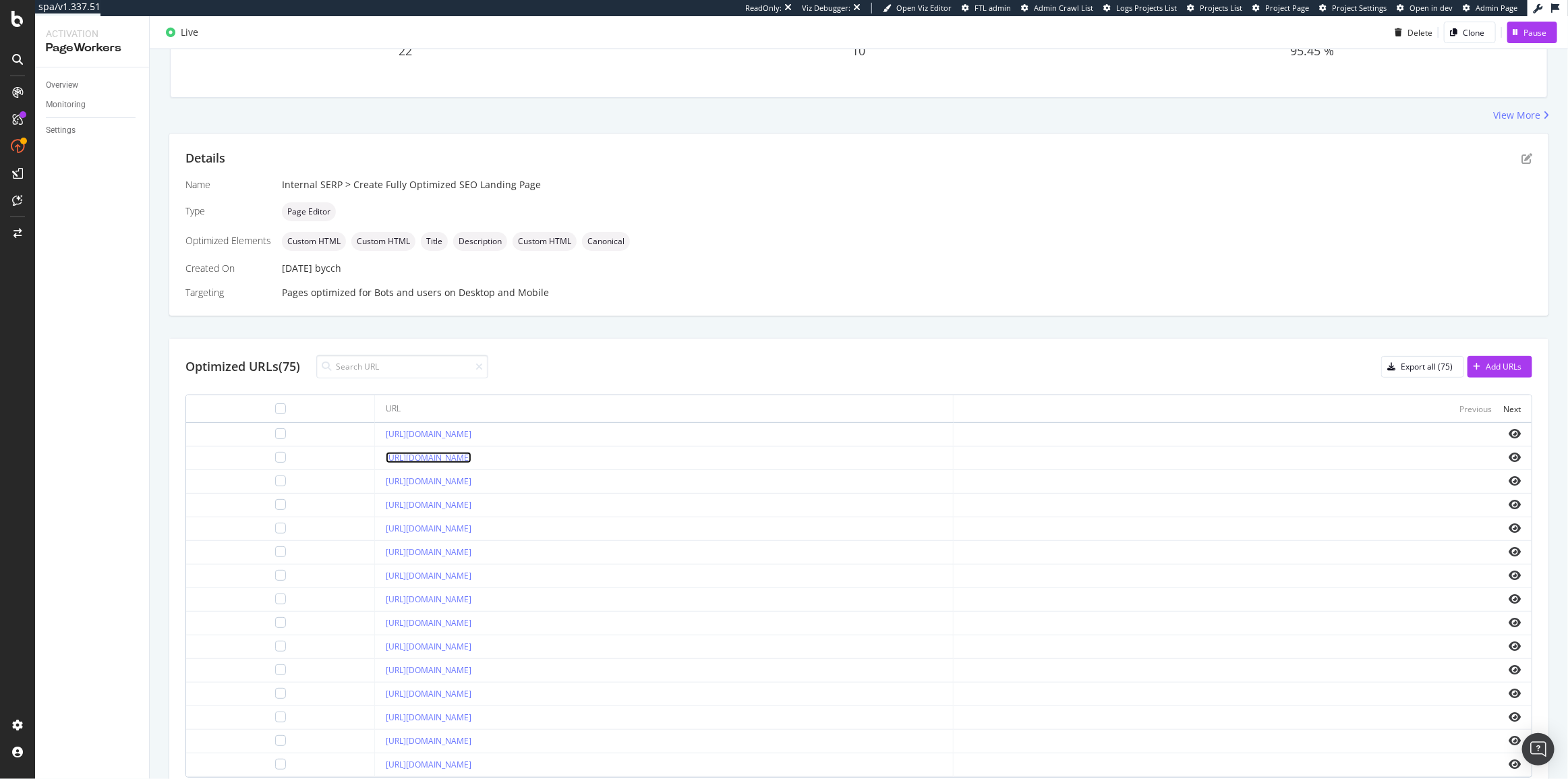
click at [471, 452] on link "[URL][DOMAIN_NAME]" at bounding box center [429, 457] width 85 height 12
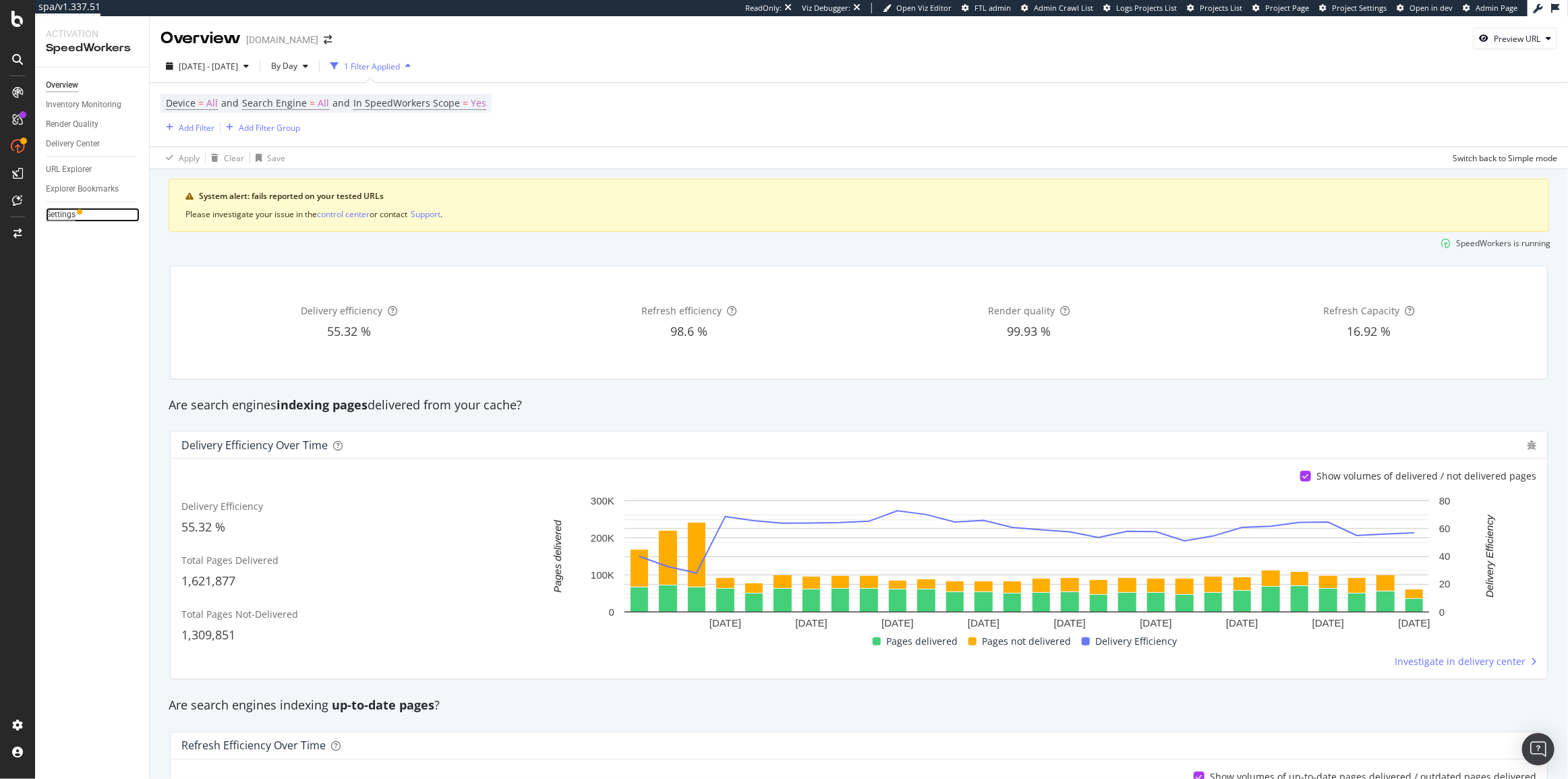
click at [55, 215] on div "Settings" at bounding box center [60, 215] width 30 height 15
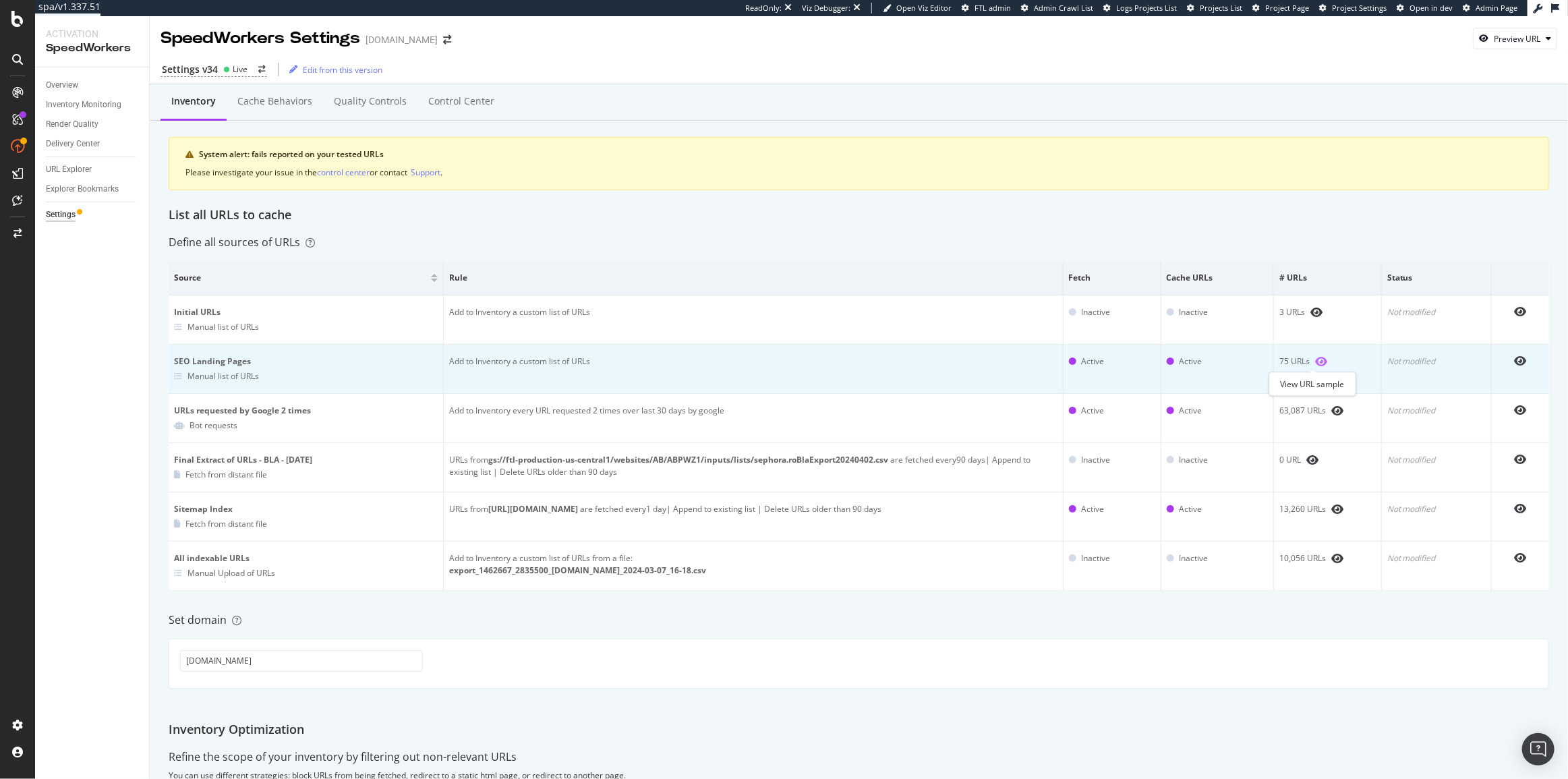
click at [1320, 364] on icon "eye" at bounding box center [1320, 362] width 12 height 11
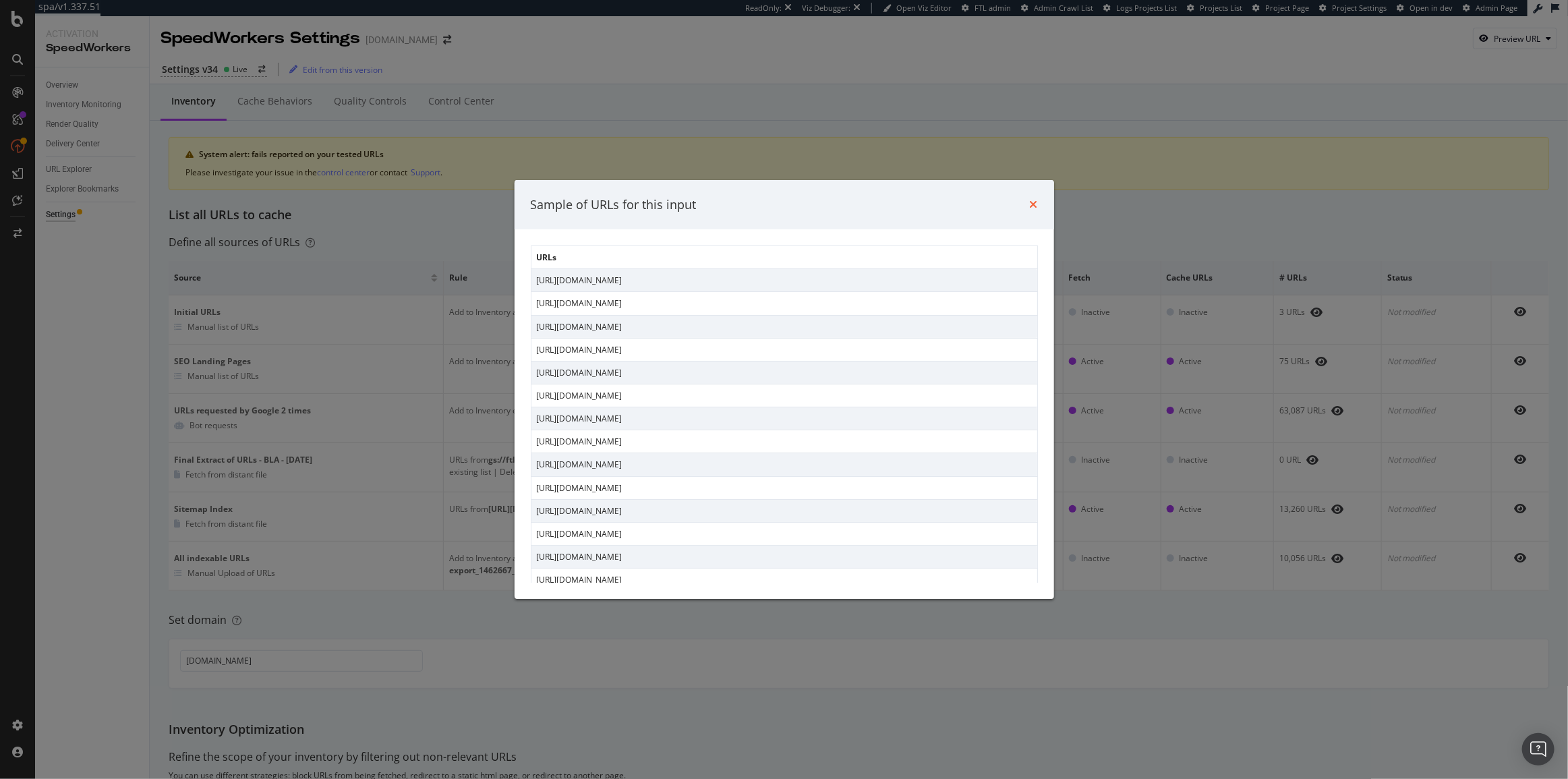
click at [1031, 203] on icon "times" at bounding box center [1033, 205] width 8 height 11
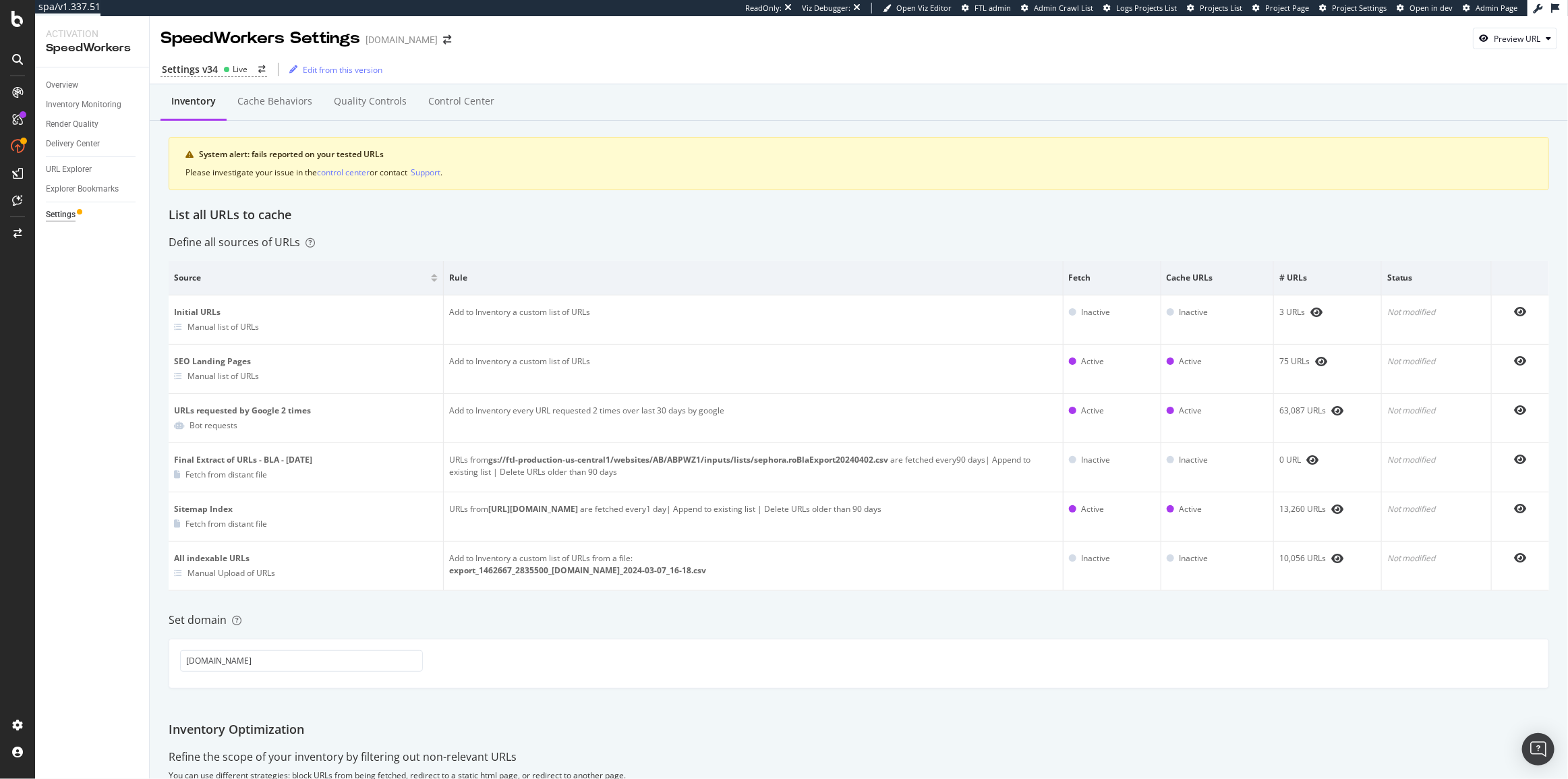
click at [1474, 51] on div "Settings v34 Live Edit from this version" at bounding box center [858, 67] width 1418 height 35
click at [1481, 44] on div "Preview URL" at bounding box center [1514, 38] width 83 height 19
click at [1520, 105] on input "url" at bounding box center [1464, 101] width 147 height 24
paste input "[URL][DOMAIN_NAME]"
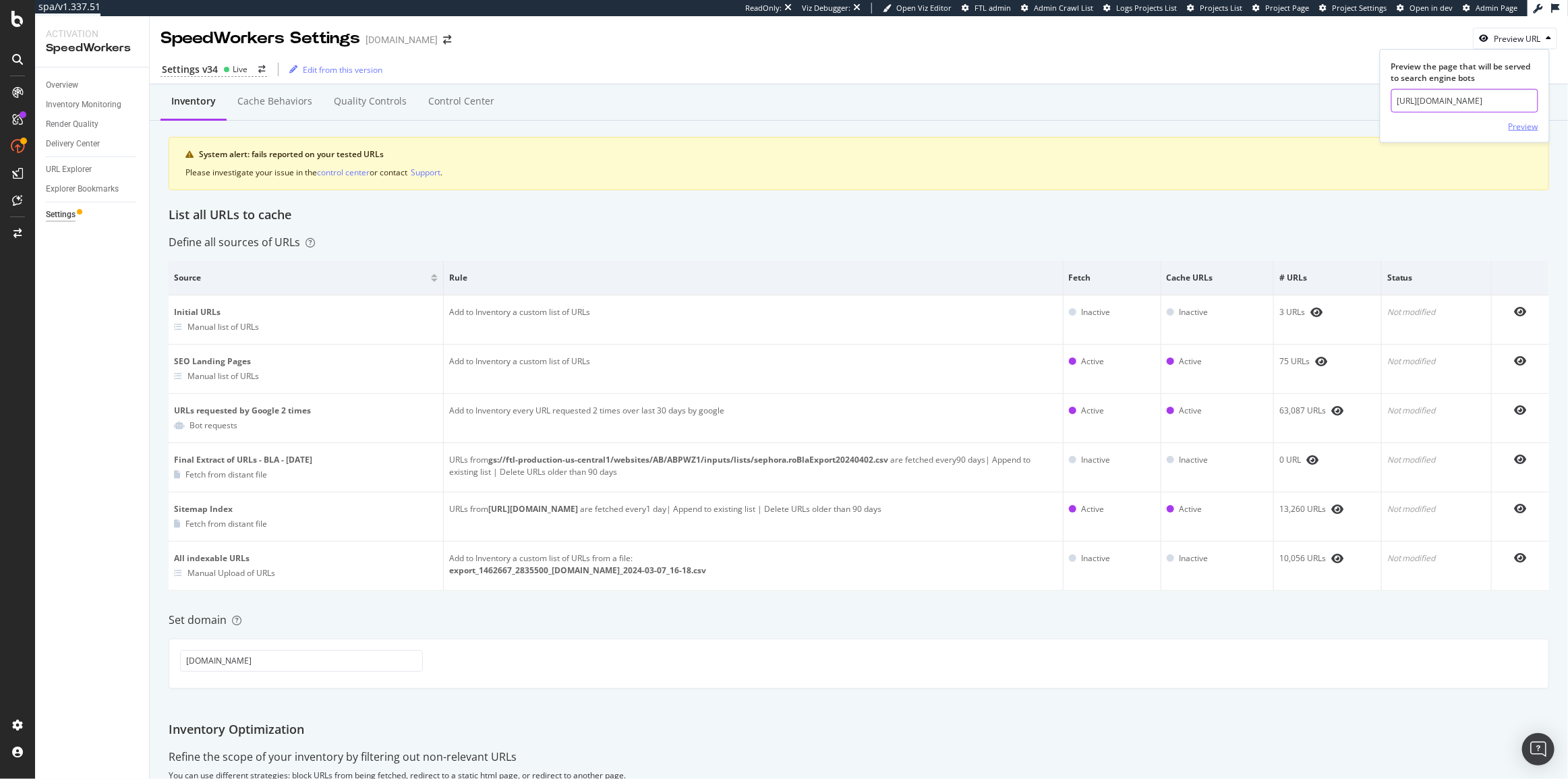
type input "[URL][DOMAIN_NAME]"
click at [1525, 128] on div "Preview" at bounding box center [1523, 125] width 30 height 12
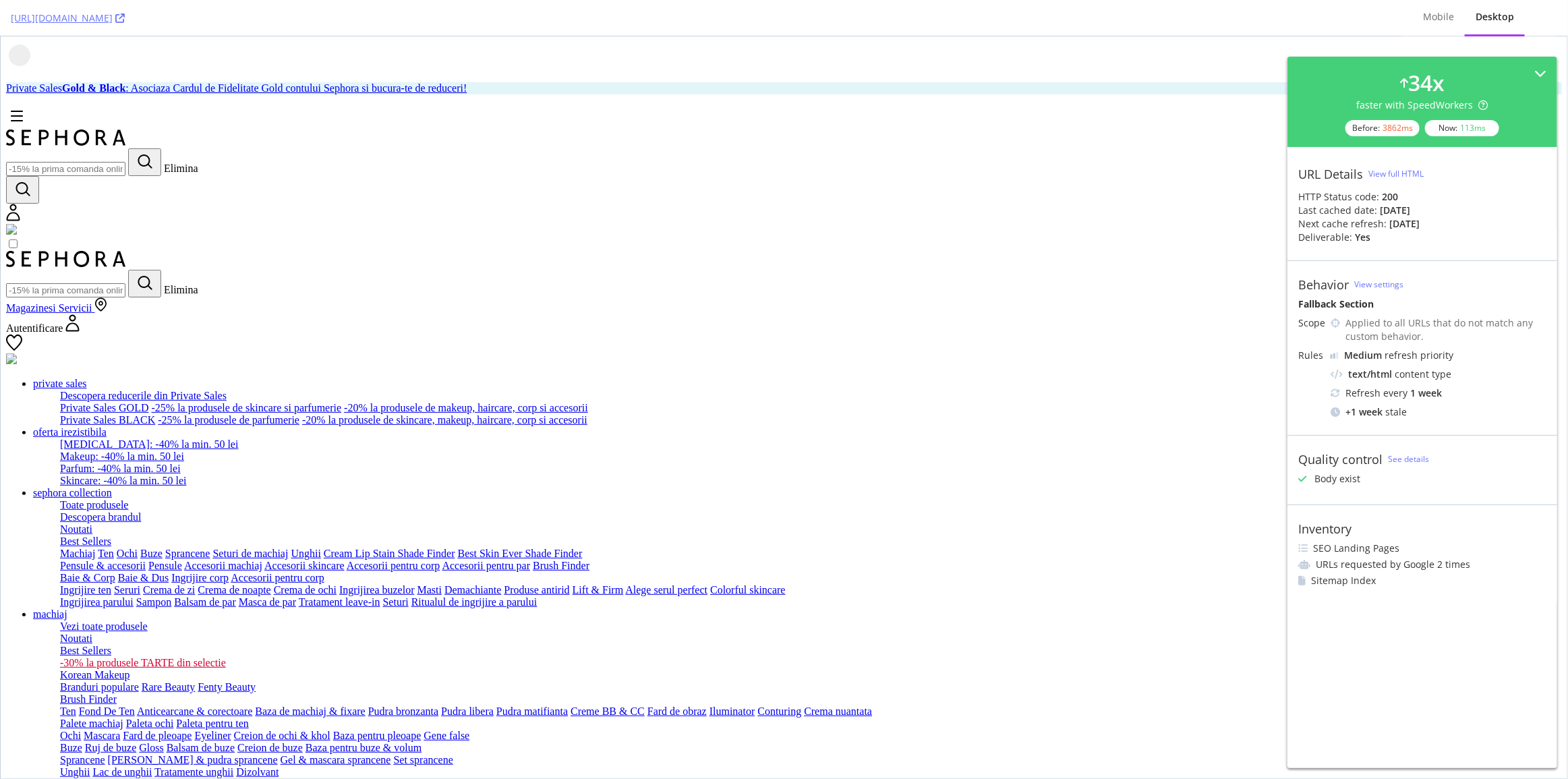
drag, startPoint x: 1186, startPoint y: 183, endPoint x: 1050, endPoint y: 593, distance: 432.0
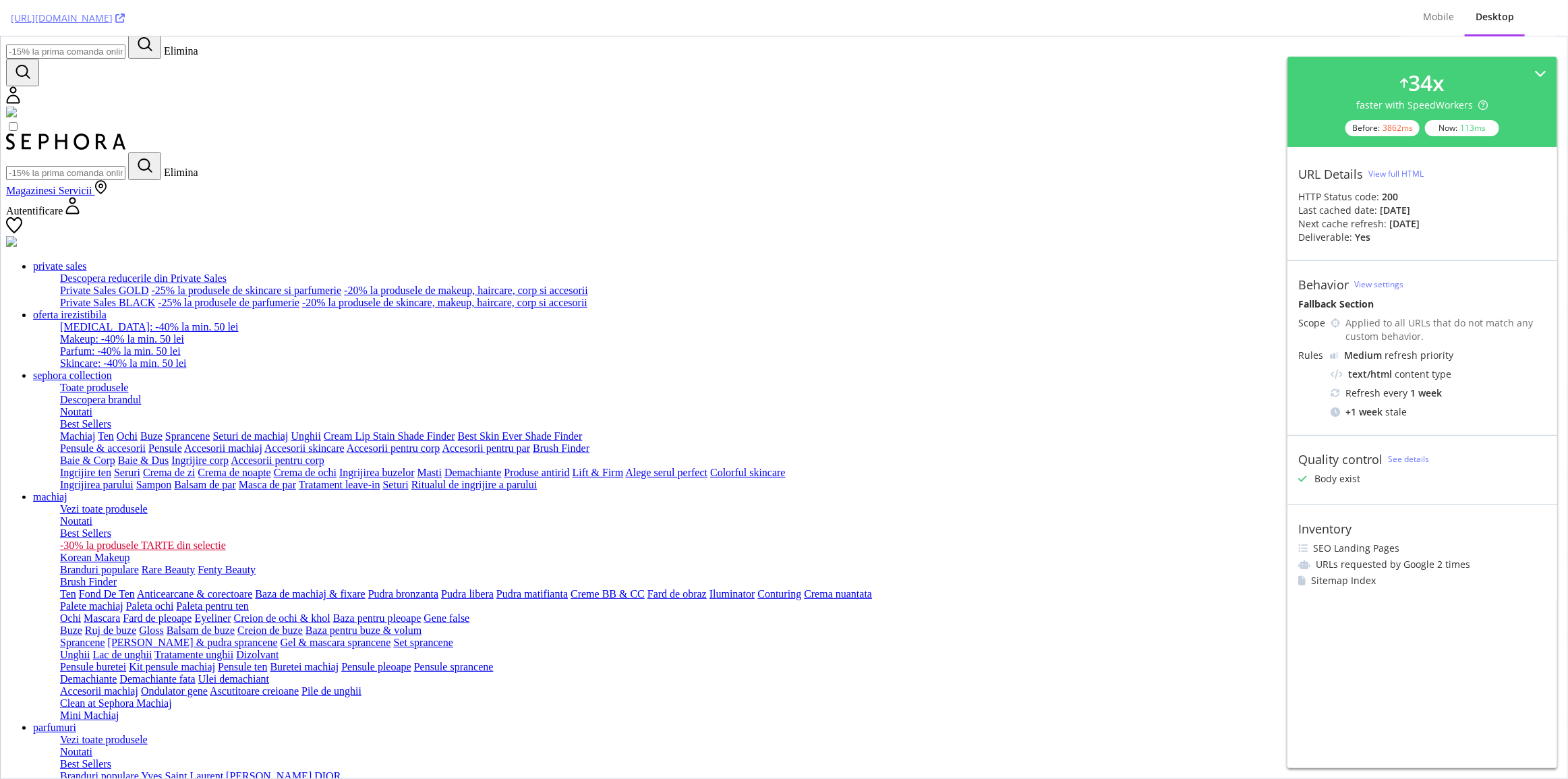
scroll to position [115, 0]
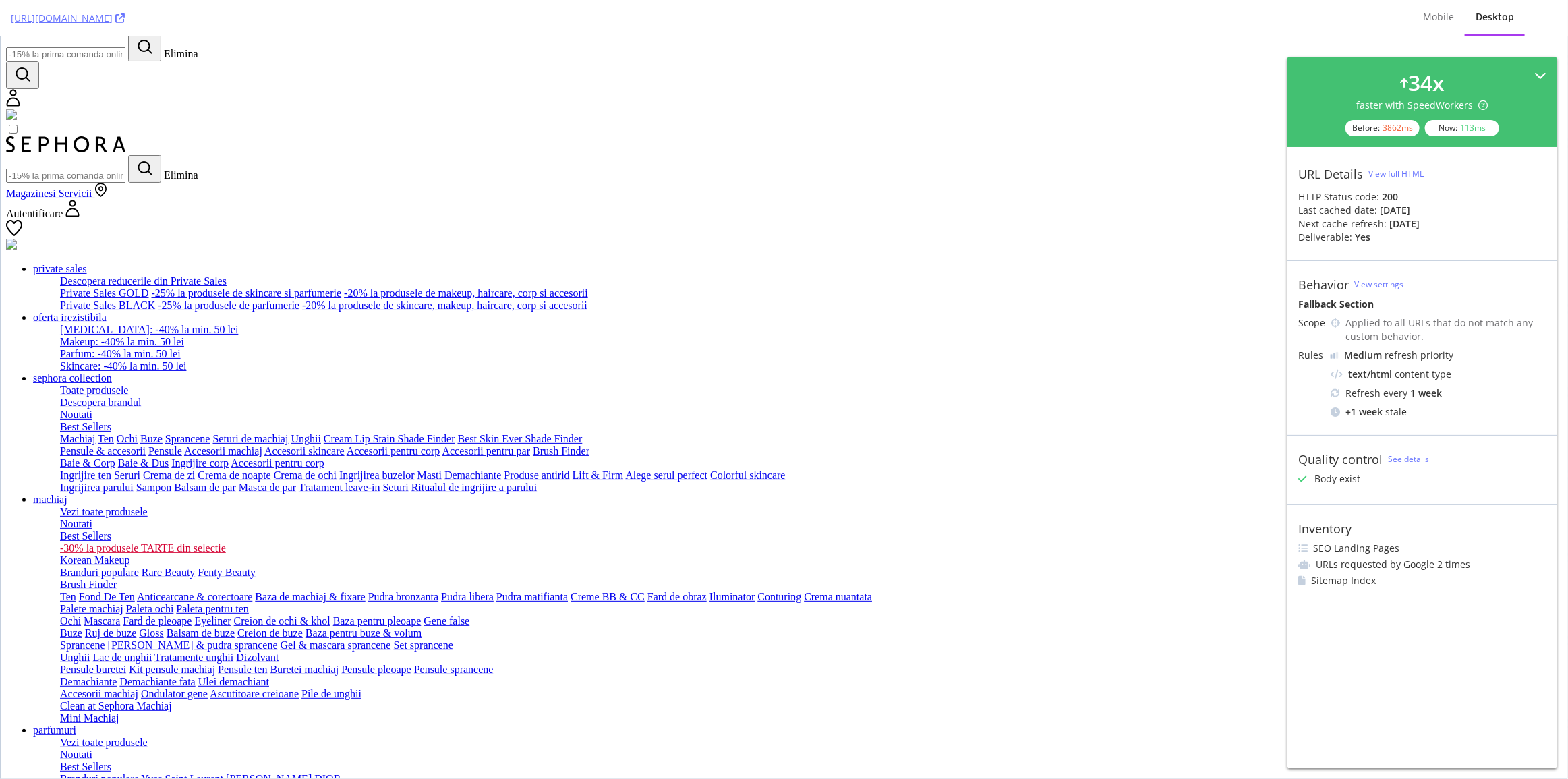
click at [1537, 75] on icon at bounding box center [1540, 75] width 12 height 12
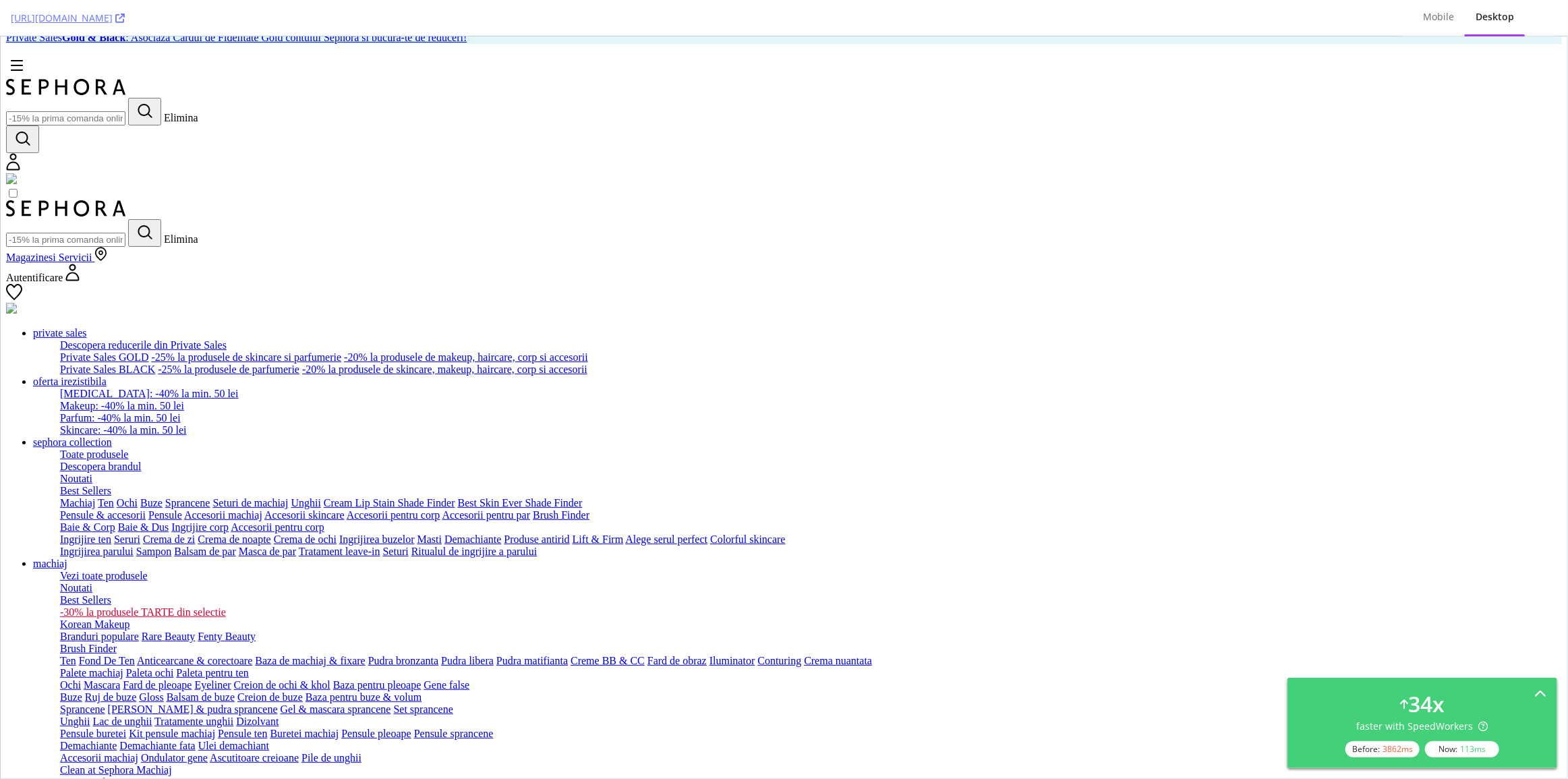
scroll to position [0, 0]
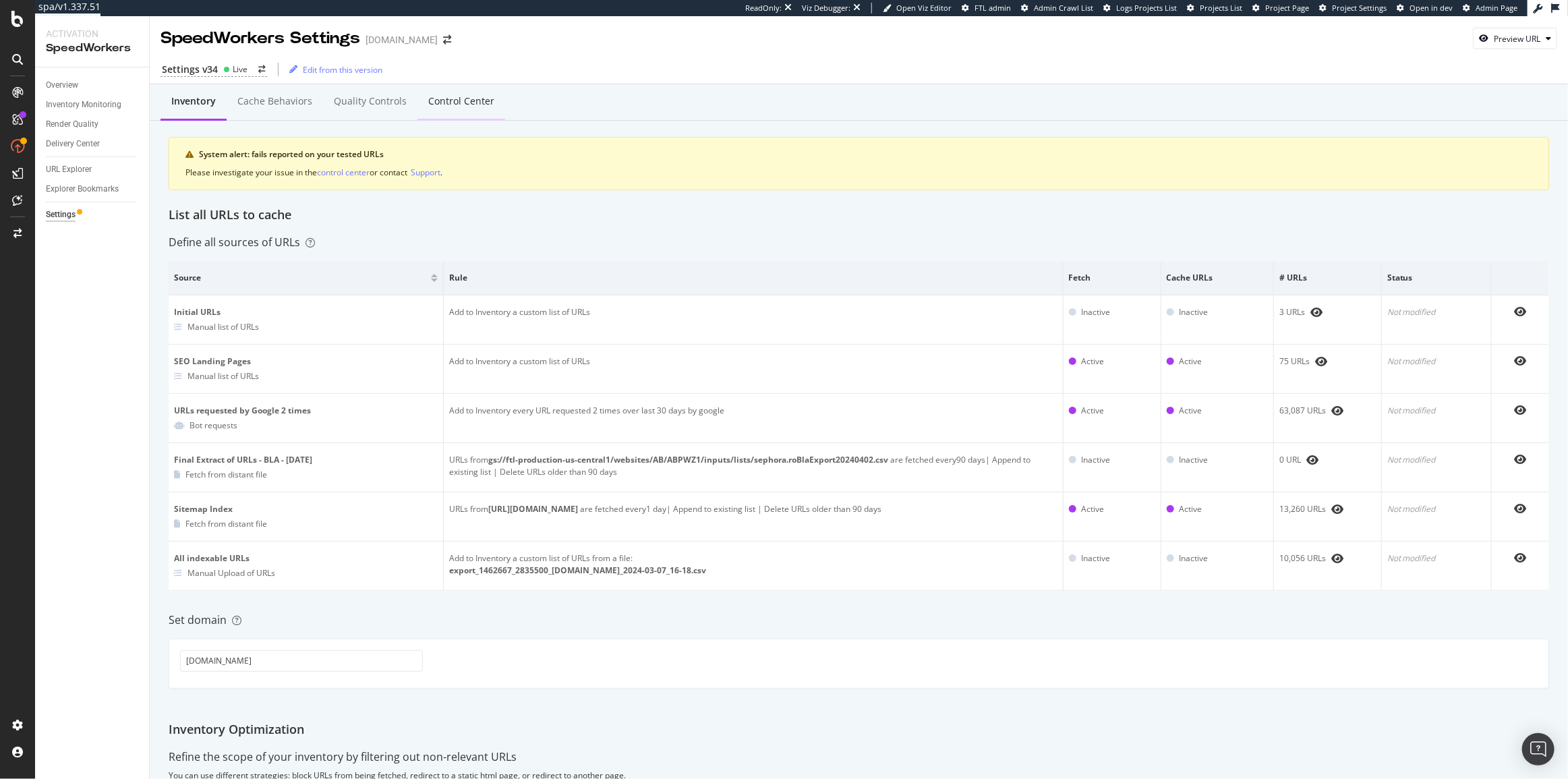
click at [459, 102] on div "Control Center" at bounding box center [461, 101] width 66 height 14
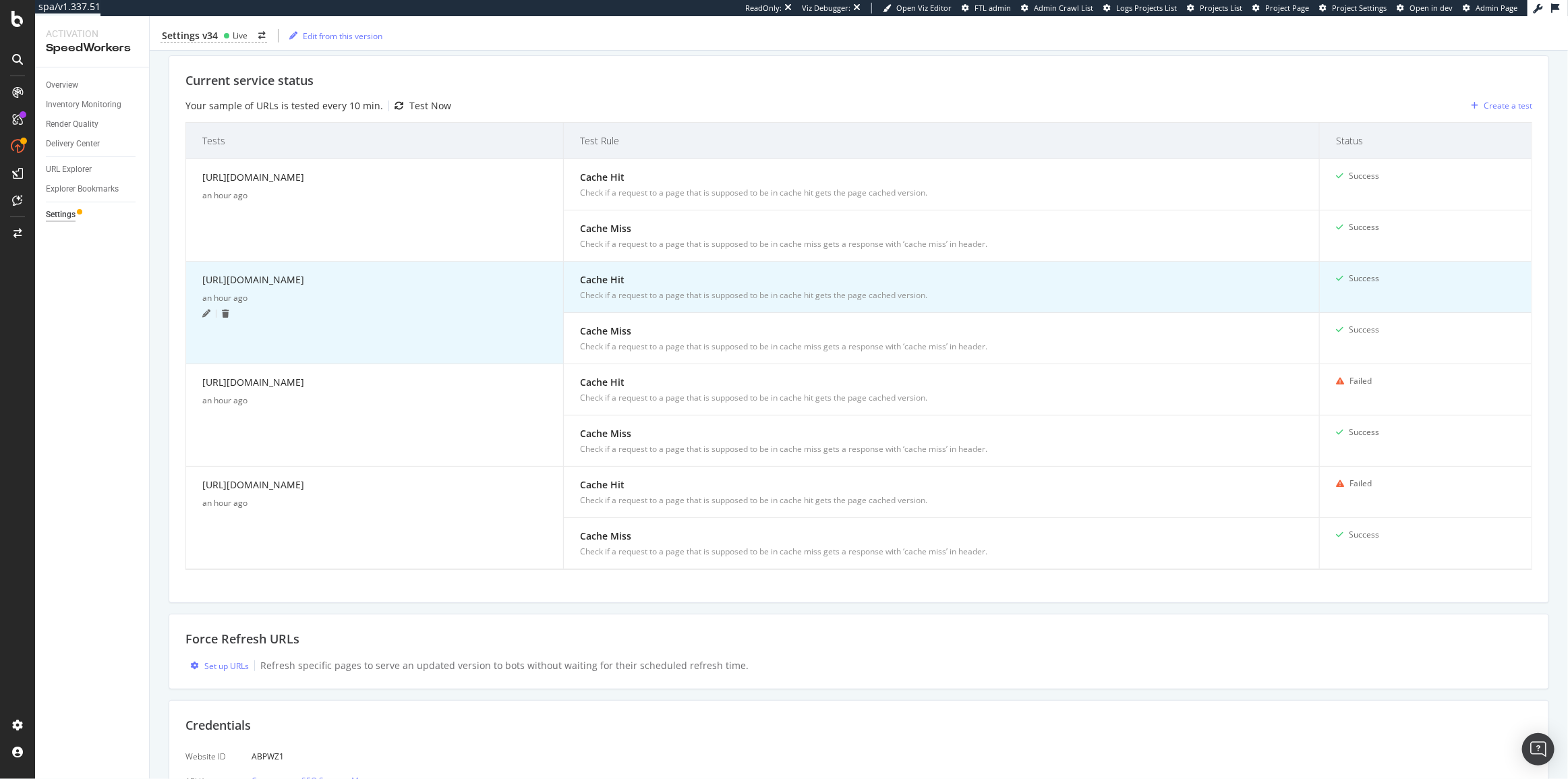
scroll to position [452, 0]
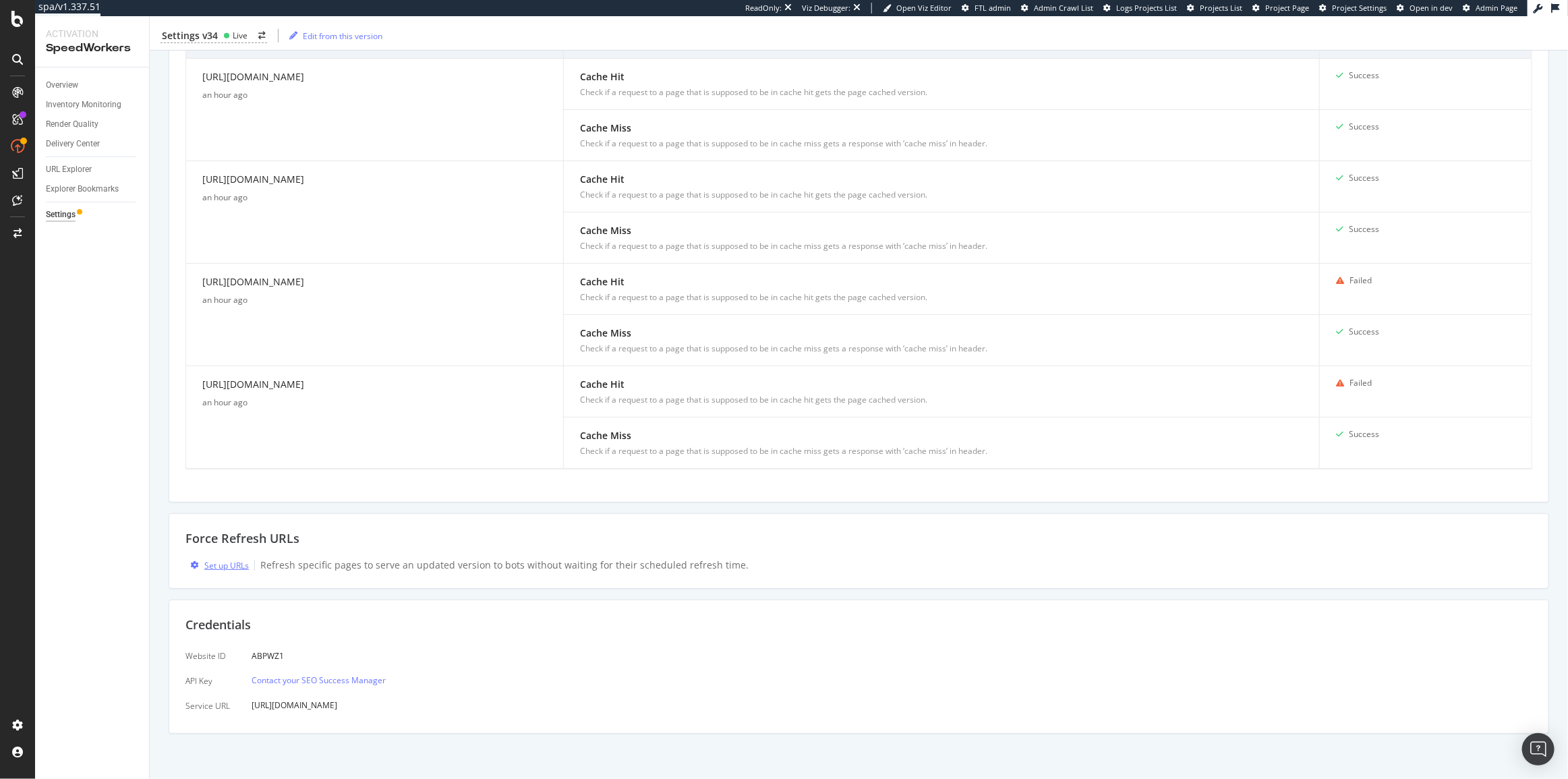
click at [221, 562] on div "Set up URLs" at bounding box center [226, 565] width 45 height 12
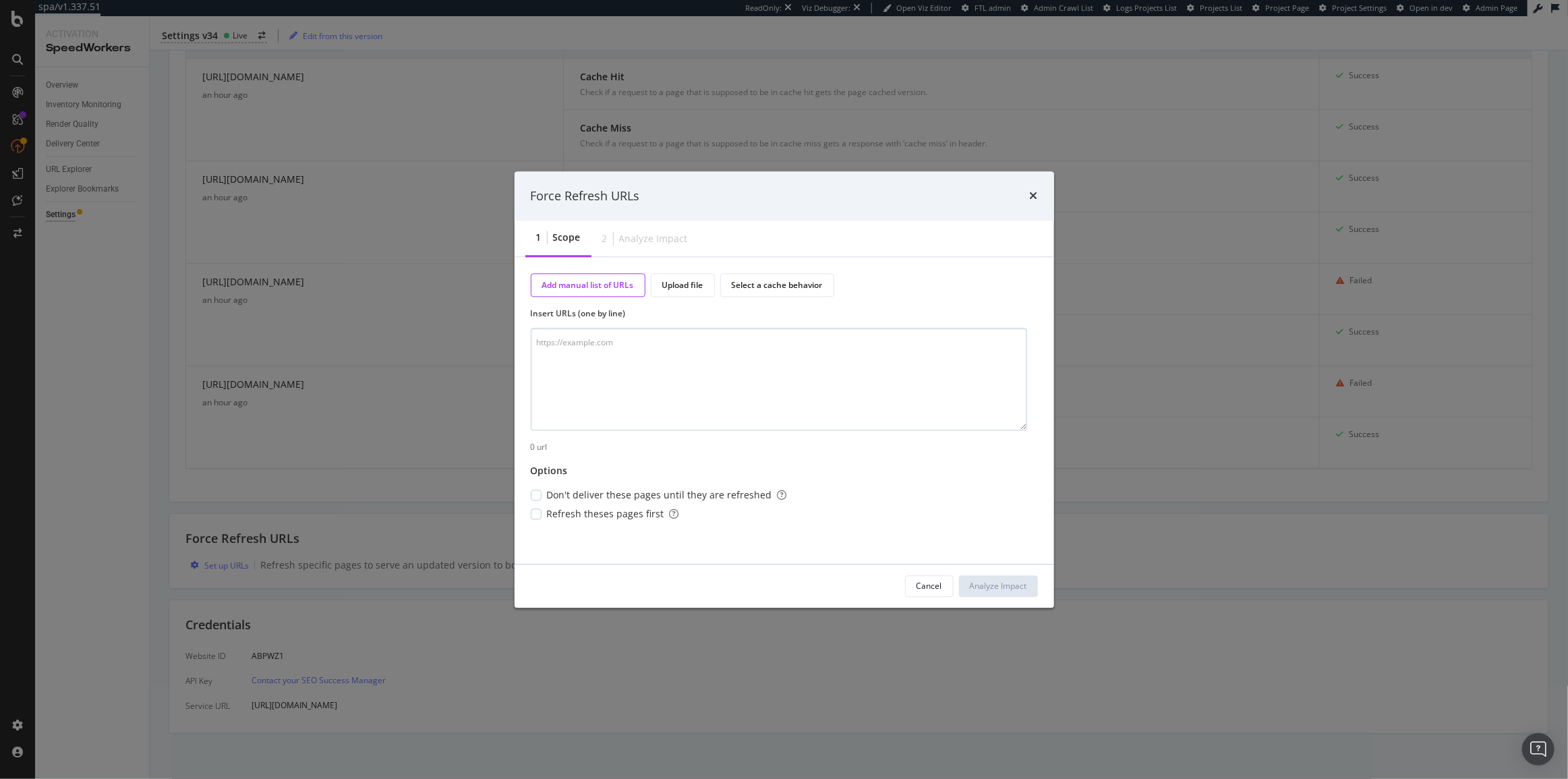
click at [605, 368] on textarea "modal" at bounding box center [779, 379] width 496 height 103
type textarea "[URL][DOMAIN_NAME]"
click at [590, 511] on span "Refresh theses pages first" at bounding box center [612, 514] width 132 height 14
click at [650, 495] on span "Don't deliver these pages until they are refreshed" at bounding box center [667, 494] width 240 height 14
click at [1013, 585] on div "Analyze Impact" at bounding box center [997, 585] width 57 height 12
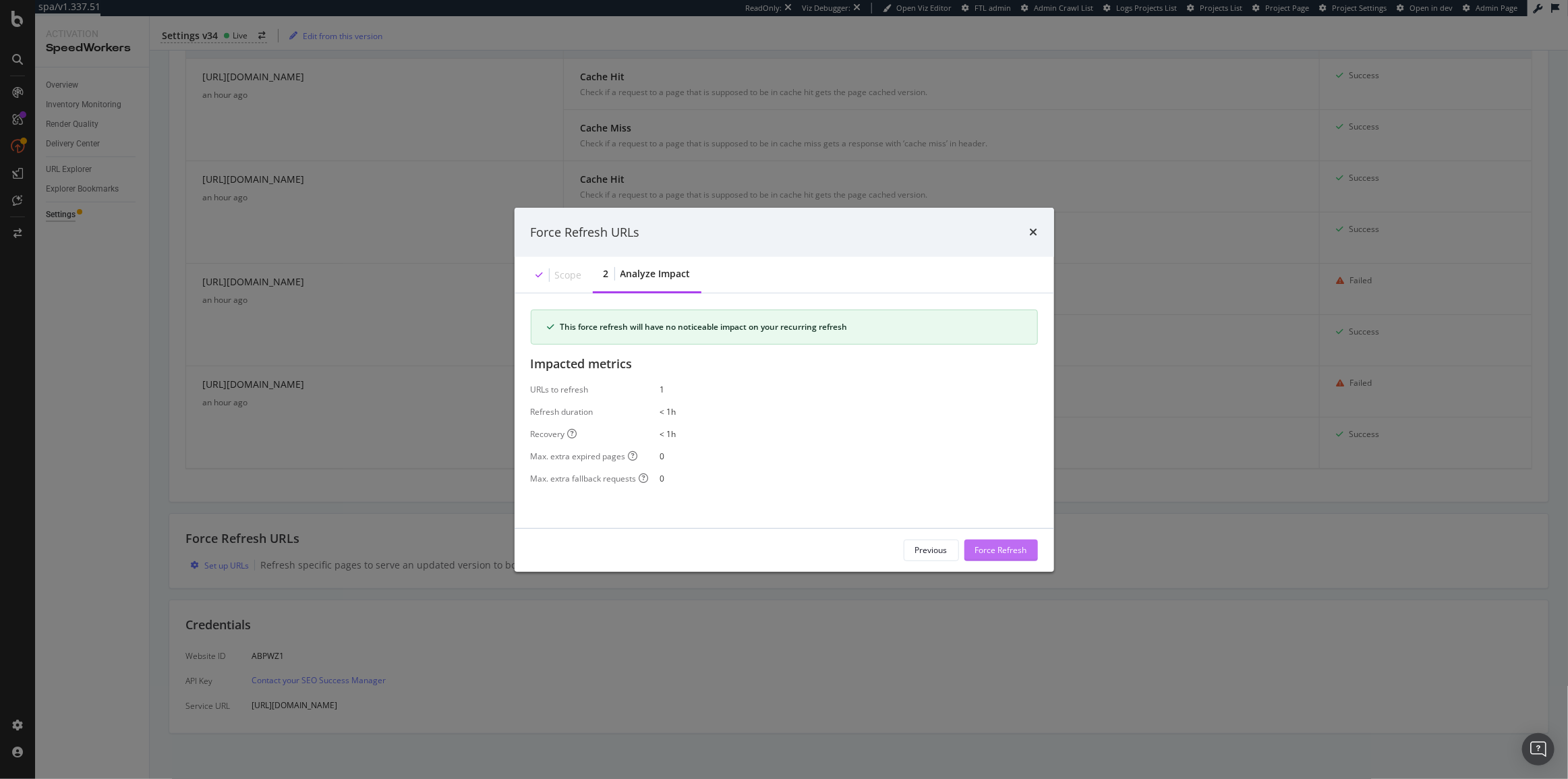
click at [1020, 553] on div "Force Refresh" at bounding box center [1000, 550] width 52 height 12
